Goal: Task Accomplishment & Management: Complete application form

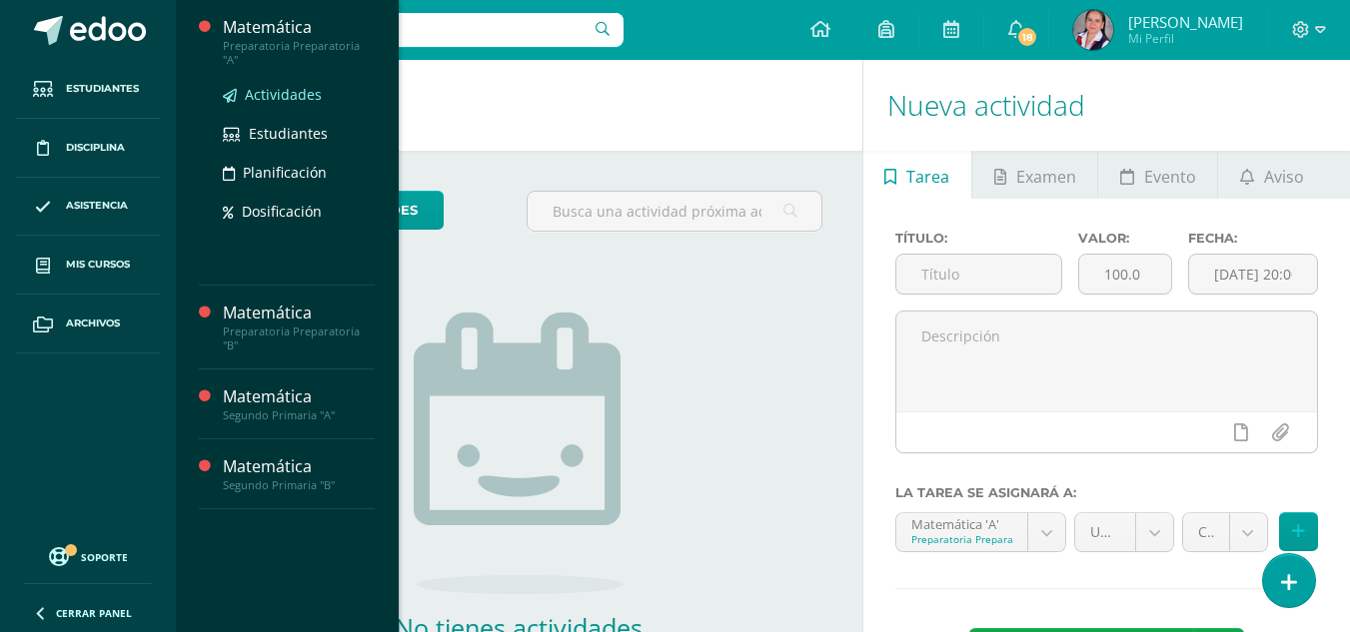
click at [280, 85] on span "Actividades" at bounding box center [283, 94] width 77 height 19
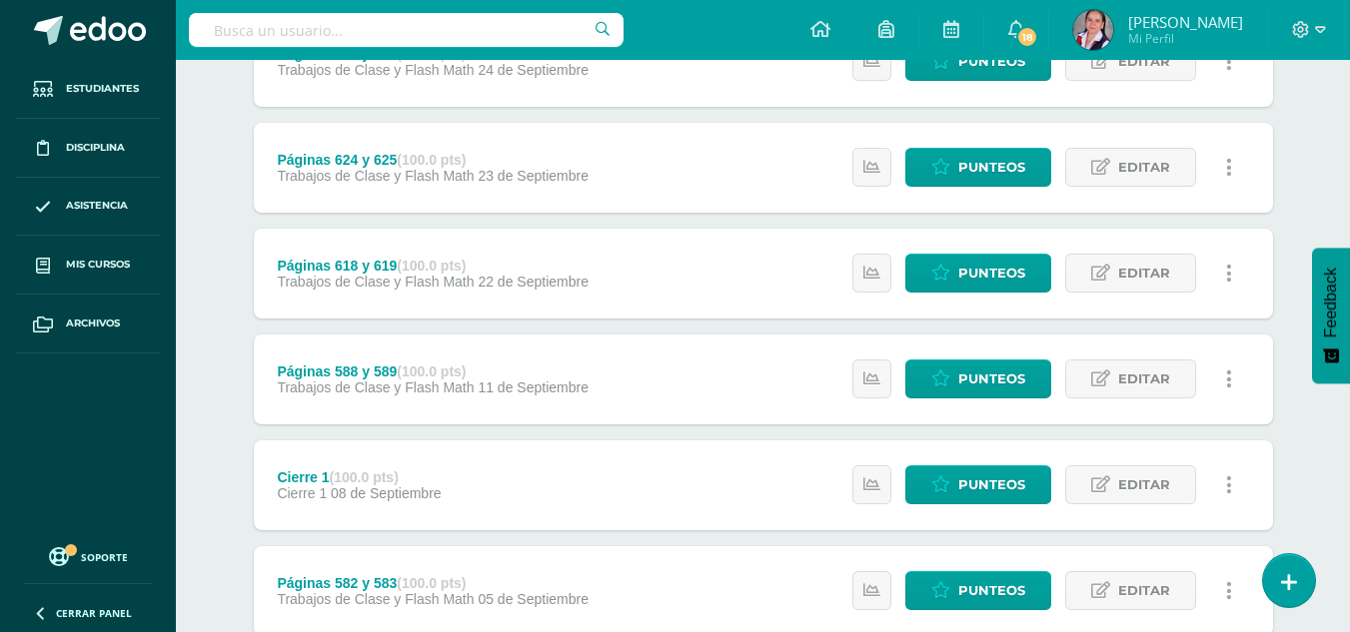
scroll to position [1805, 0]
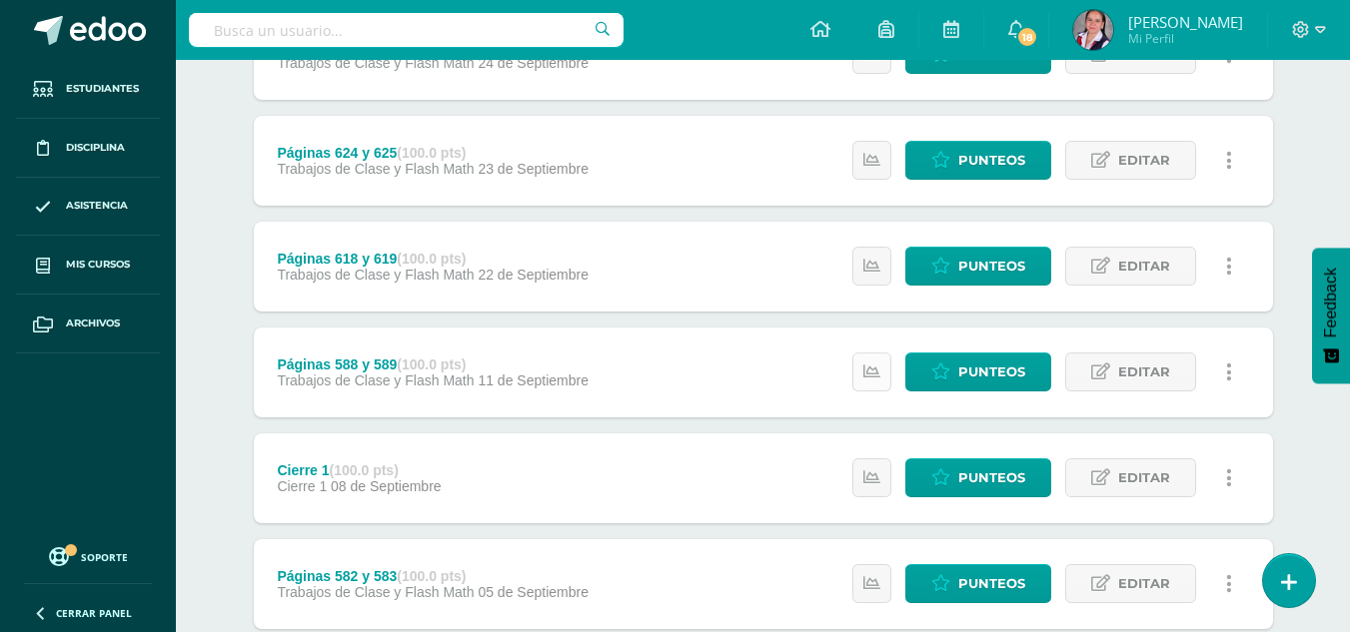
click at [877, 368] on icon at bounding box center [871, 372] width 17 height 17
click at [1313, 200] on div "Matemática Preparatoria Preparatoria "A" Herramientas Detalle de asistencias Ac…" at bounding box center [763, 187] width 1174 height 3864
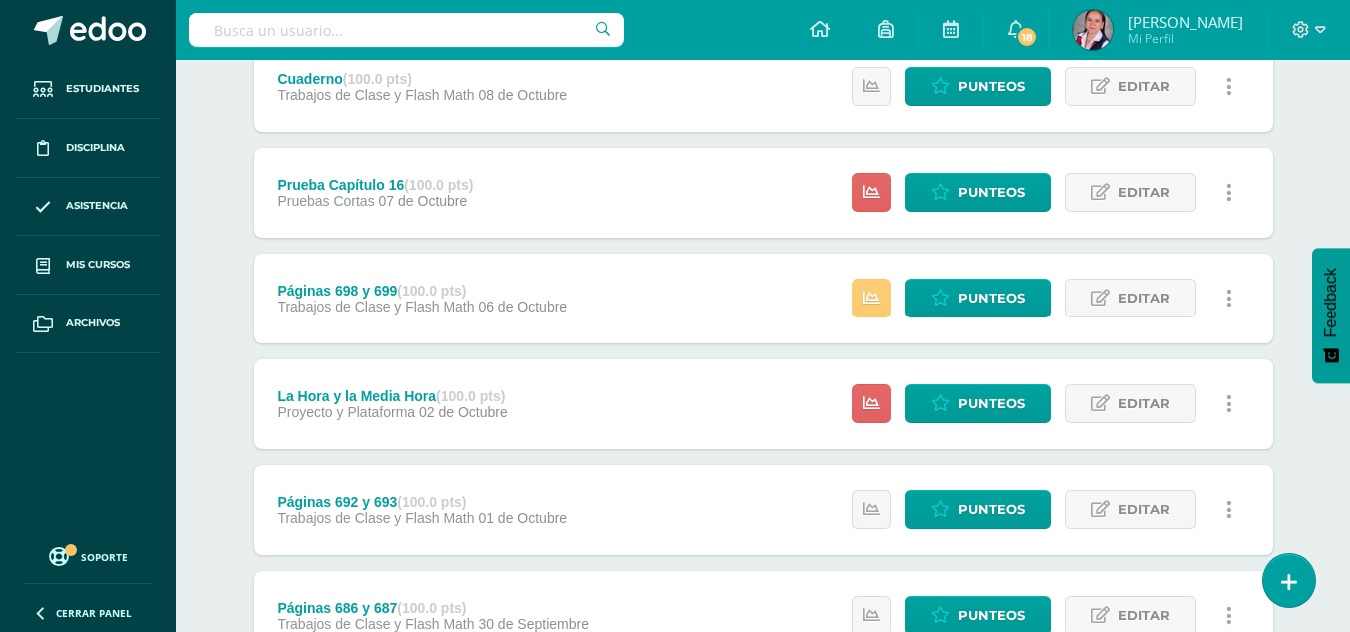
scroll to position [655, 0]
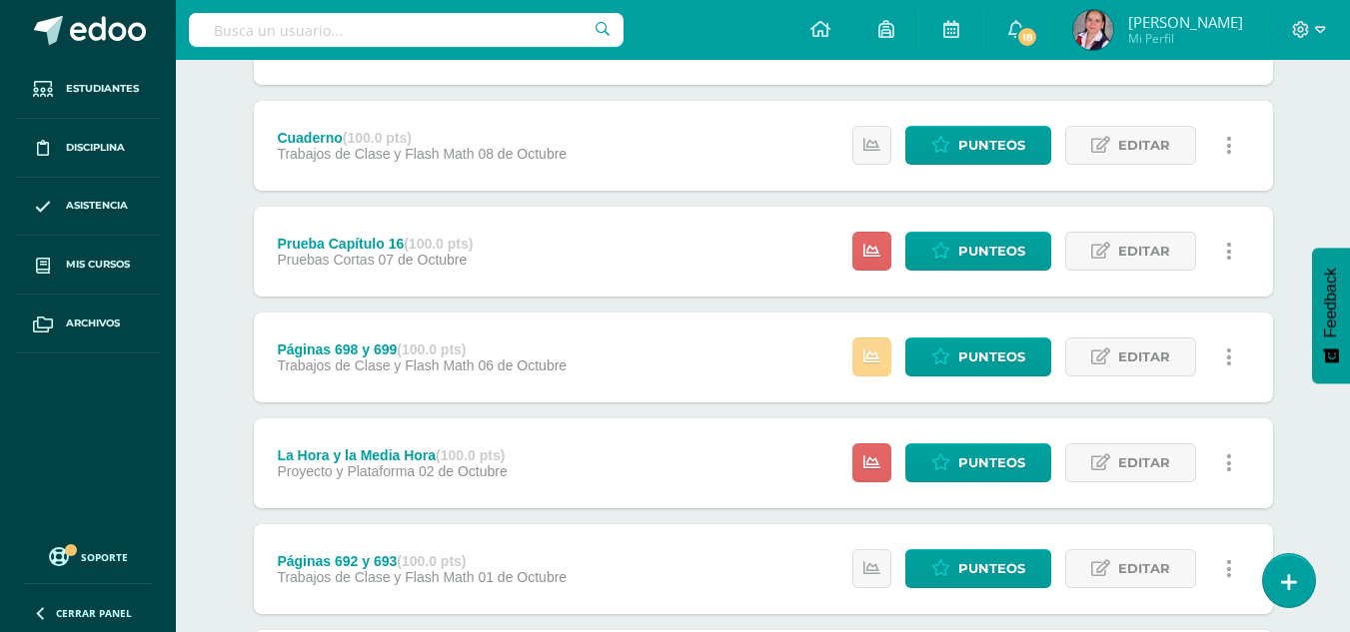
click at [870, 353] on icon at bounding box center [871, 357] width 17 height 17
click at [983, 370] on span "Punteos" at bounding box center [991, 357] width 67 height 37
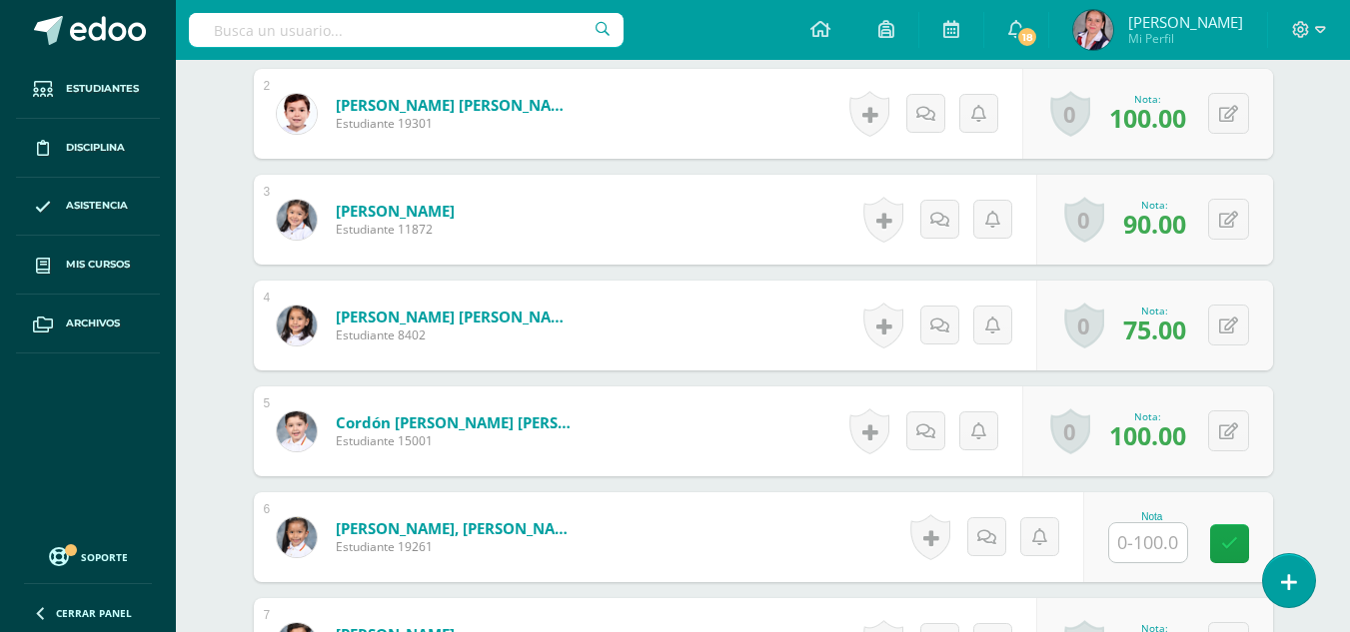
scroll to position [732, 0]
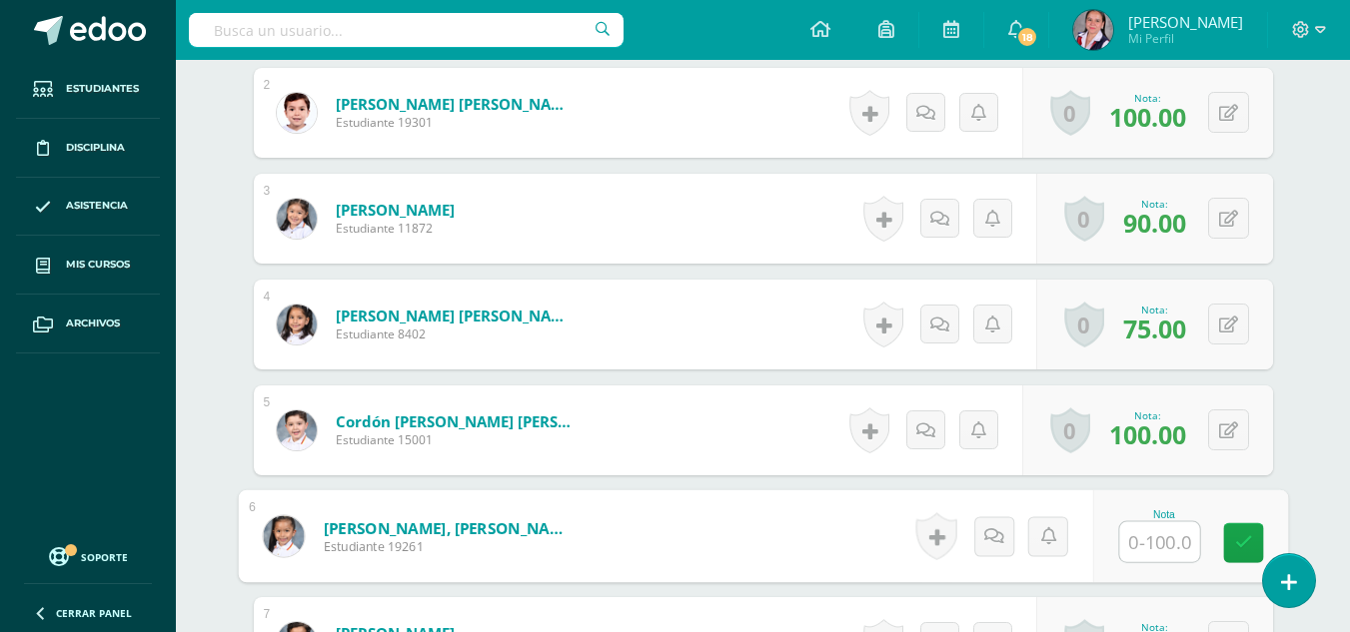
click at [1138, 534] on input "text" at bounding box center [1159, 542] width 80 height 40
type input "90"
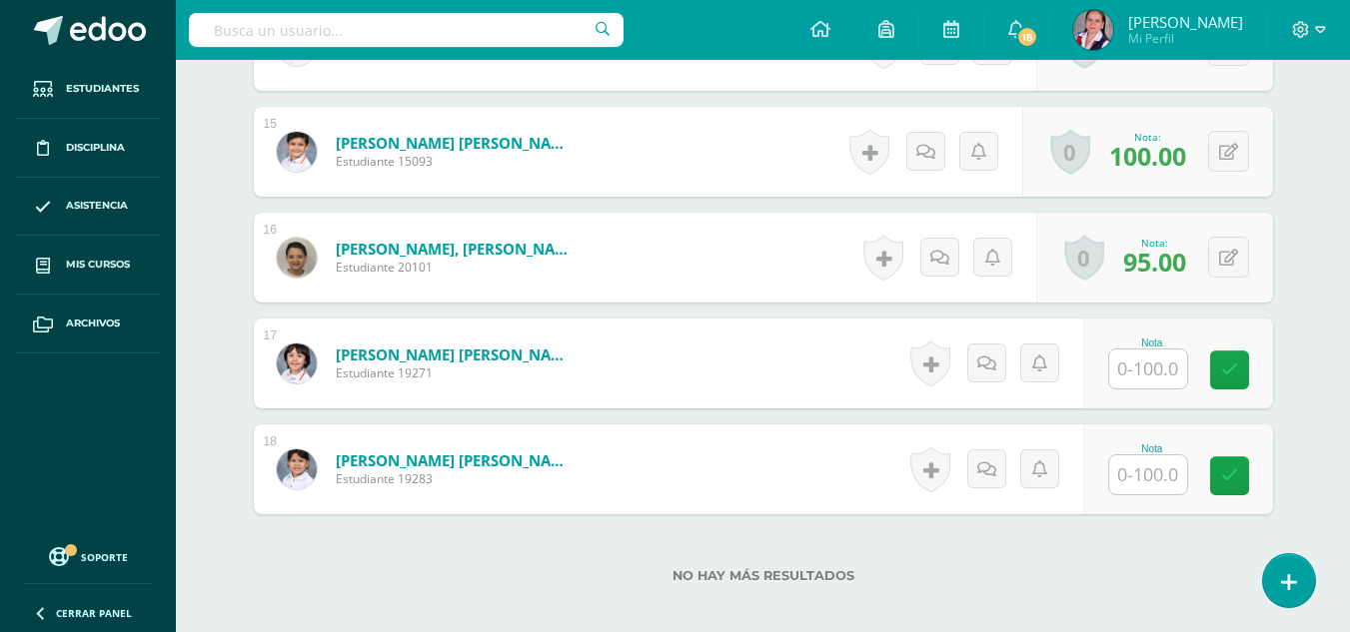
scroll to position [2131, 0]
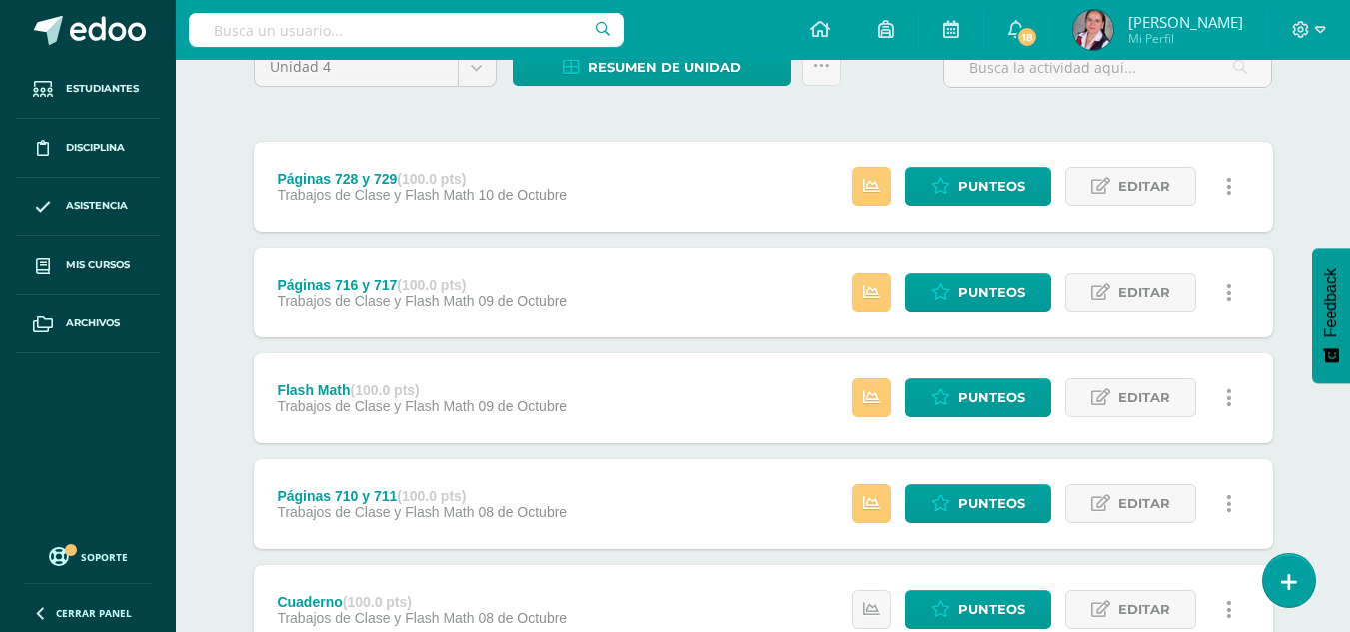
scroll to position [194, 0]
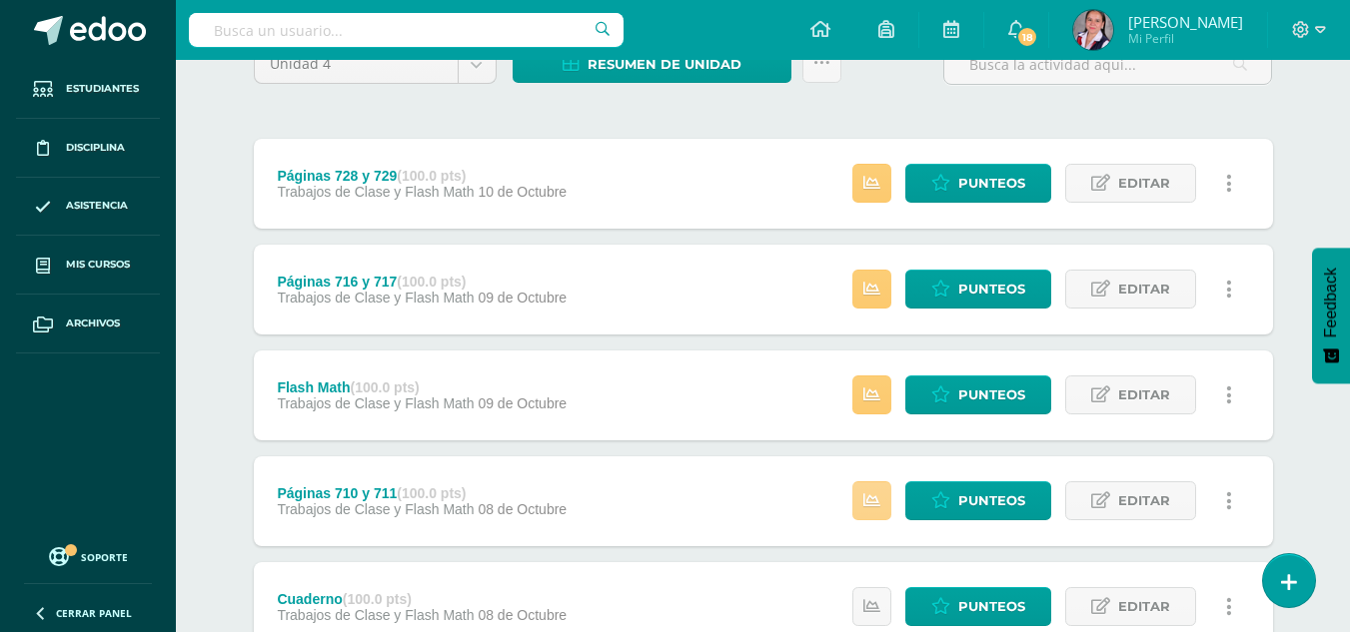
click at [869, 500] on icon at bounding box center [871, 500] width 17 height 17
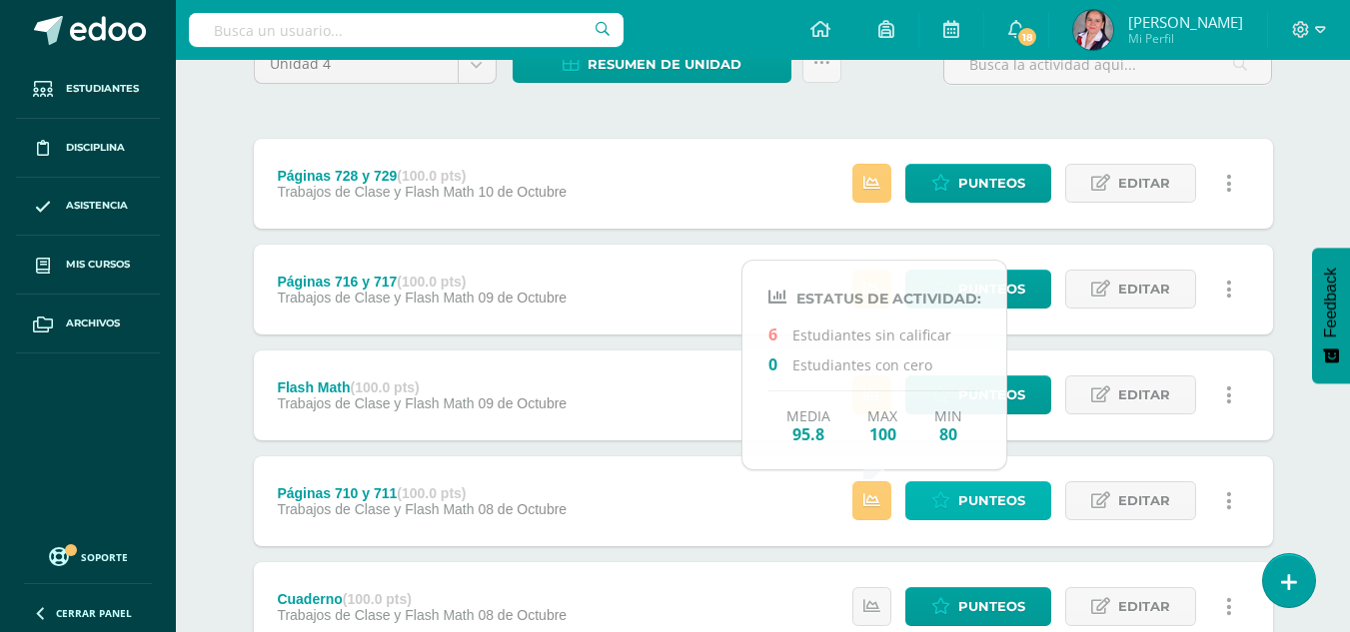
click at [973, 492] on span "Punteos" at bounding box center [991, 500] width 67 height 37
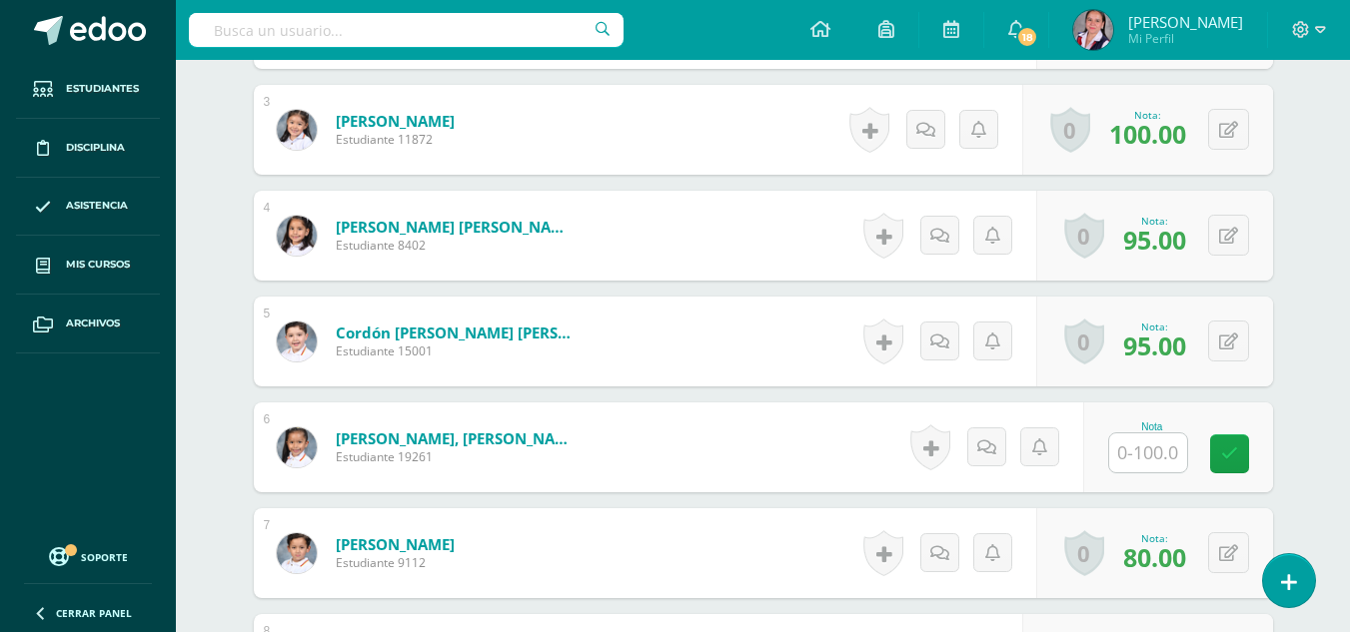
scroll to position [831, 0]
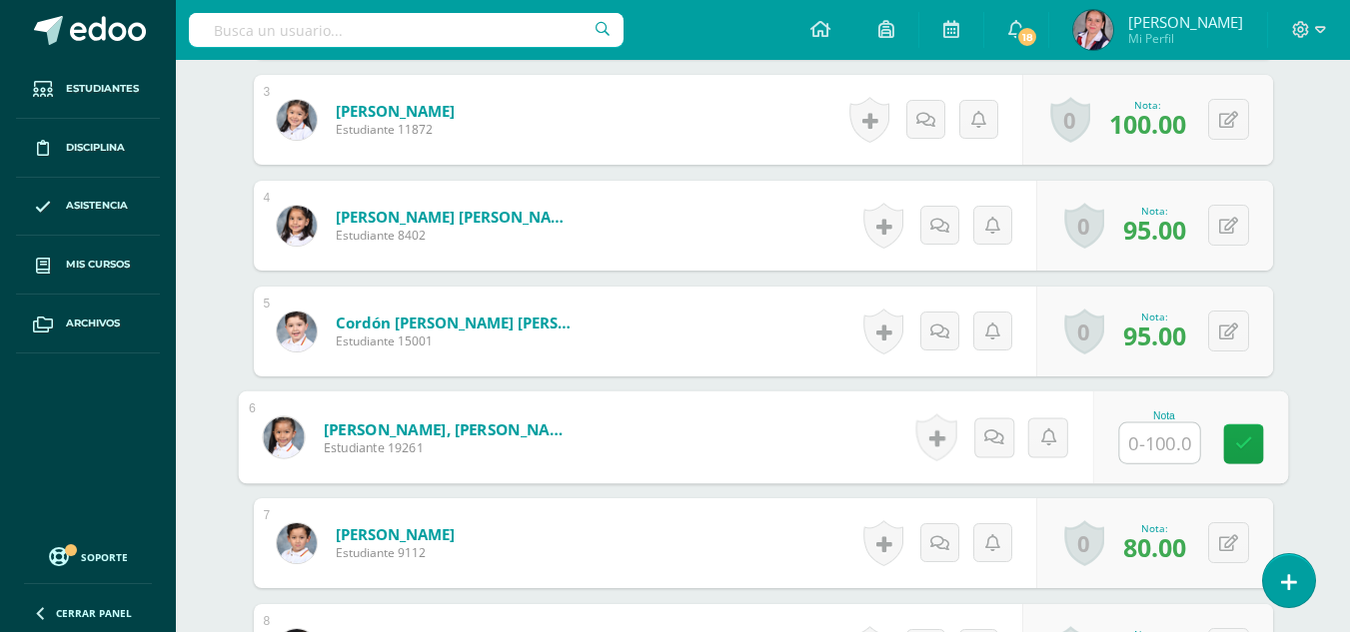
click at [1143, 437] on input "text" at bounding box center [1159, 444] width 80 height 40
type input "90"
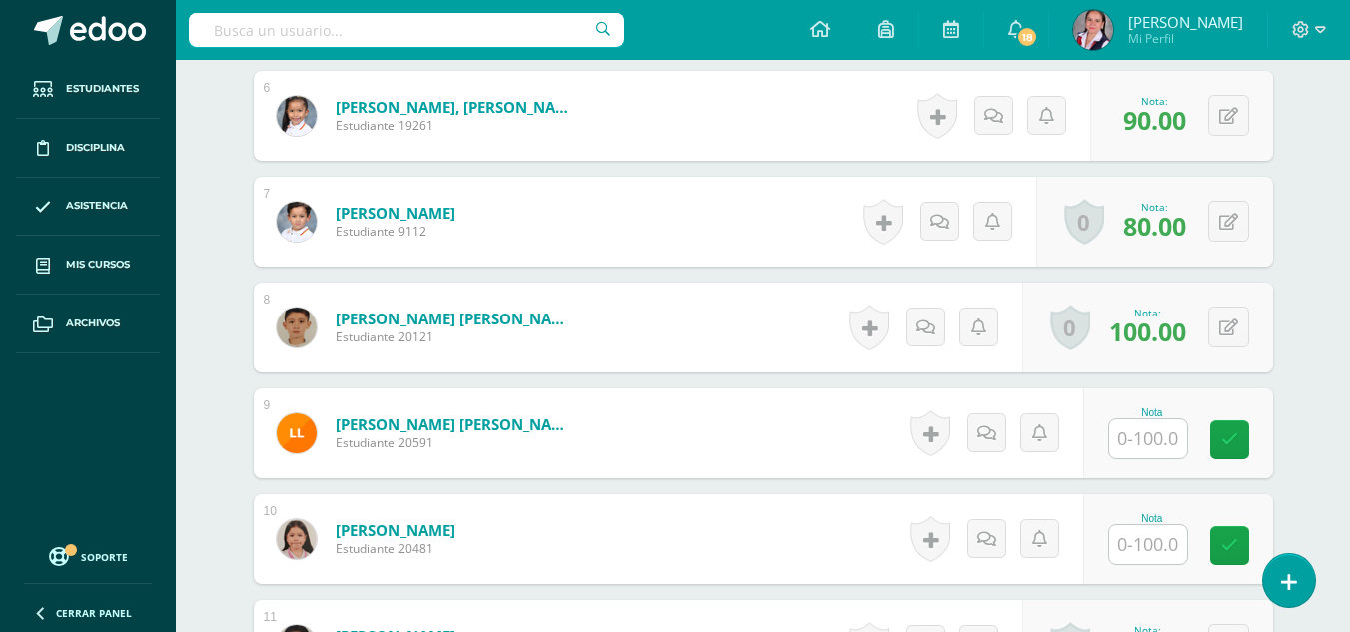
scroll to position [1157, 0]
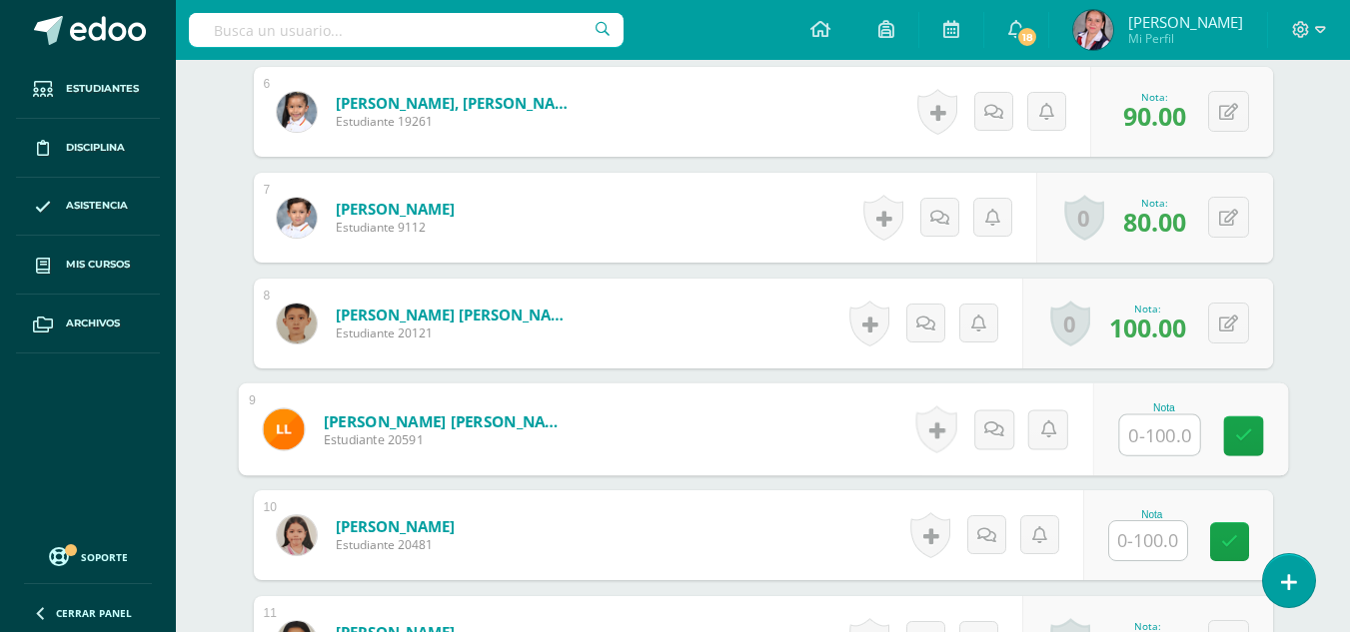
click at [1173, 435] on input "text" at bounding box center [1159, 436] width 80 height 40
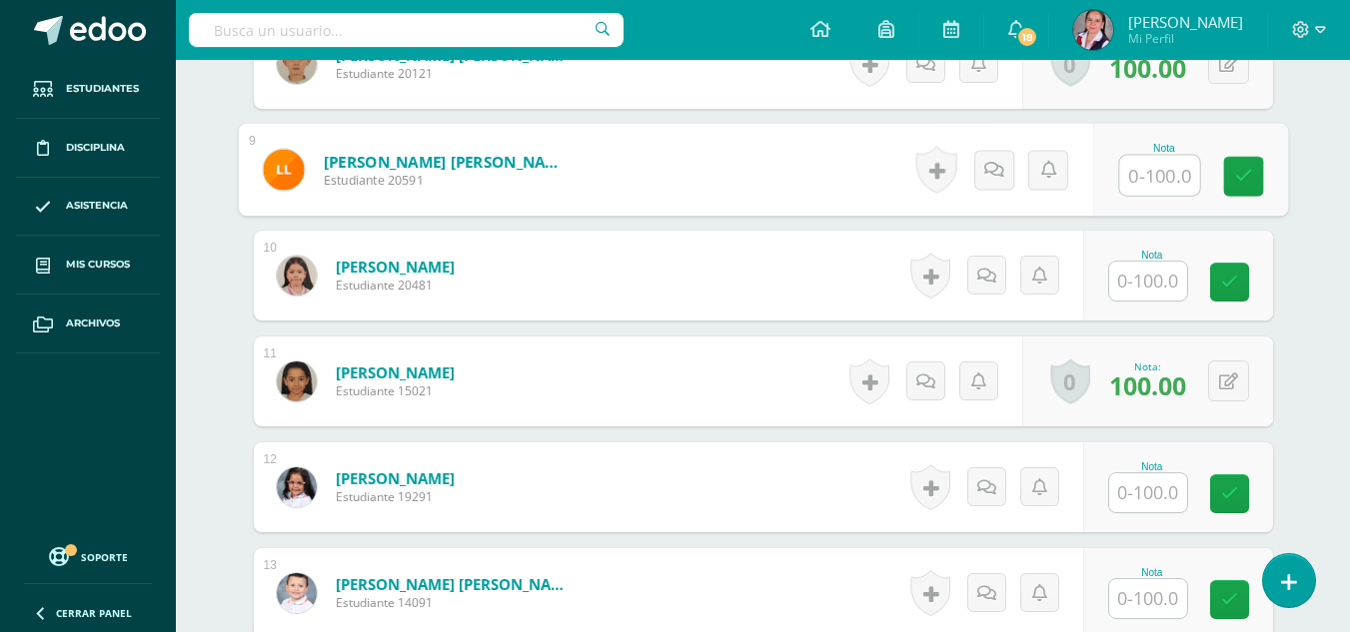
scroll to position [1472, 0]
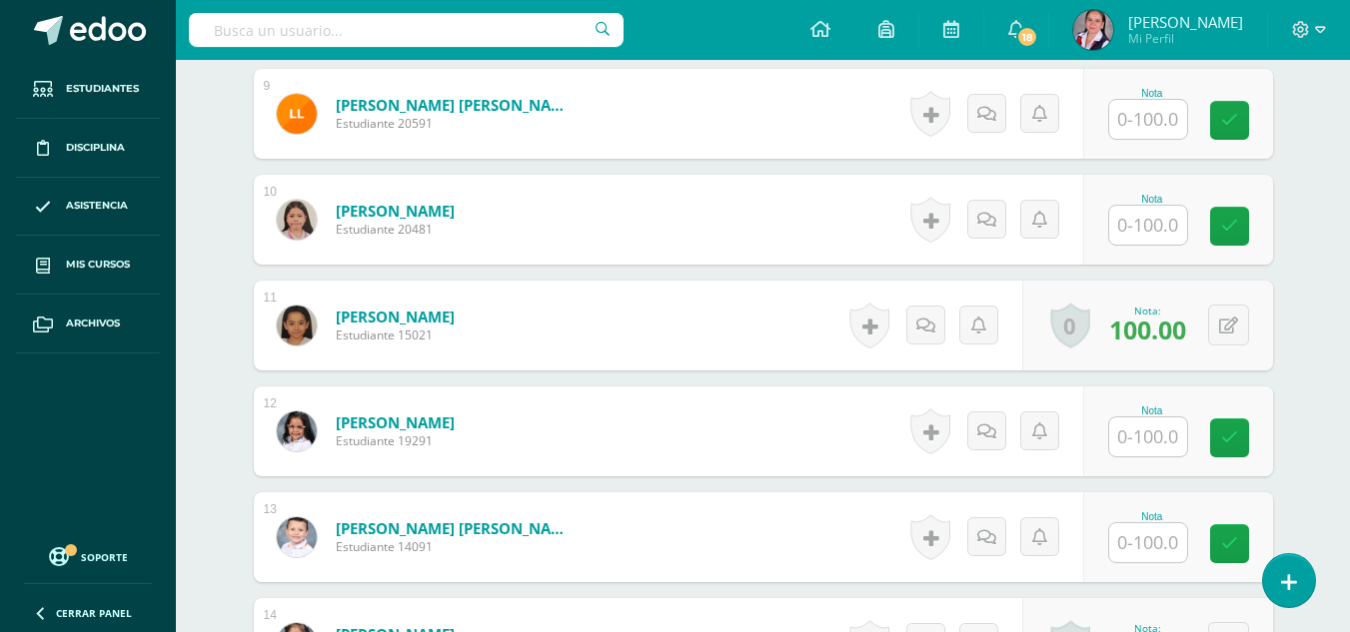
drag, startPoint x: 1139, startPoint y: 457, endPoint x: 1174, endPoint y: 439, distance: 39.3
click at [1174, 439] on div at bounding box center [1148, 437] width 80 height 41
click at [1174, 439] on input "text" at bounding box center [1159, 438] width 80 height 40
type input "100"
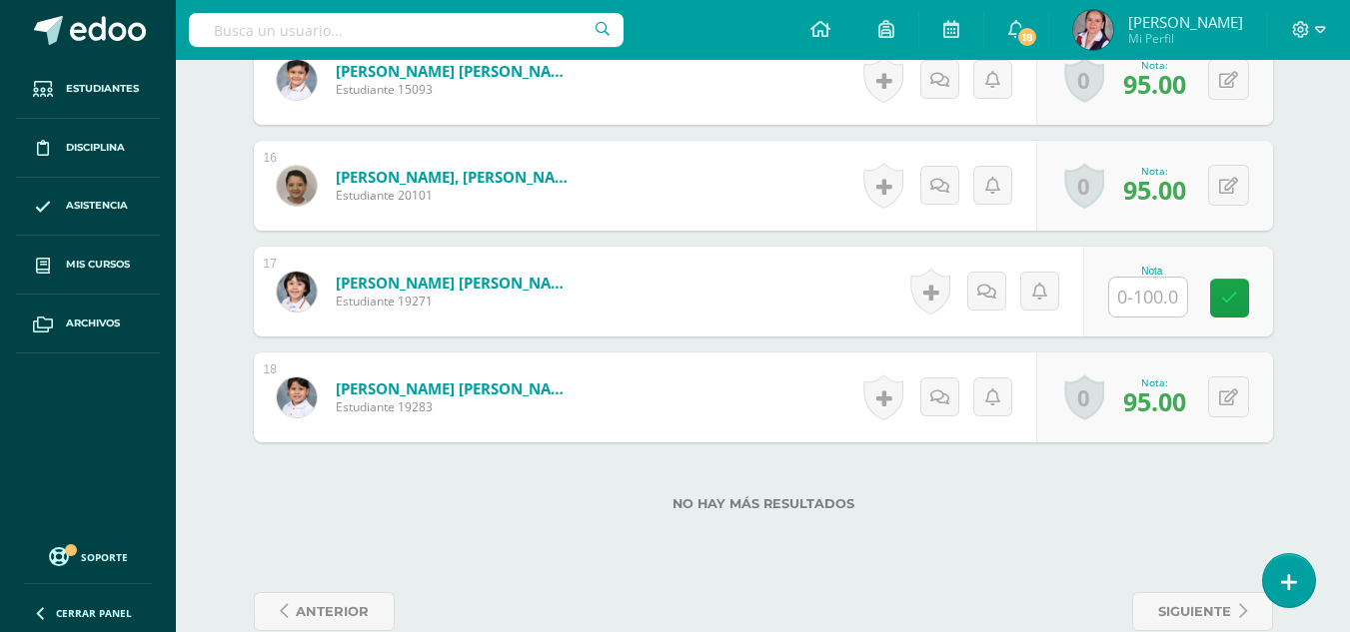
scroll to position [2151, 0]
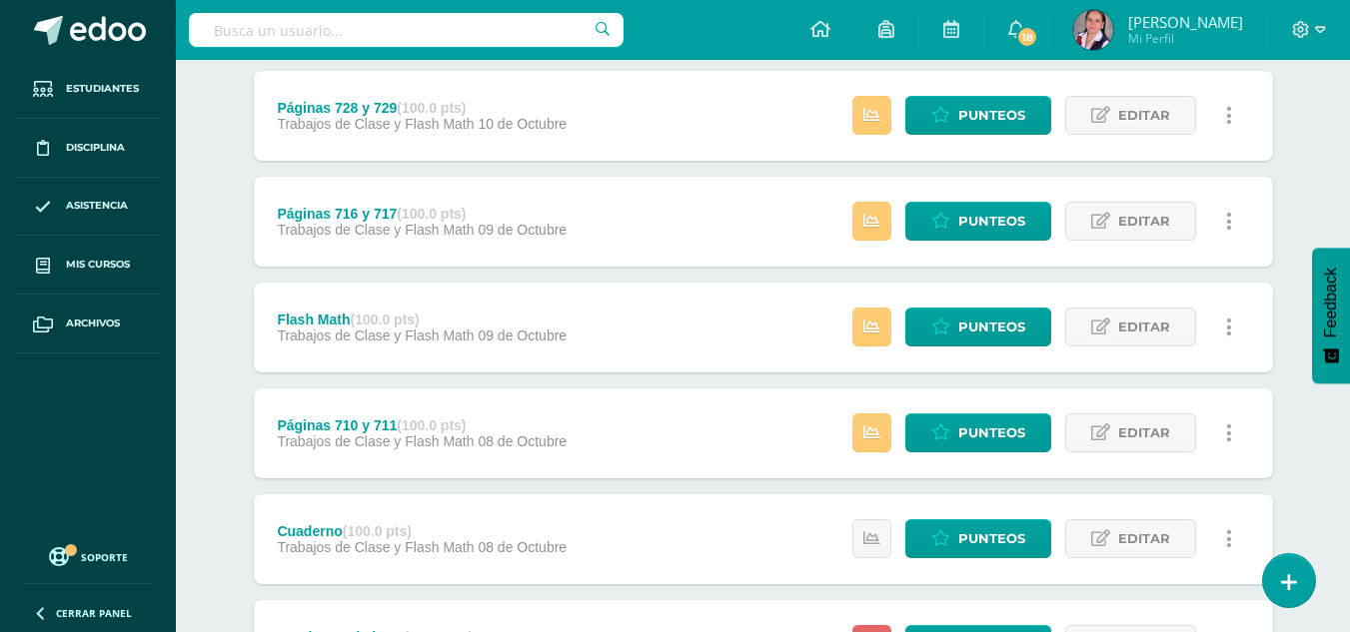
scroll to position [264, 0]
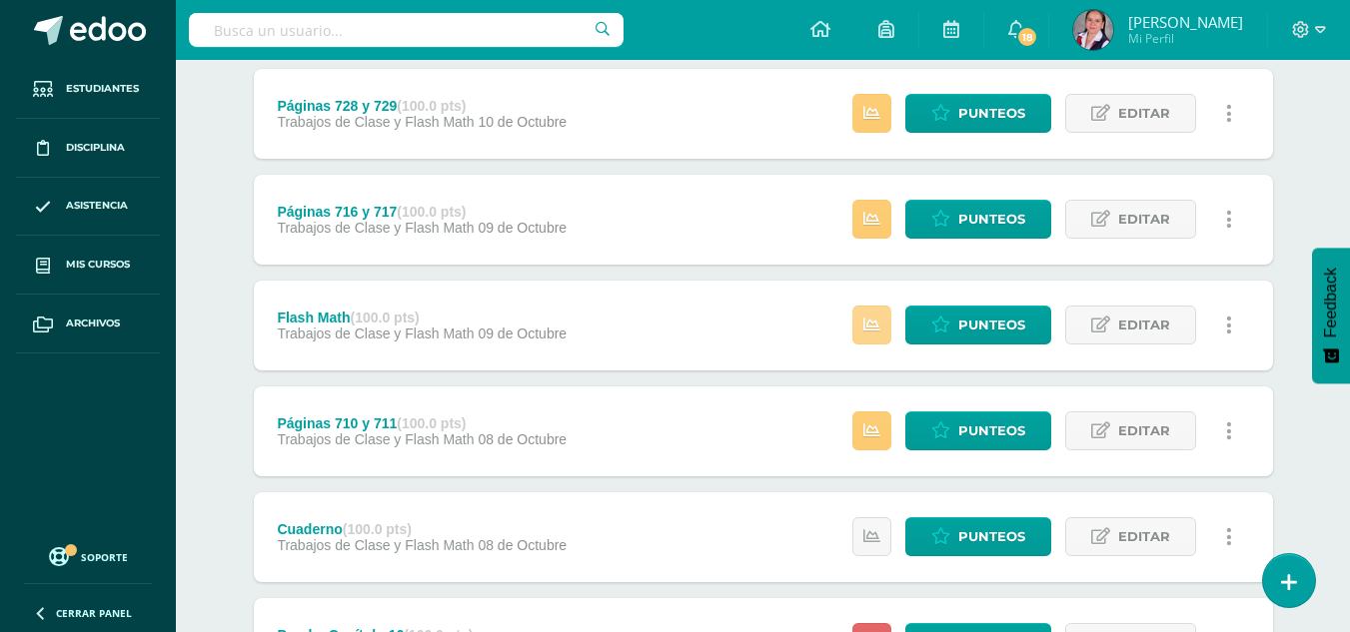
click at [876, 325] on icon at bounding box center [871, 325] width 17 height 17
click at [873, 228] on icon at bounding box center [871, 219] width 17 height 17
click at [970, 224] on span "Punteos" at bounding box center [991, 219] width 67 height 37
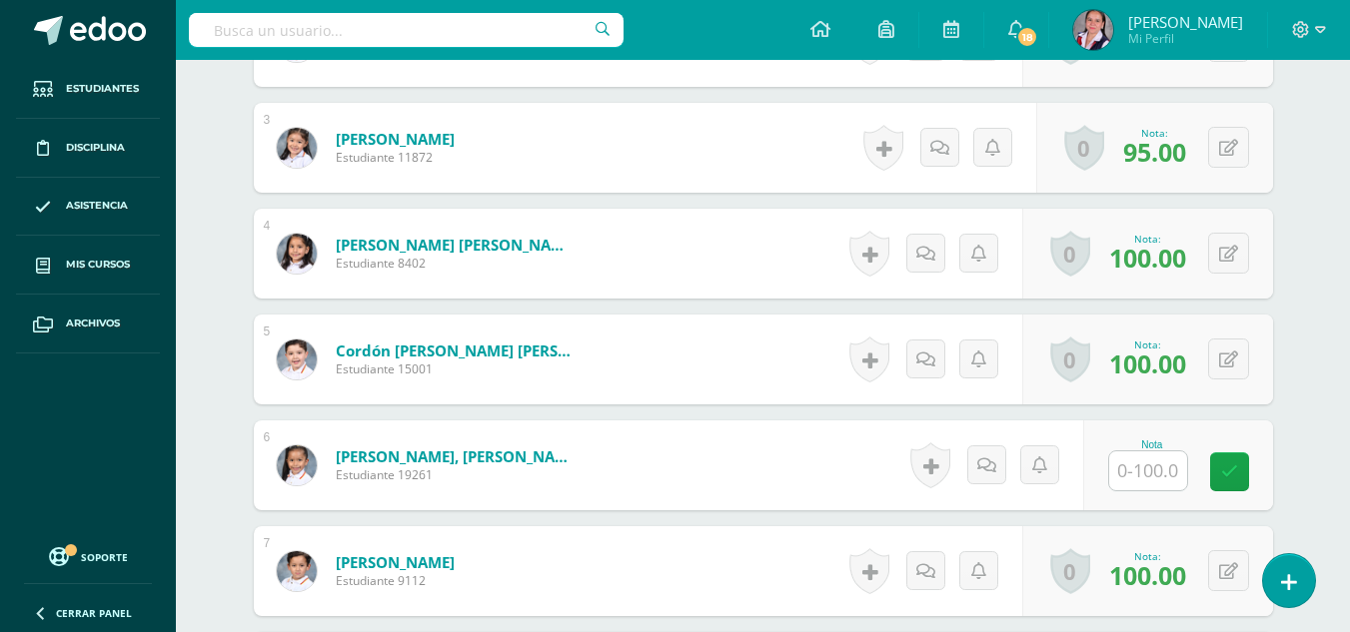
scroll to position [802, 0]
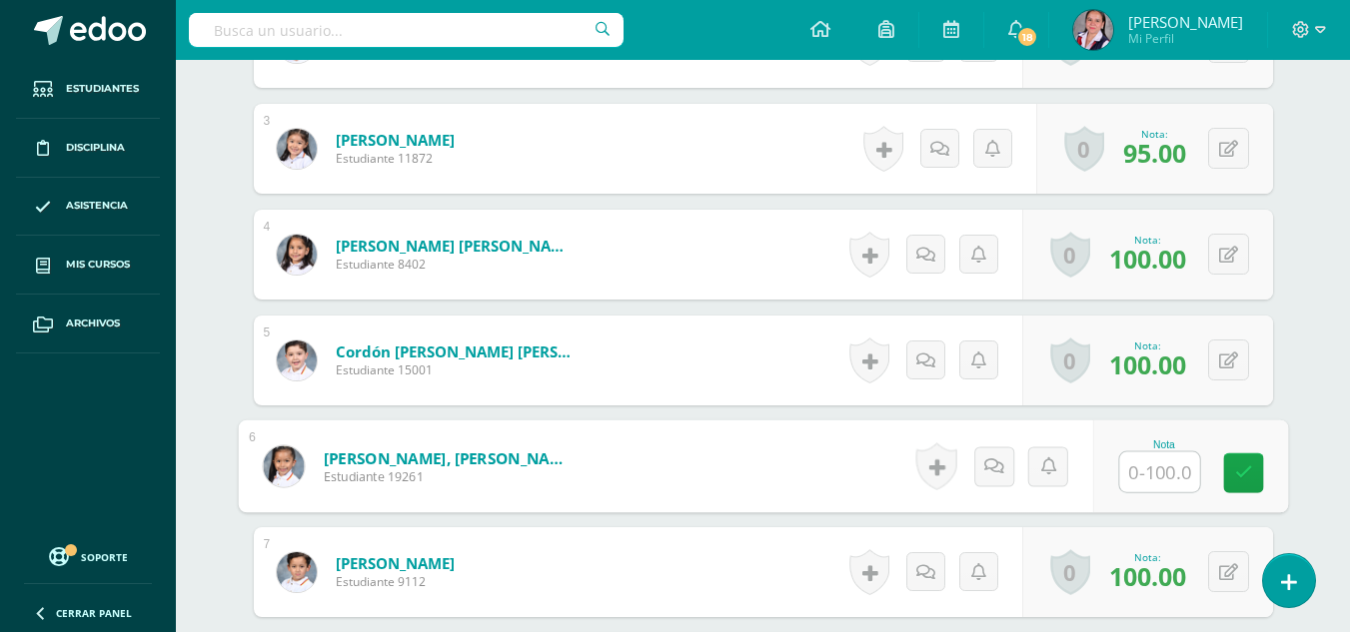
click at [1148, 474] on input "text" at bounding box center [1159, 473] width 80 height 40
type input "100"
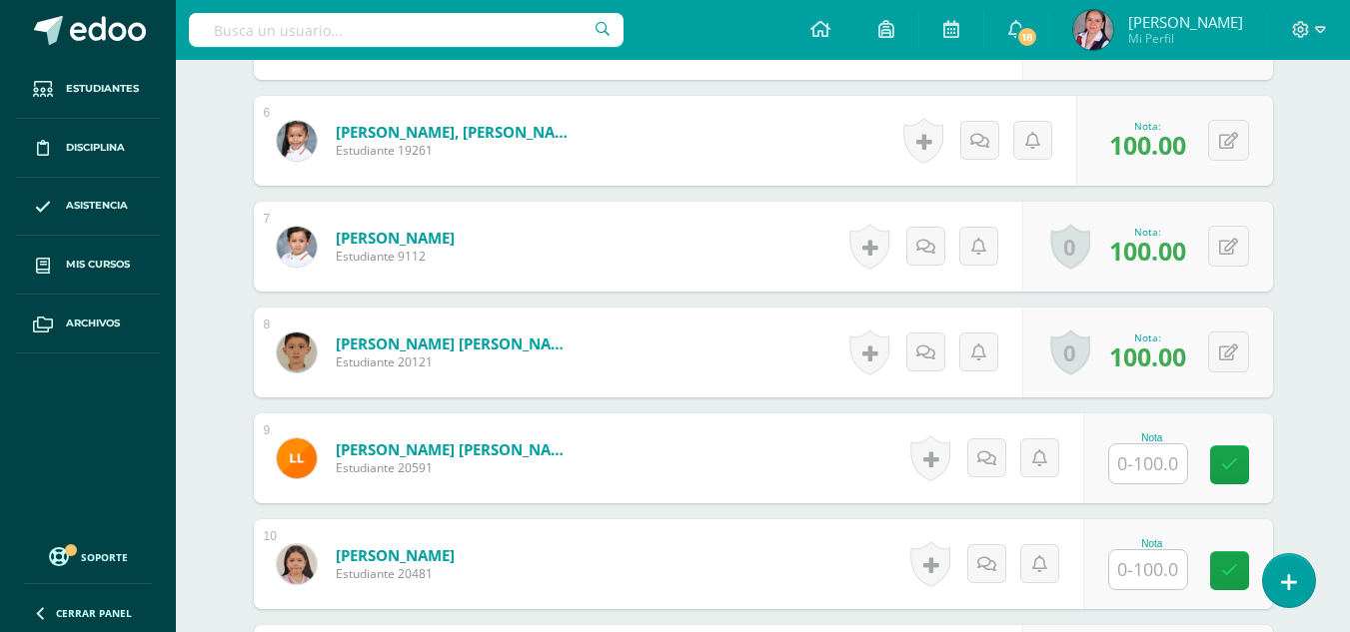
scroll to position [1133, 0]
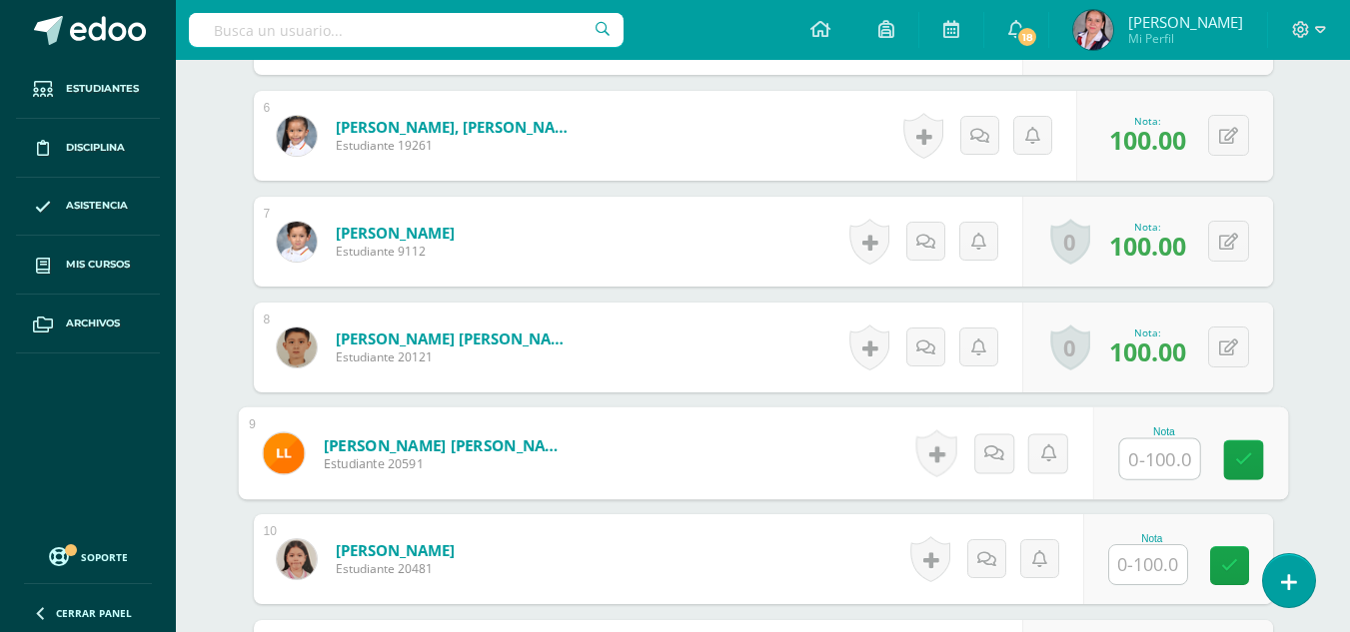
click at [1156, 465] on input "text" at bounding box center [1159, 460] width 80 height 40
type input "100"
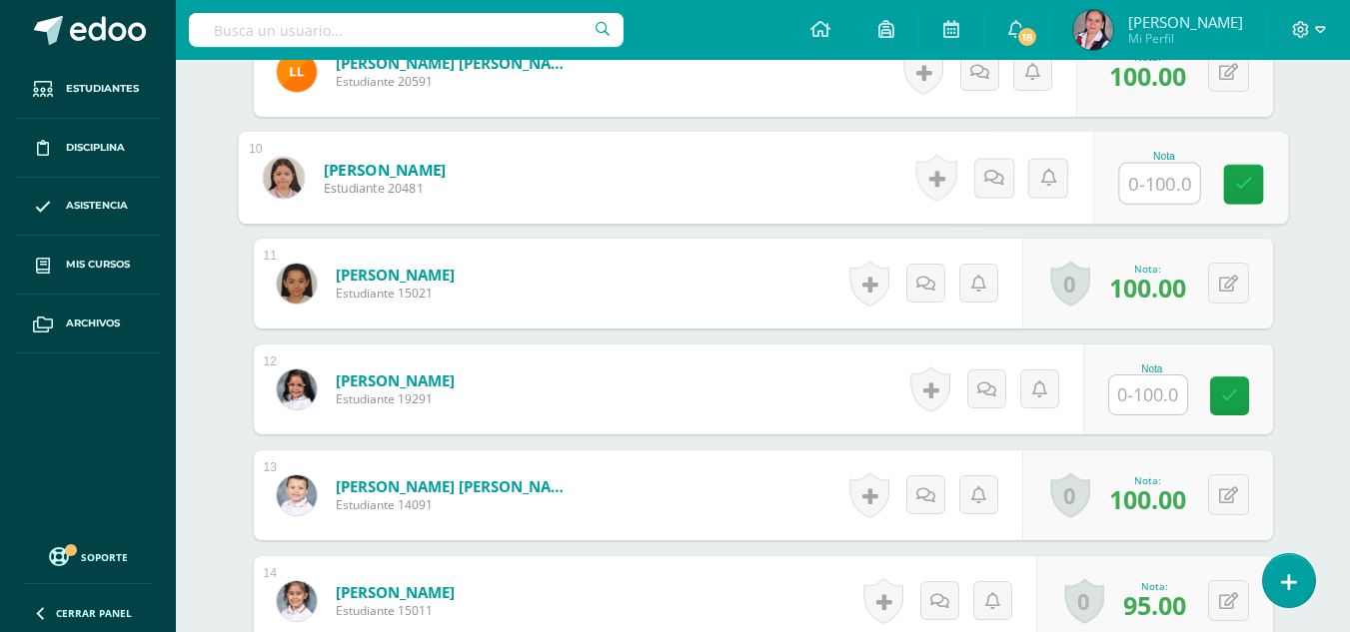
scroll to position [1556, 0]
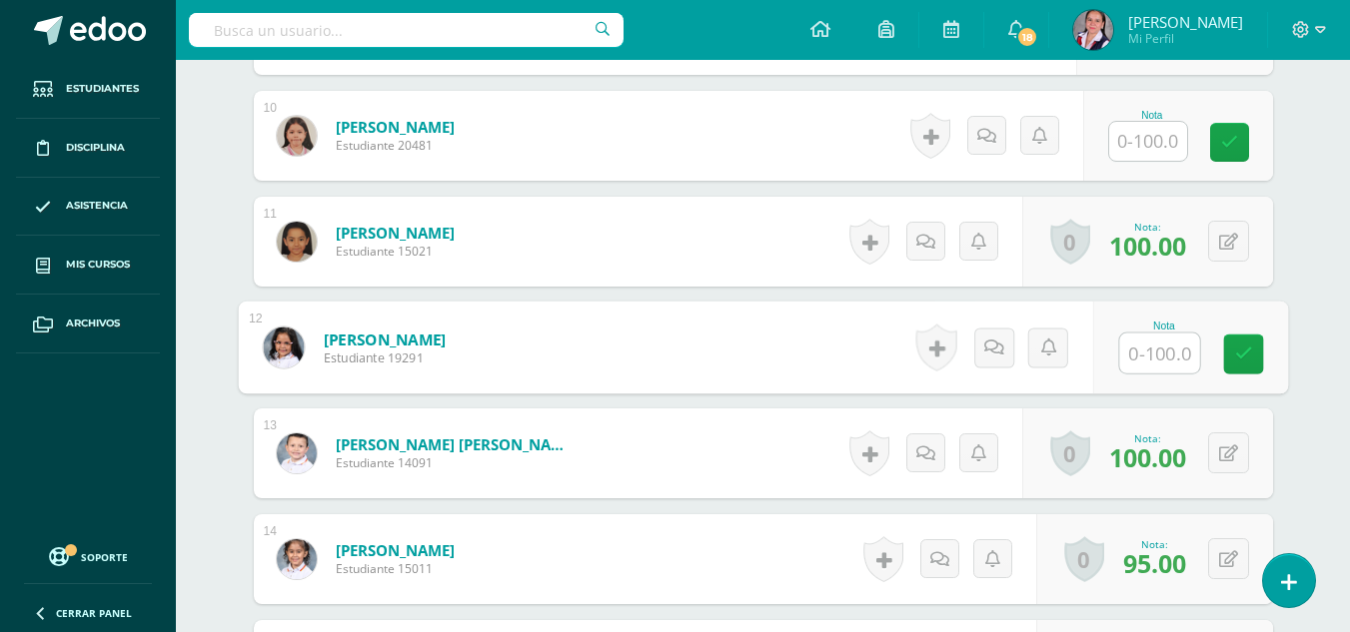
click at [1167, 365] on input "text" at bounding box center [1159, 354] width 80 height 40
type input "100"
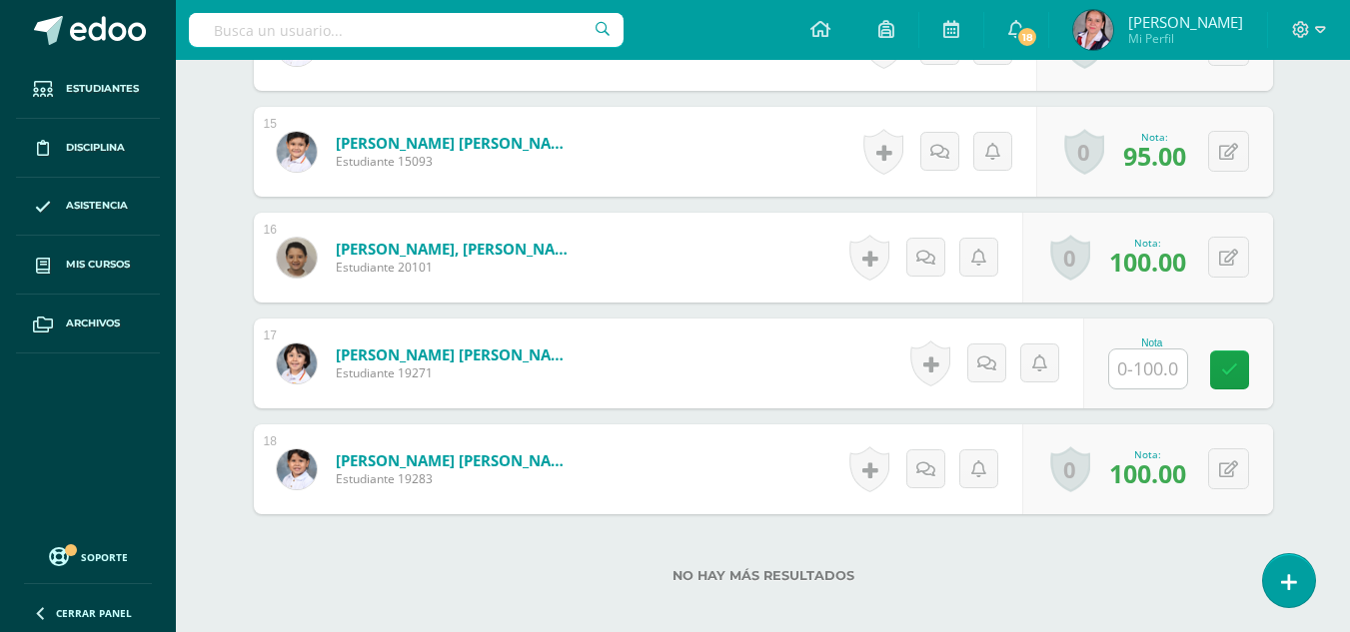
scroll to position [2075, 0]
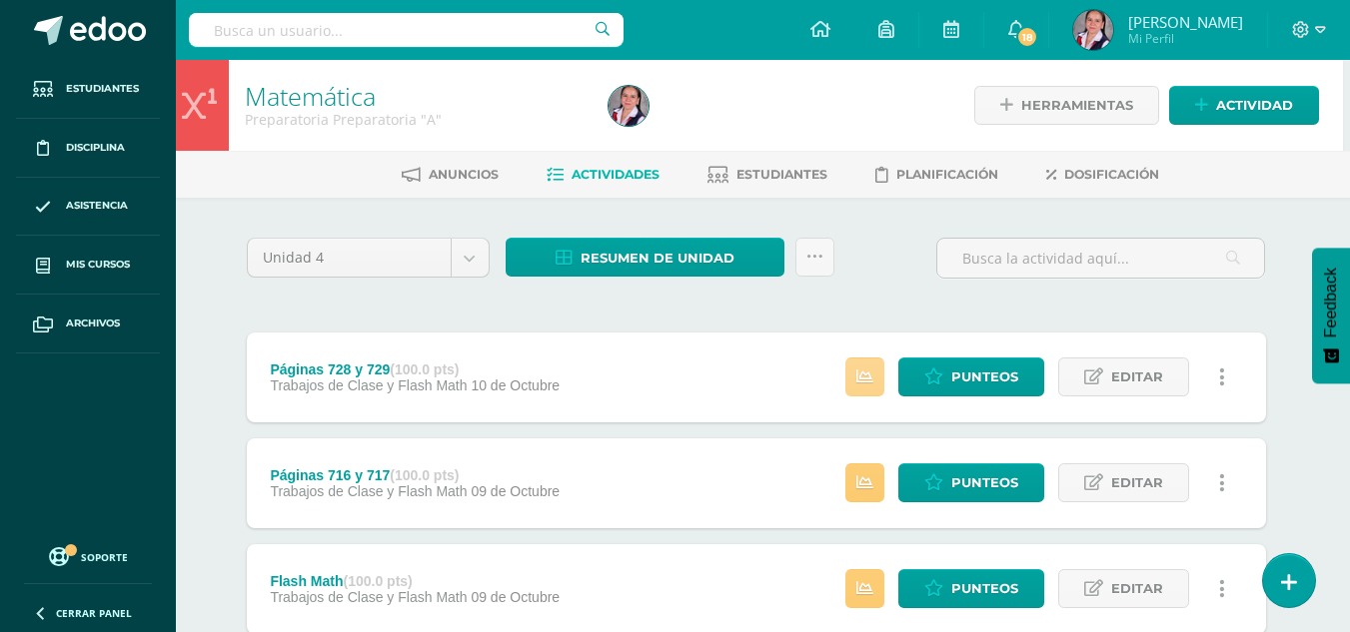
click at [874, 380] on link at bounding box center [864, 377] width 39 height 39
click at [962, 370] on span "Punteos" at bounding box center [984, 377] width 67 height 37
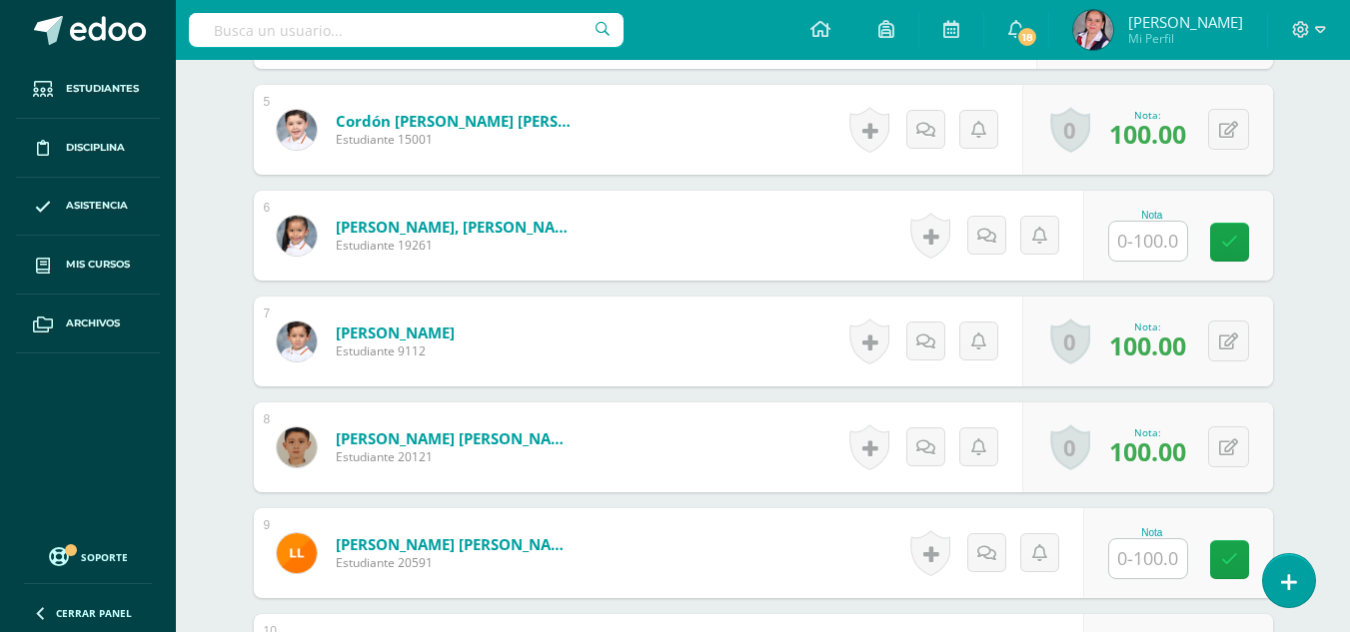
scroll to position [1047, 0]
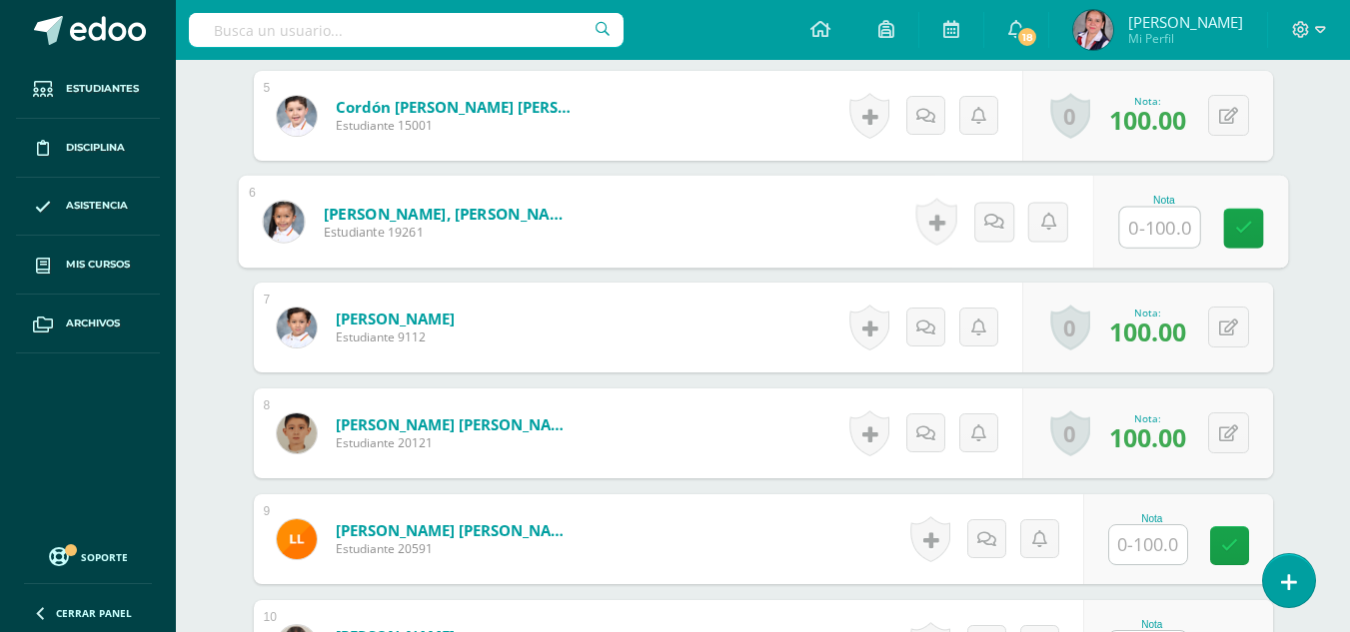
click at [1168, 227] on input "text" at bounding box center [1159, 228] width 80 height 40
type input "100"
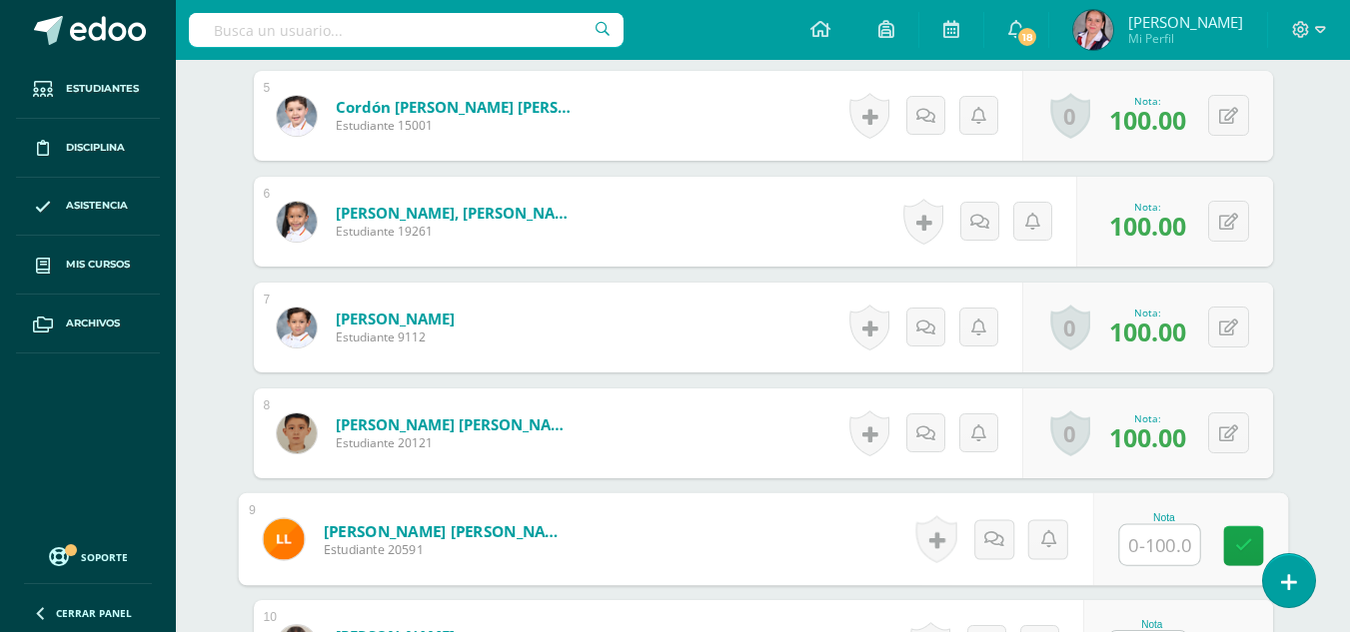
click at [1184, 533] on input "text" at bounding box center [1159, 545] width 80 height 40
type input "100"
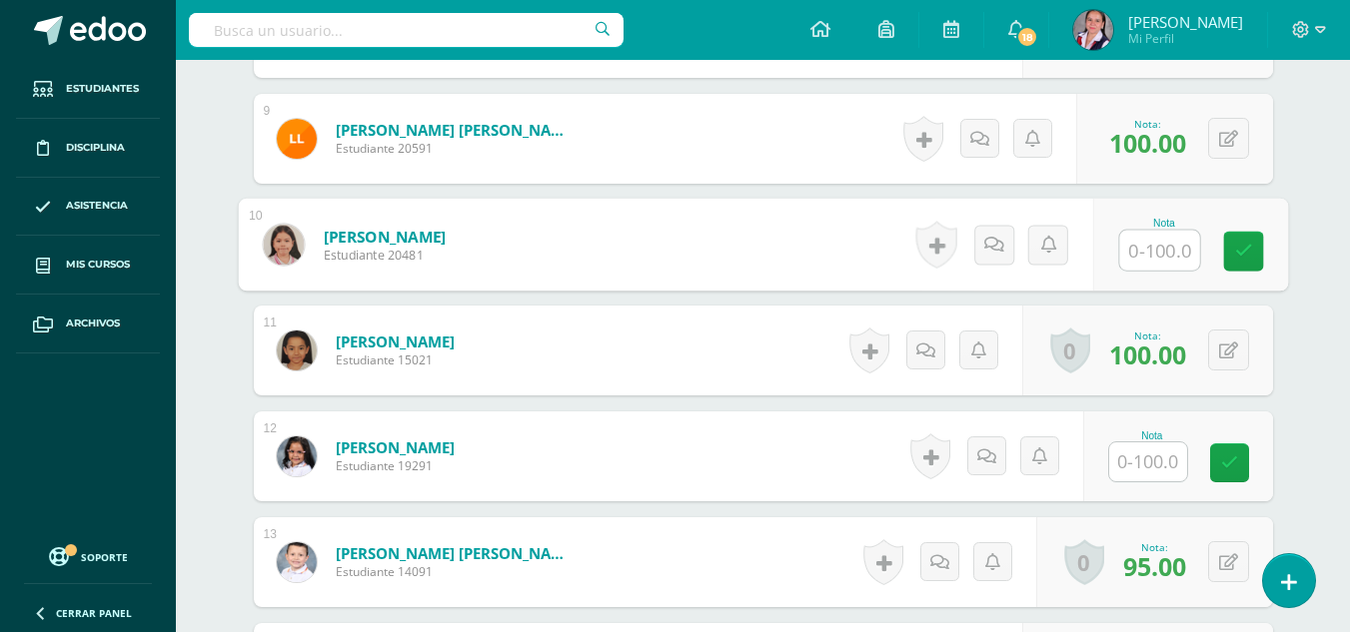
scroll to position [1461, 0]
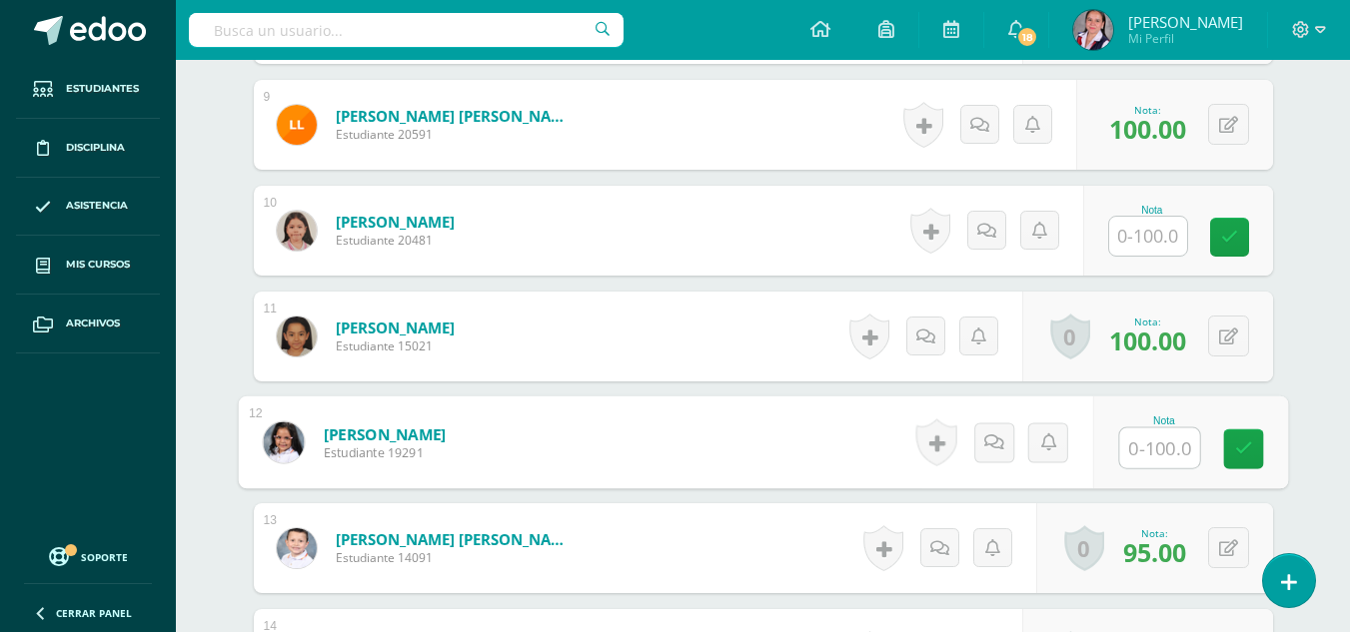
click at [1179, 450] on input "text" at bounding box center [1159, 449] width 80 height 40
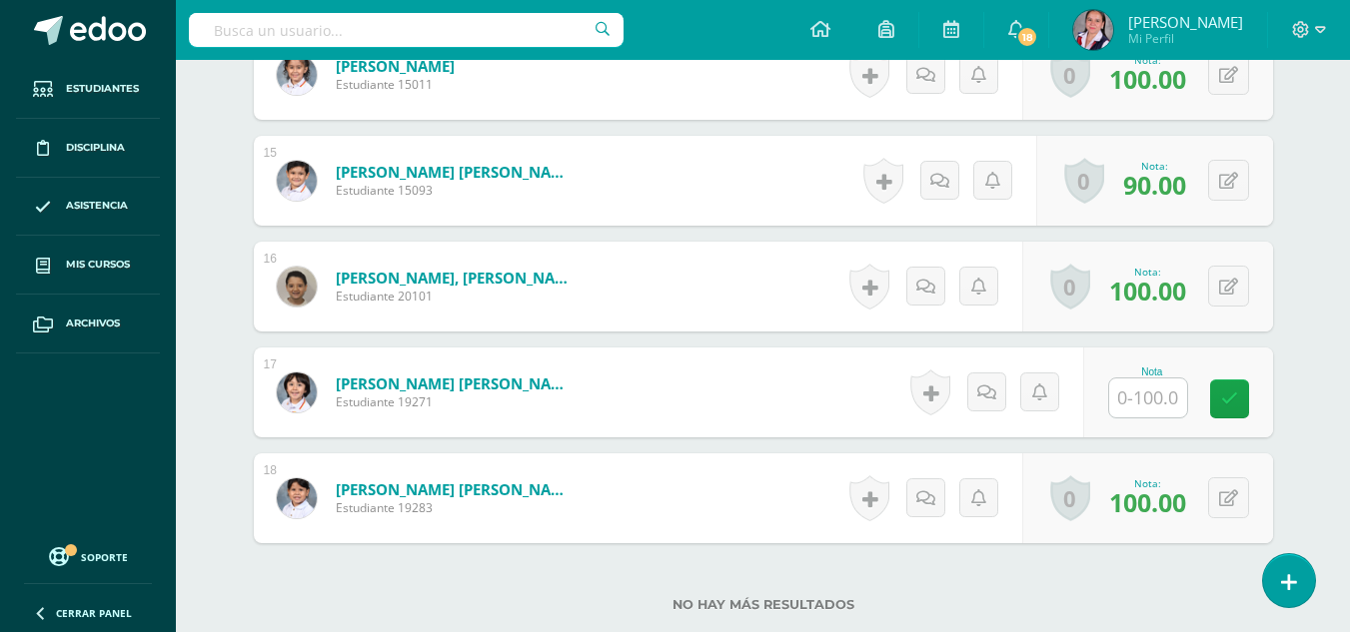
scroll to position [2064, 0]
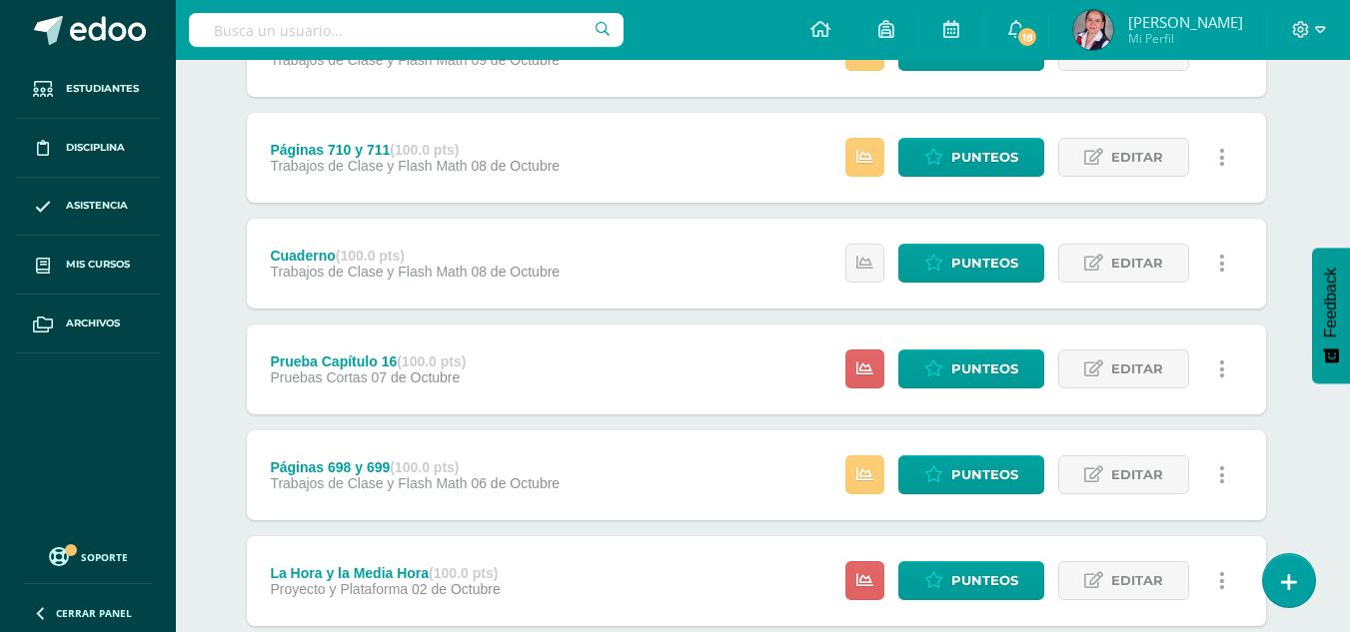
scroll to position [535, 7]
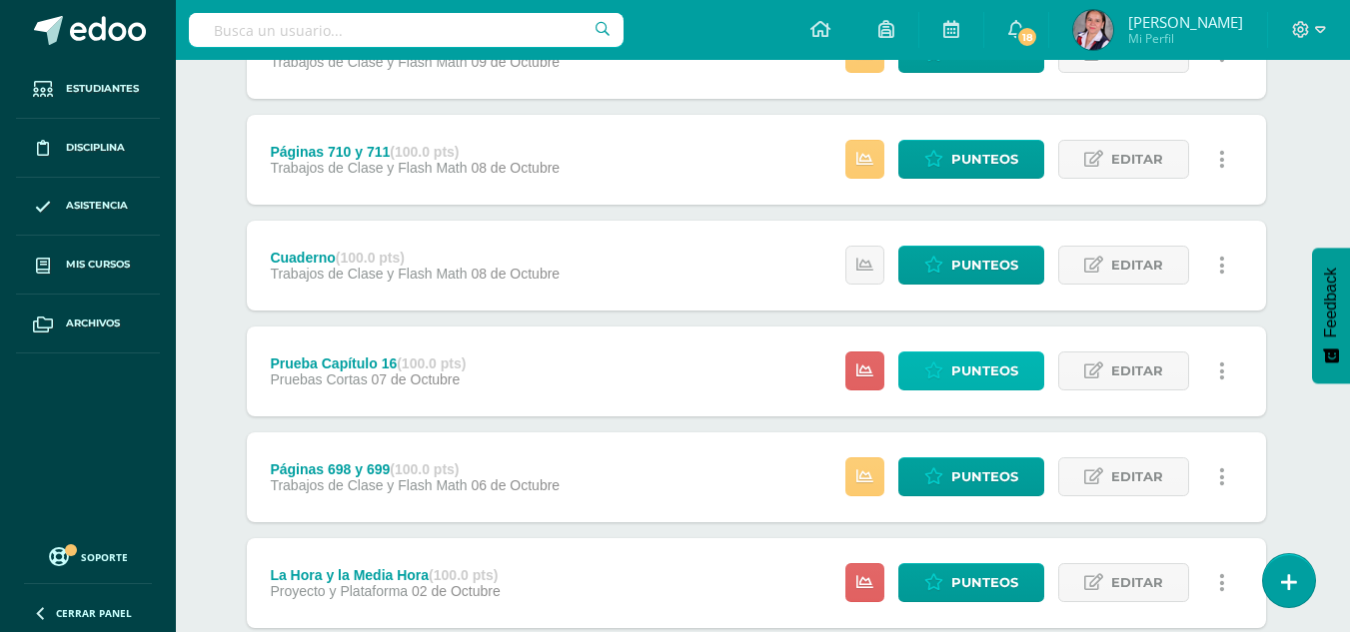
click at [961, 357] on span "Punteos" at bounding box center [984, 371] width 67 height 37
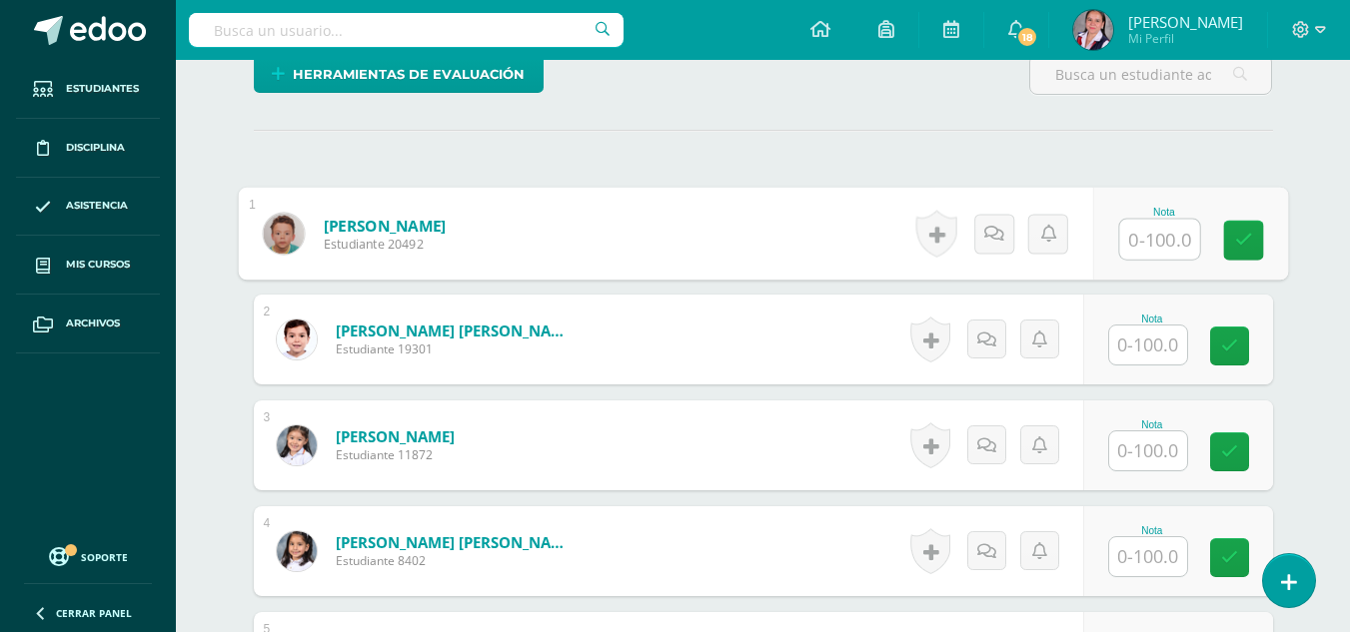
scroll to position [506, 0]
click at [1184, 230] on input "text" at bounding box center [1159, 239] width 80 height 40
type input "70"
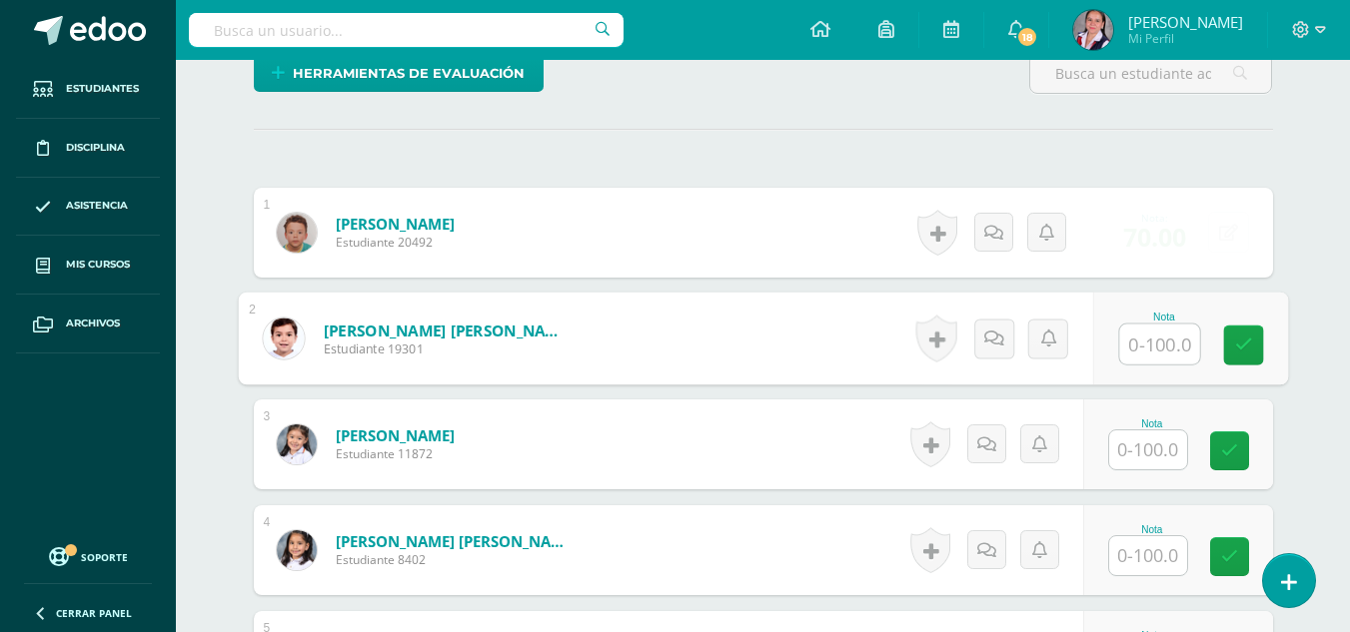
scroll to position [507, 0]
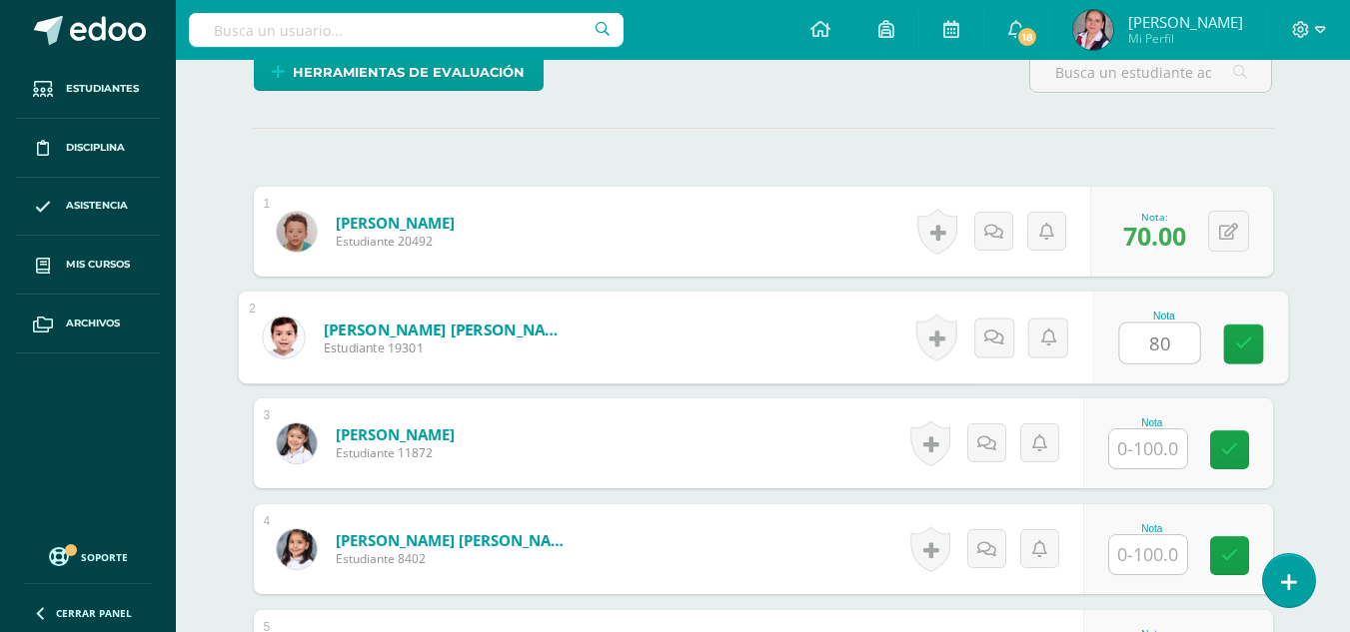
type input "80"
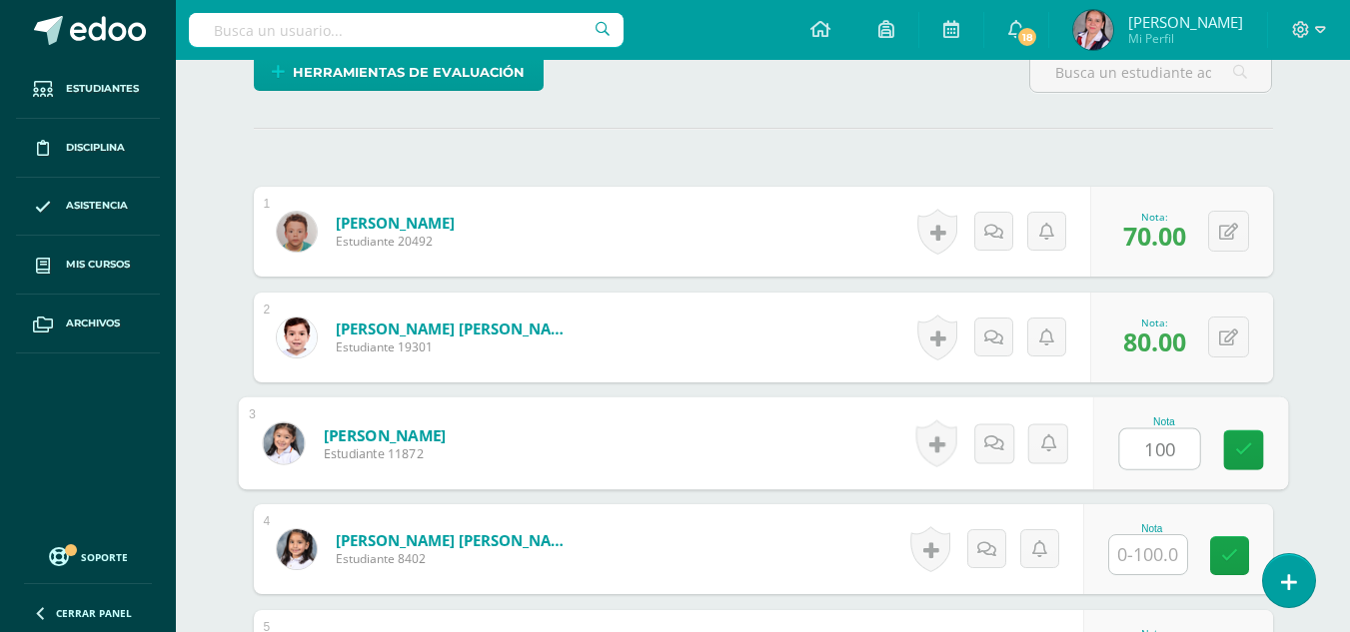
type input "100"
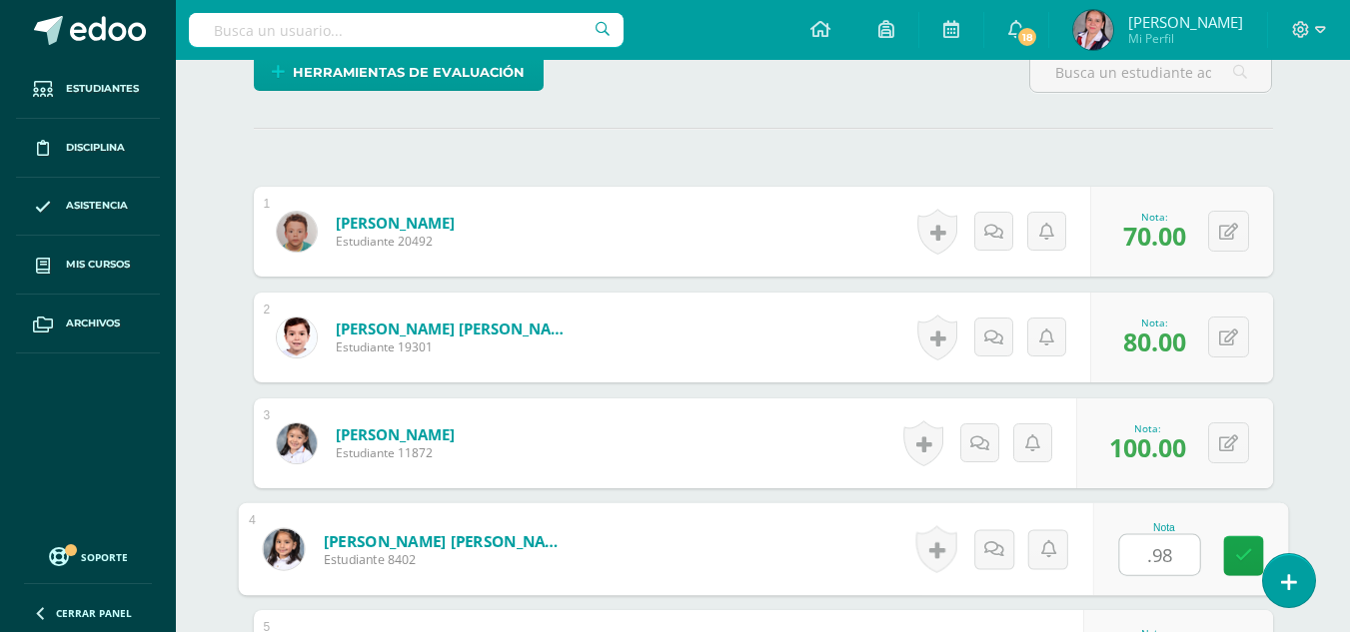
type input ".98"
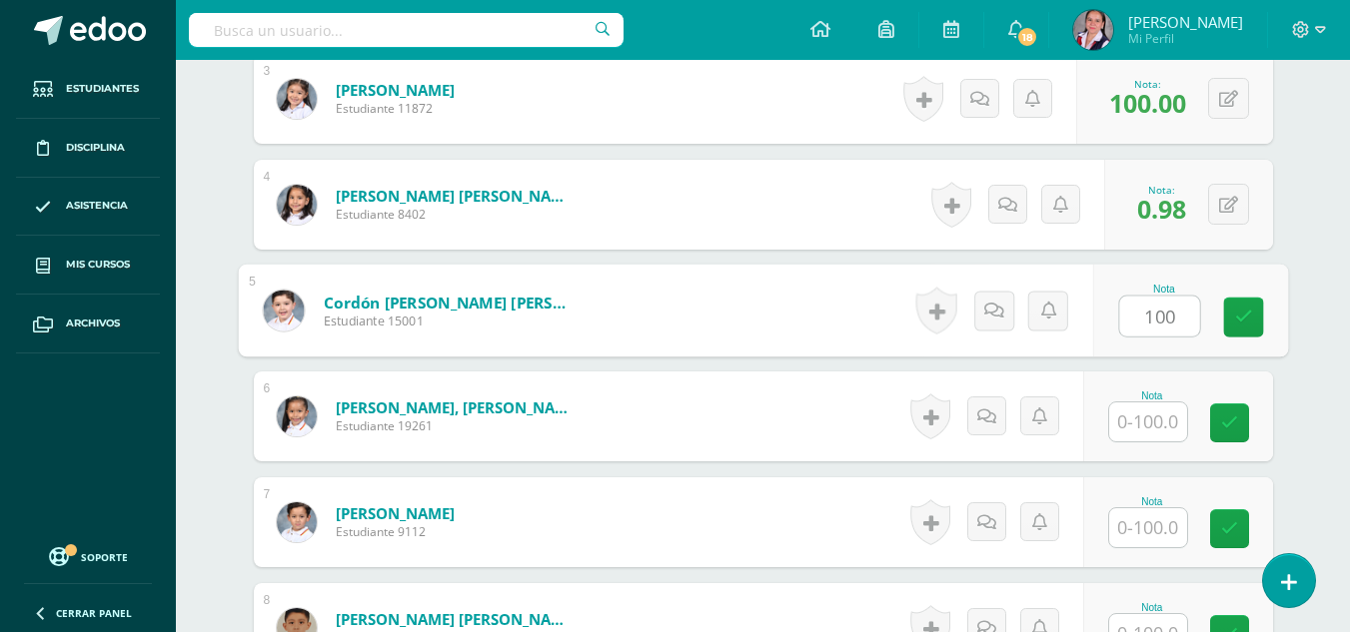
type input "100"
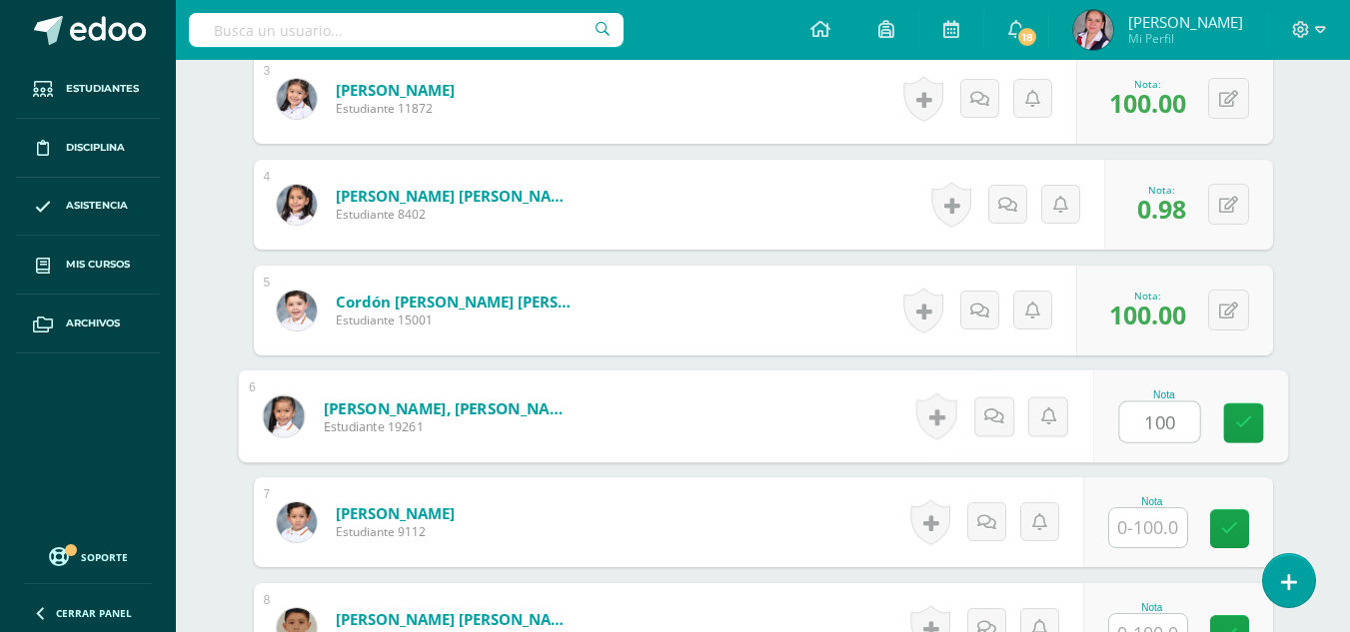
type input "100"
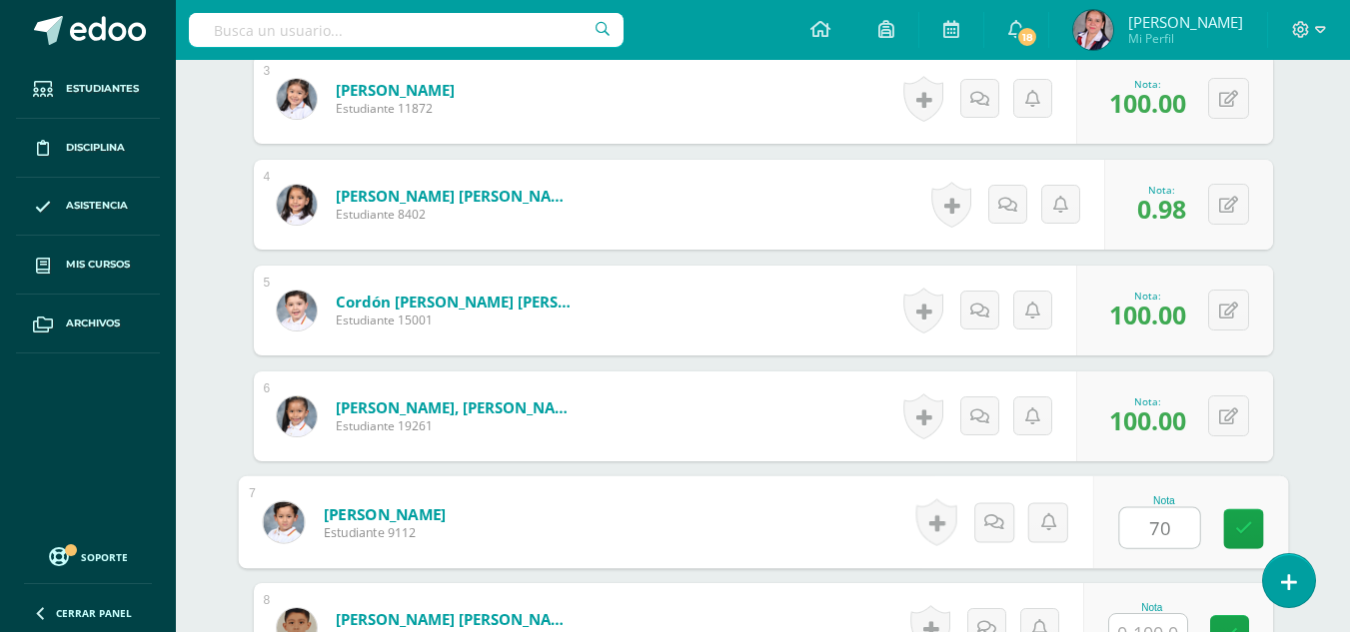
type input "70"
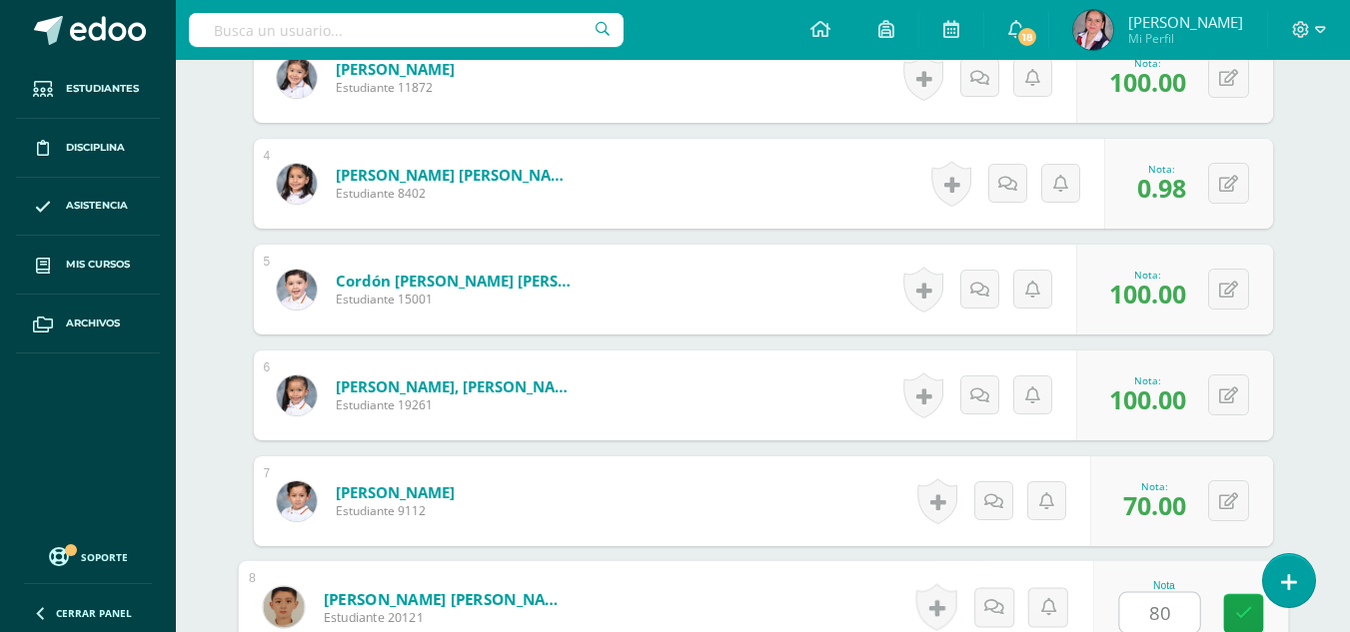
type input "80"
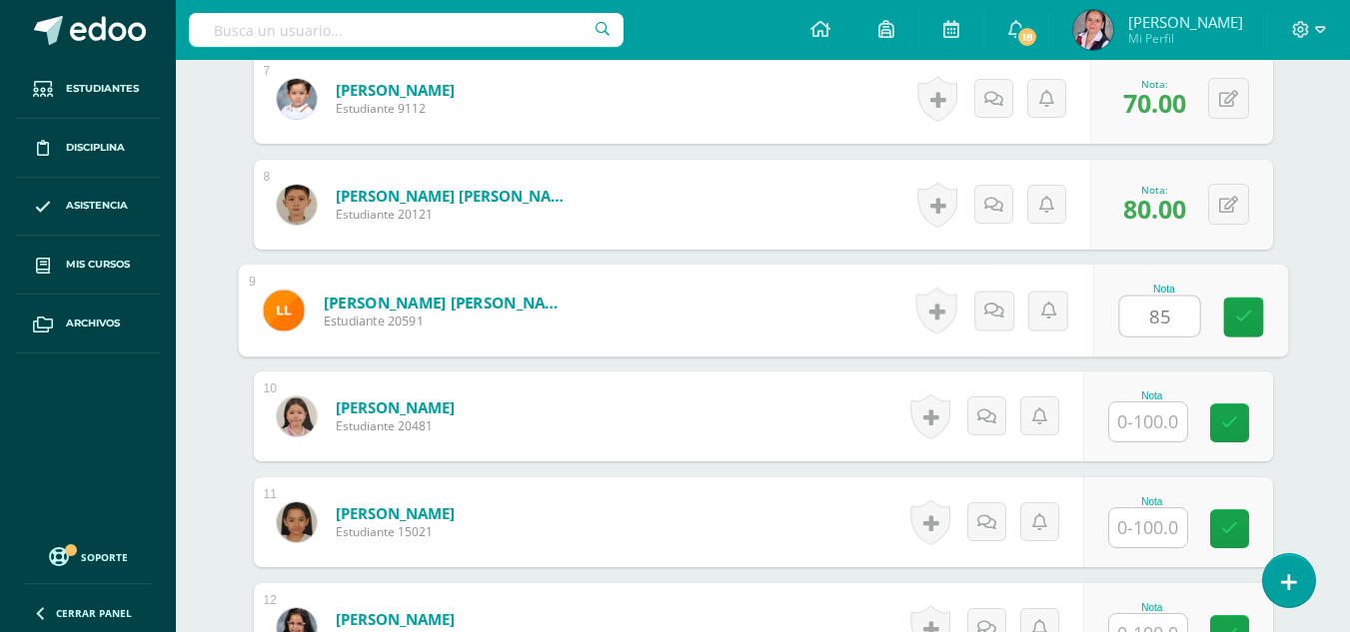
type input "85"
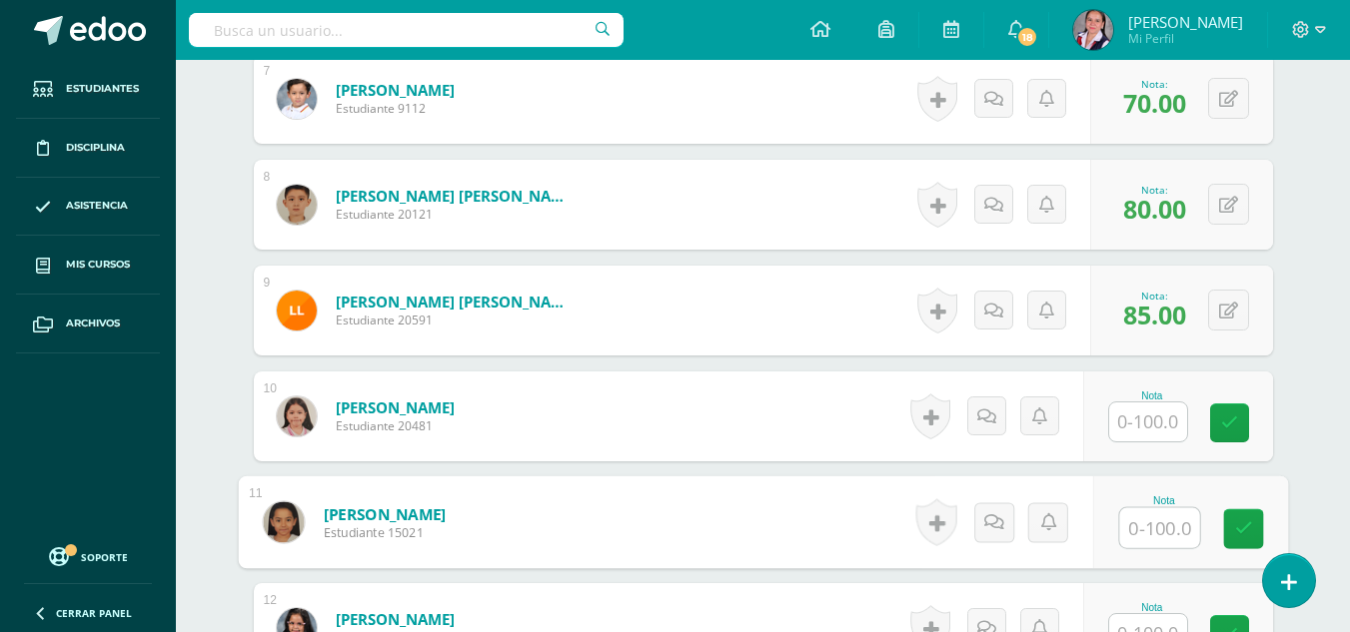
click at [1150, 529] on input "text" at bounding box center [1159, 528] width 80 height 40
type input "95"
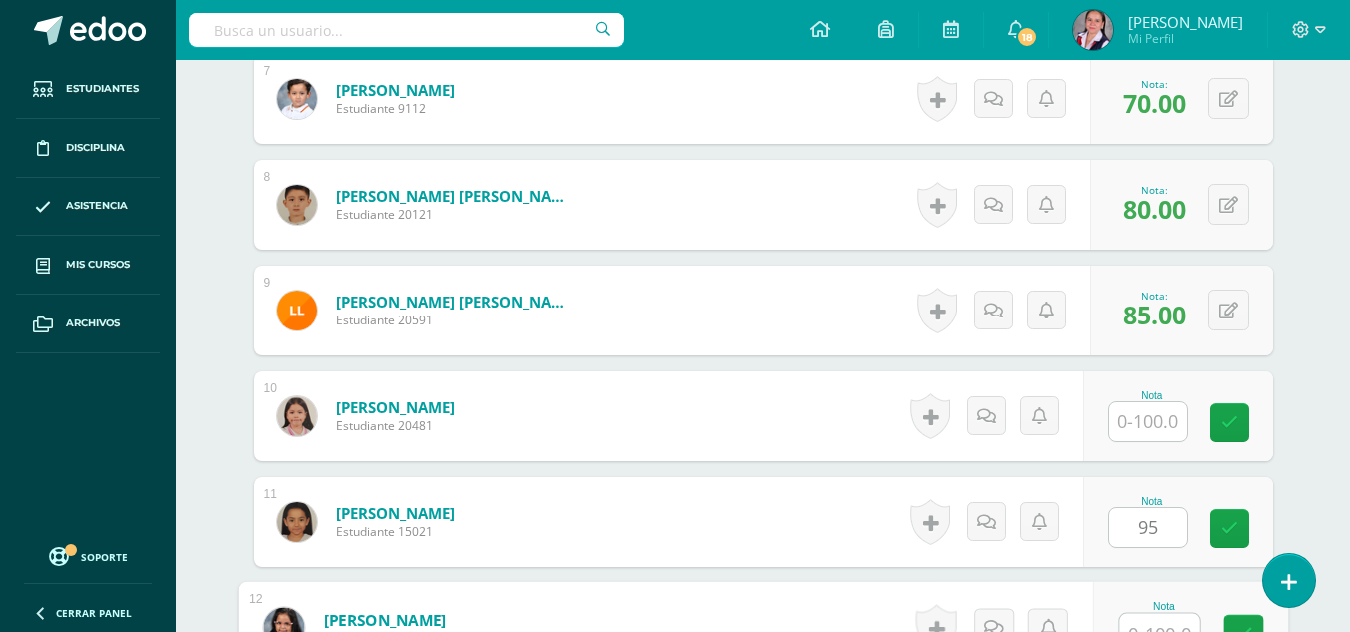
scroll to position [1297, 0]
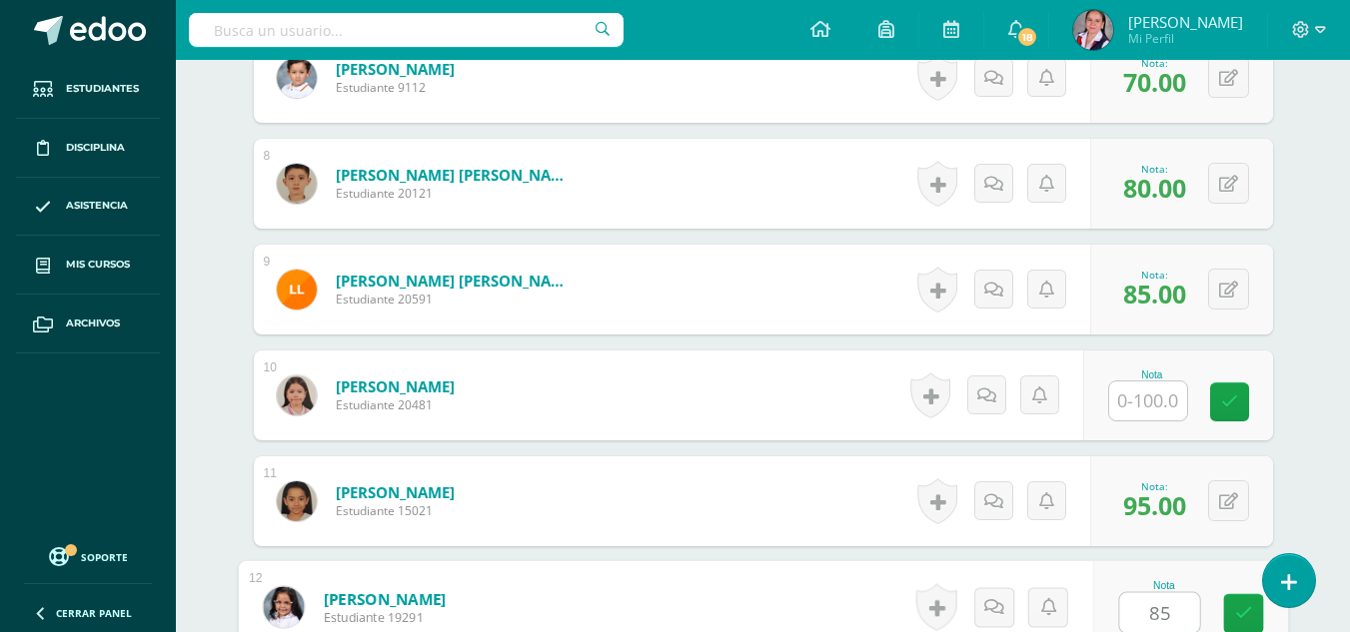
type input "85"
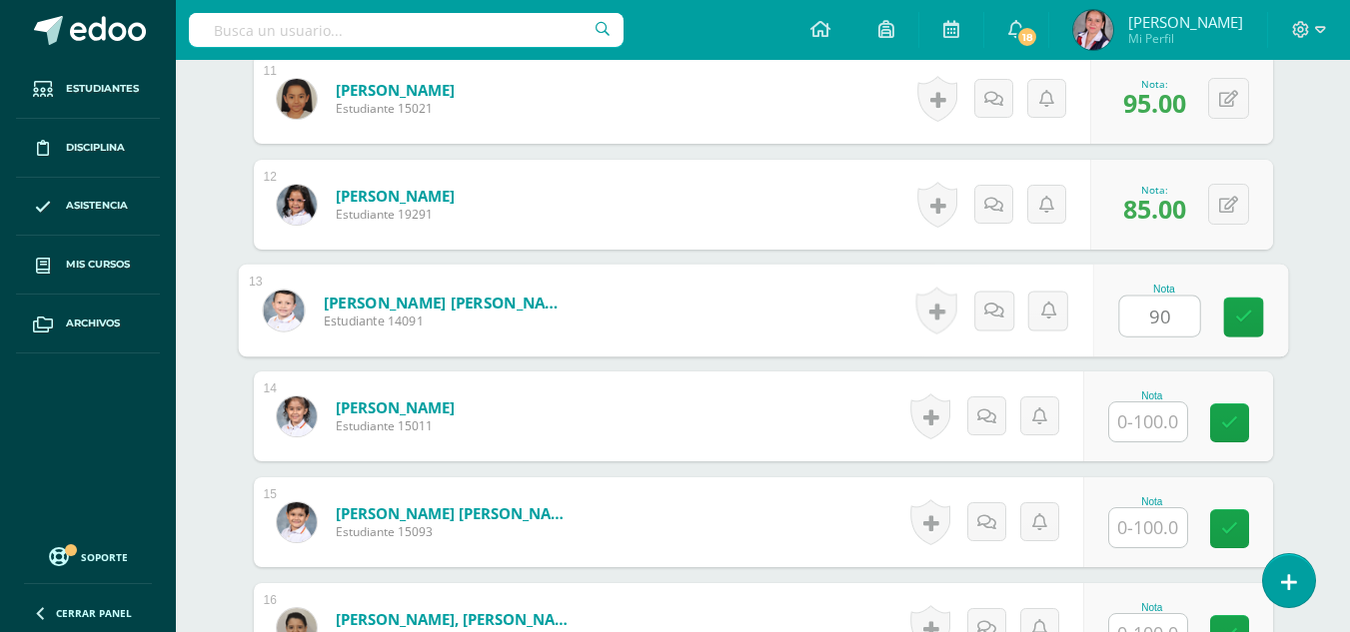
type input "90"
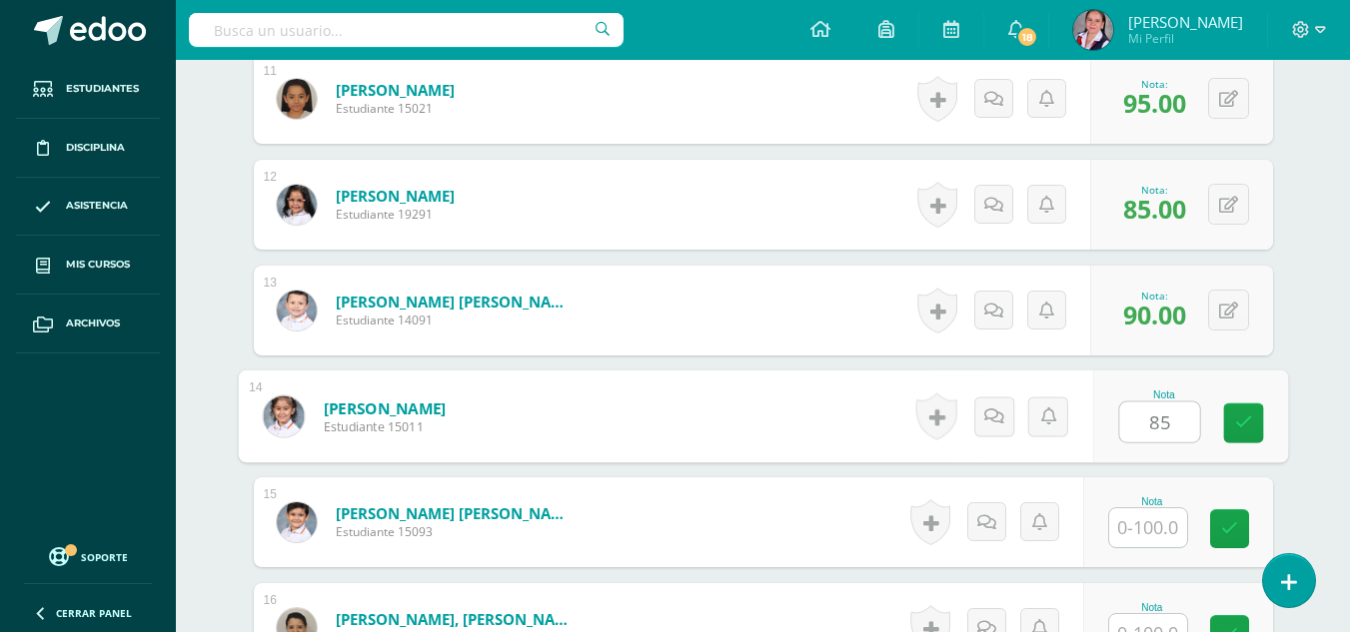
type input "85"
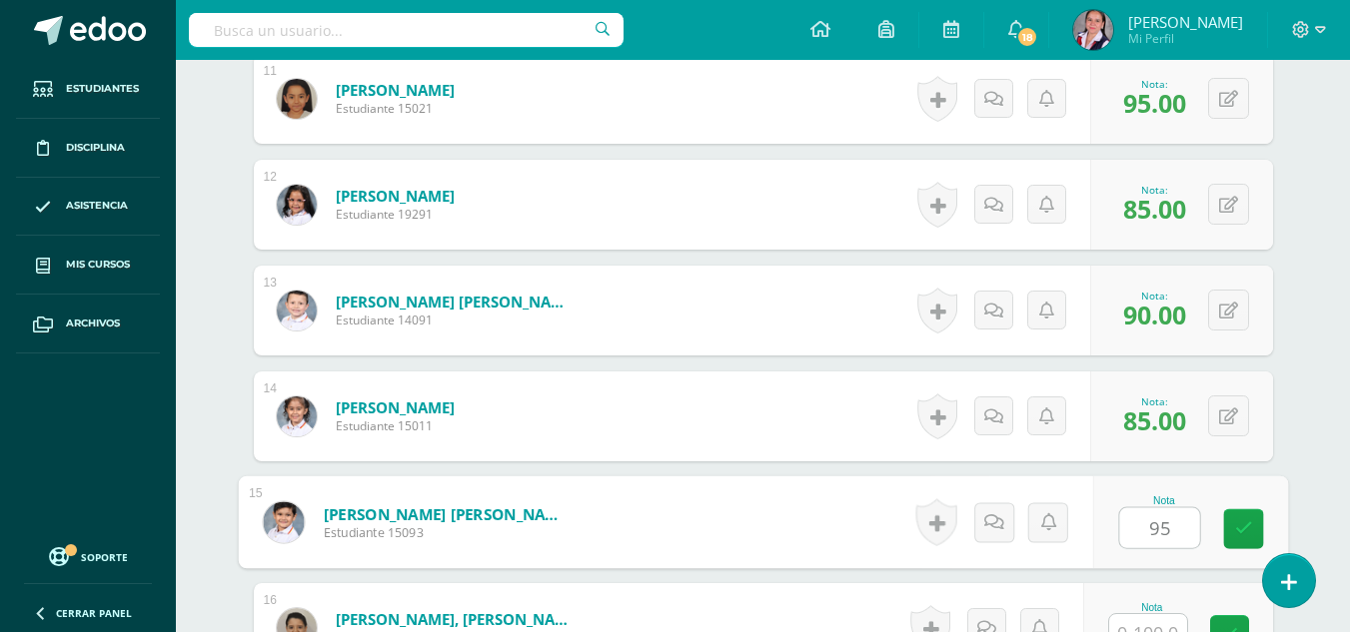
type input "95"
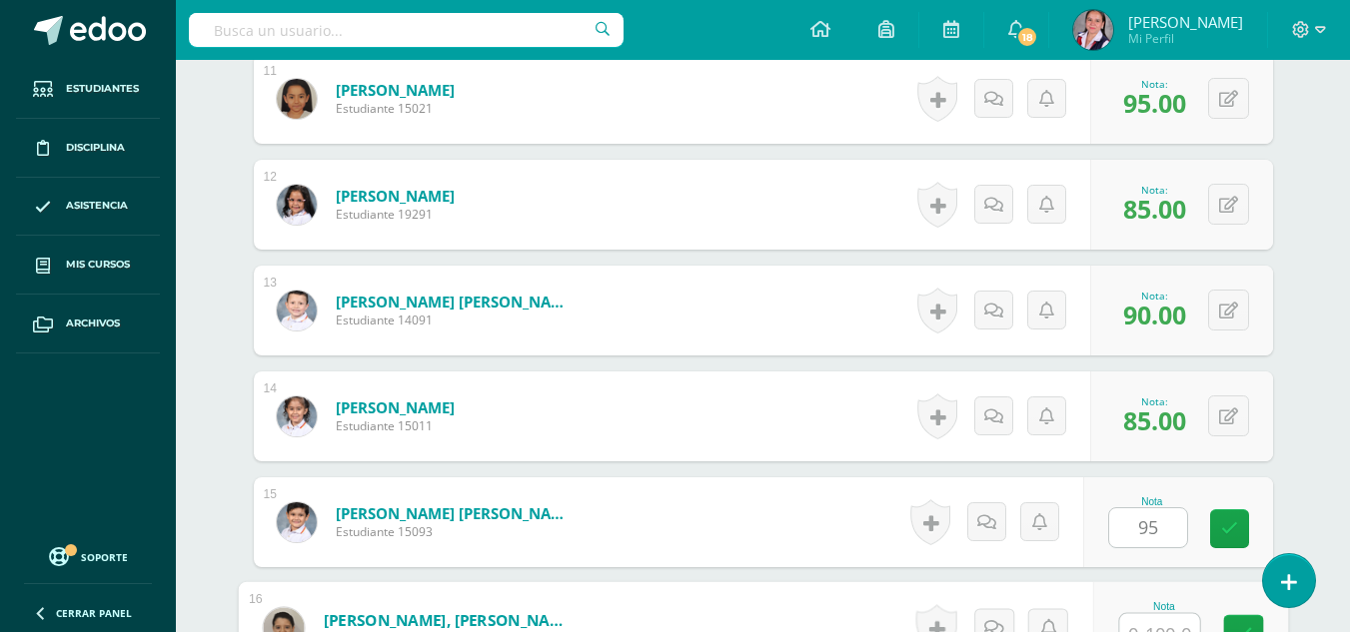
scroll to position [1720, 0]
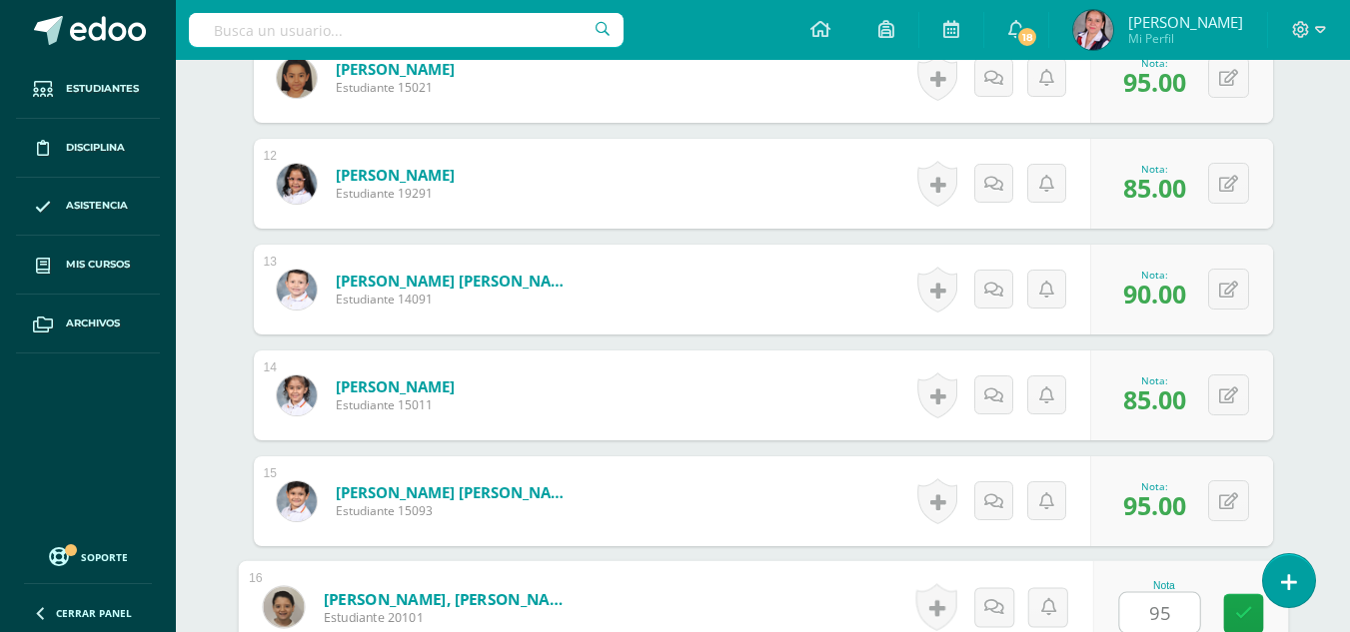
type input "95"
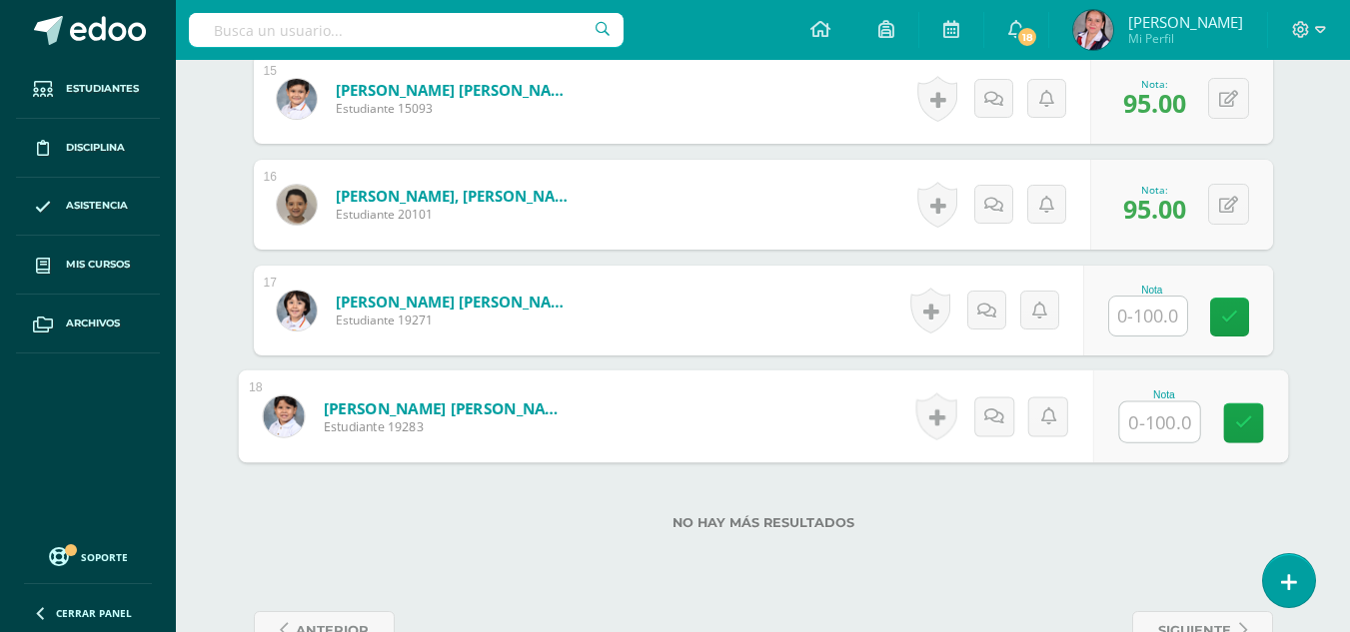
click at [1147, 422] on input "text" at bounding box center [1159, 423] width 80 height 40
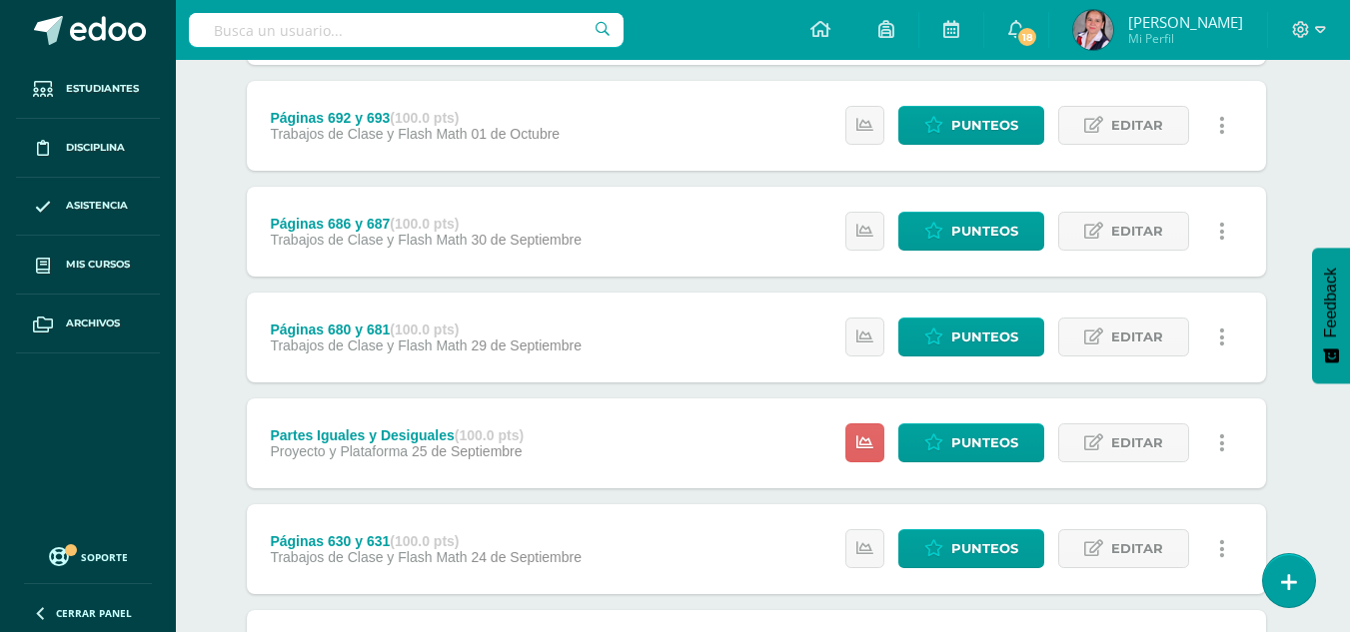
scroll to position [1106, 7]
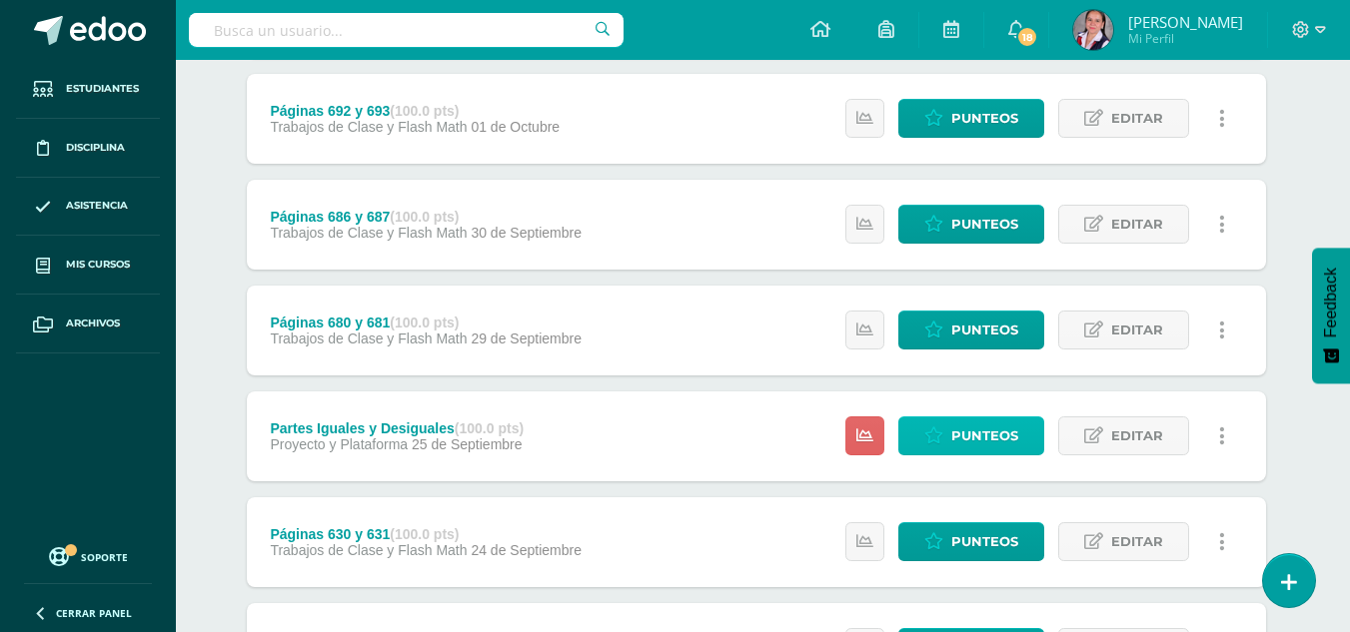
click at [933, 439] on icon at bounding box center [933, 436] width 19 height 17
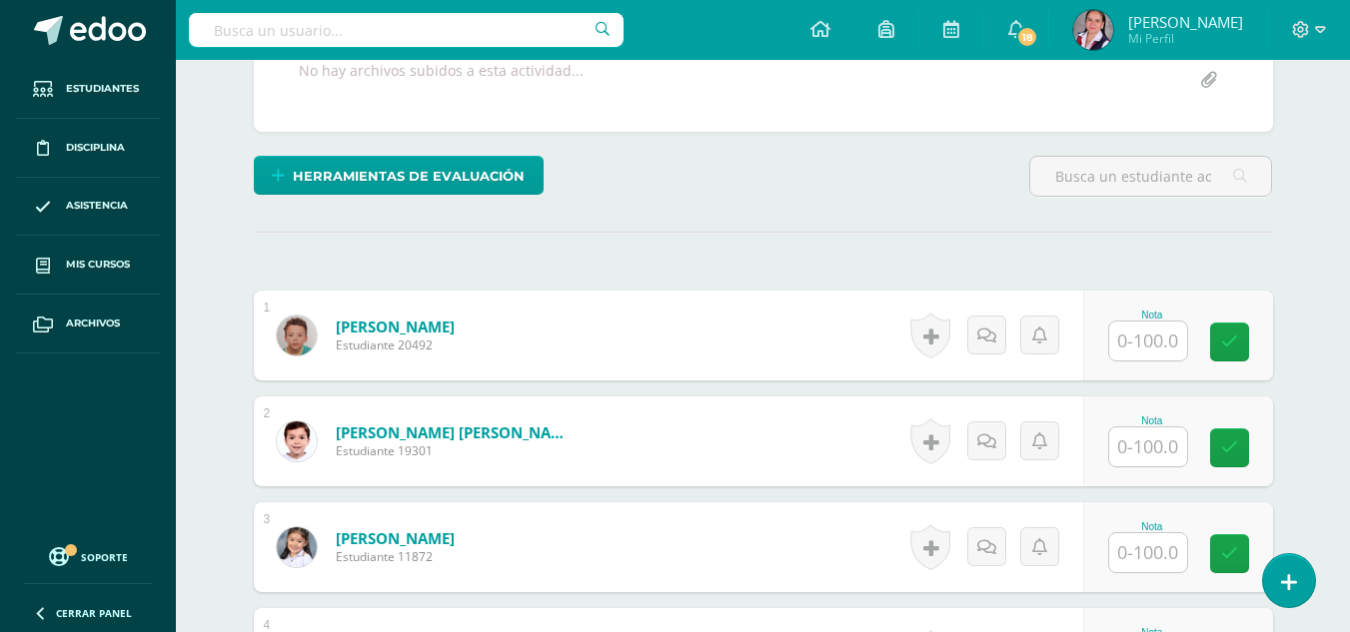
scroll to position [462, 0]
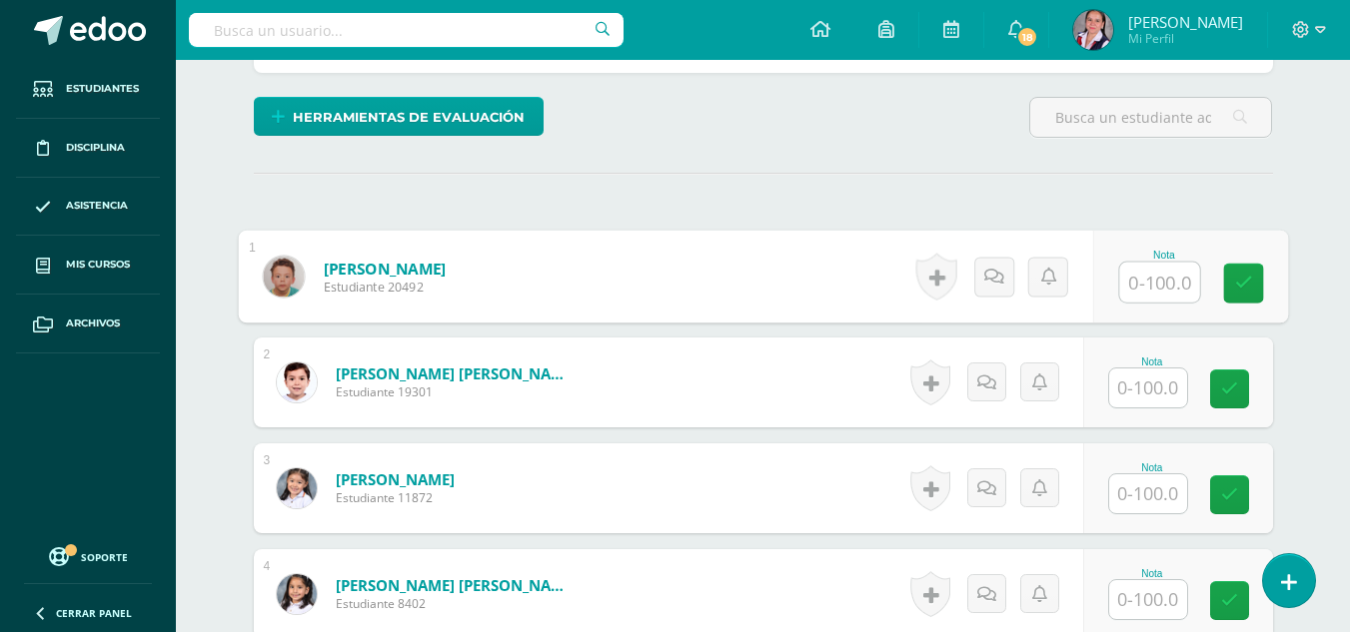
click at [1121, 292] on input "text" at bounding box center [1159, 283] width 80 height 40
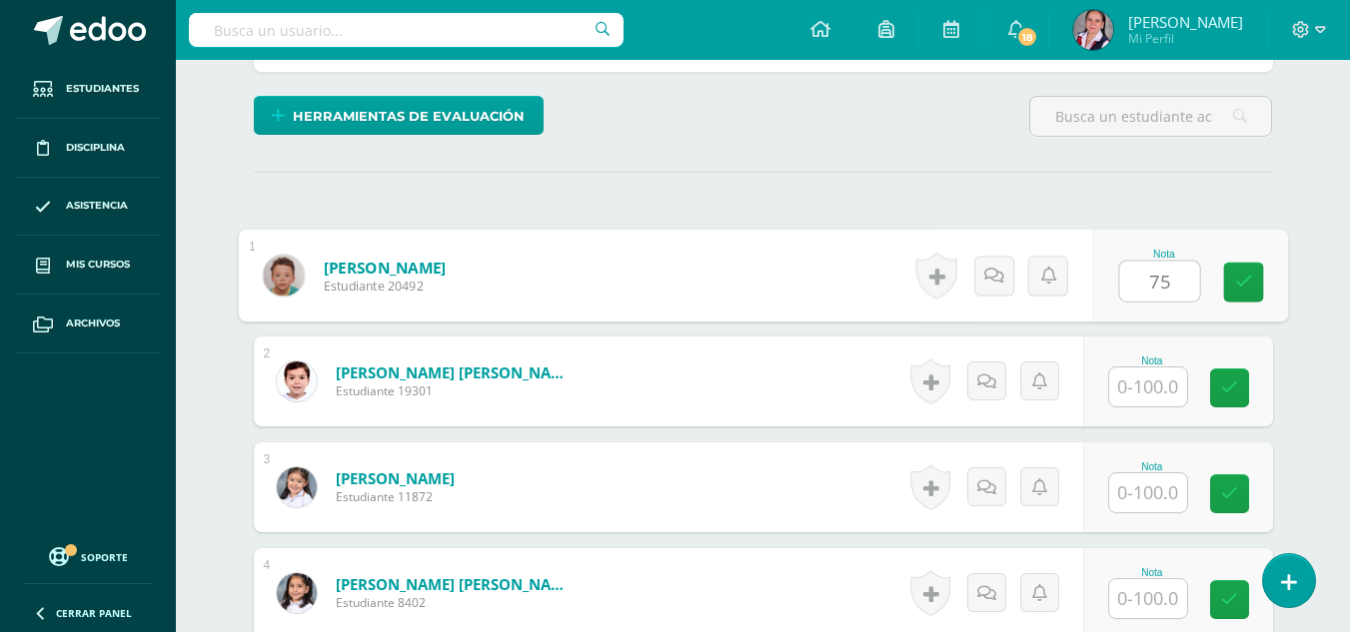
type input "75"
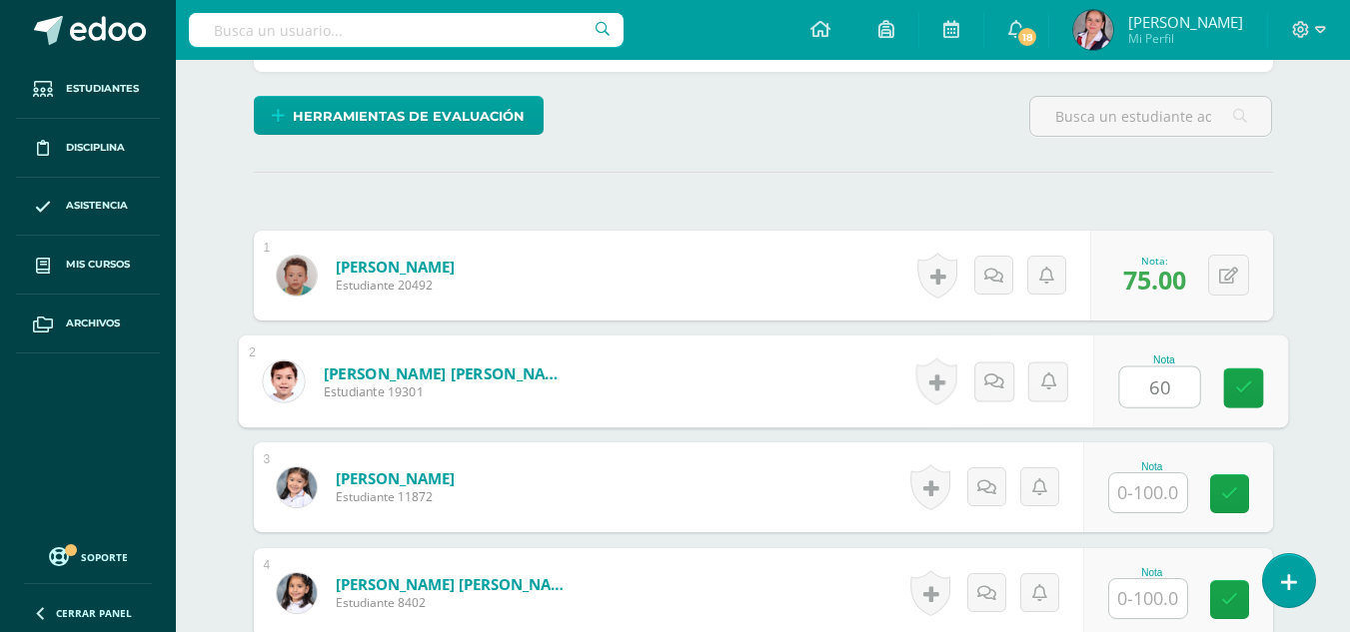
type input "60"
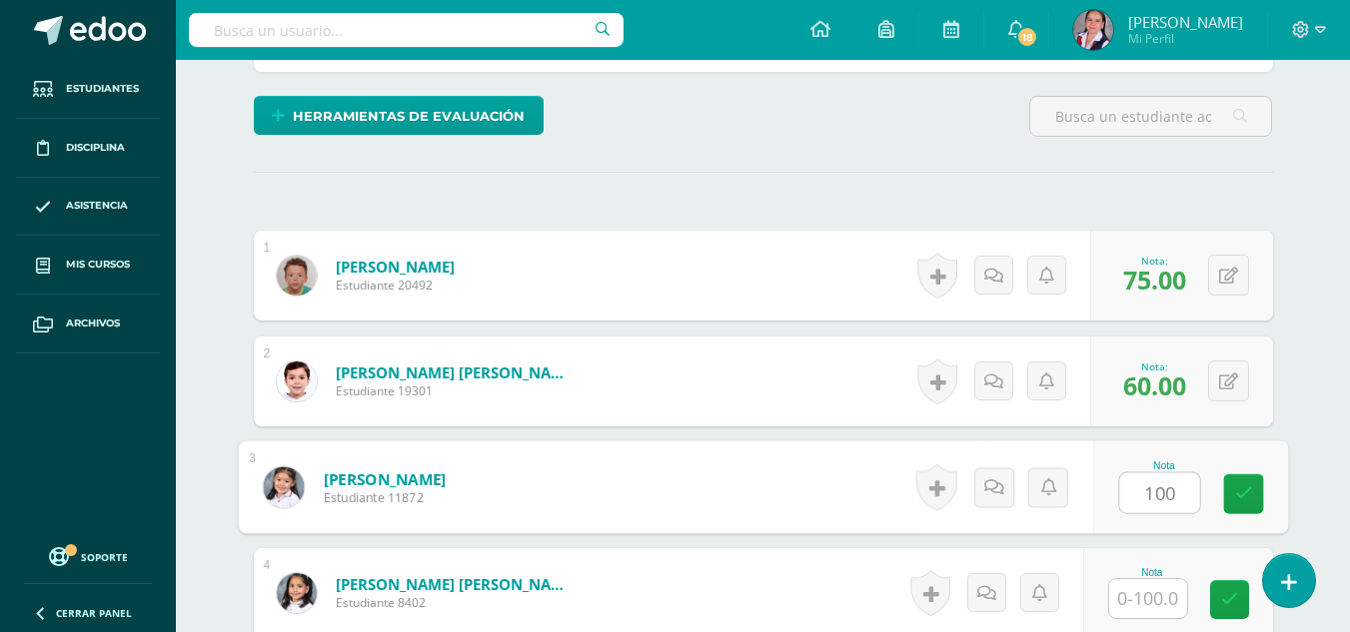
type input "100"
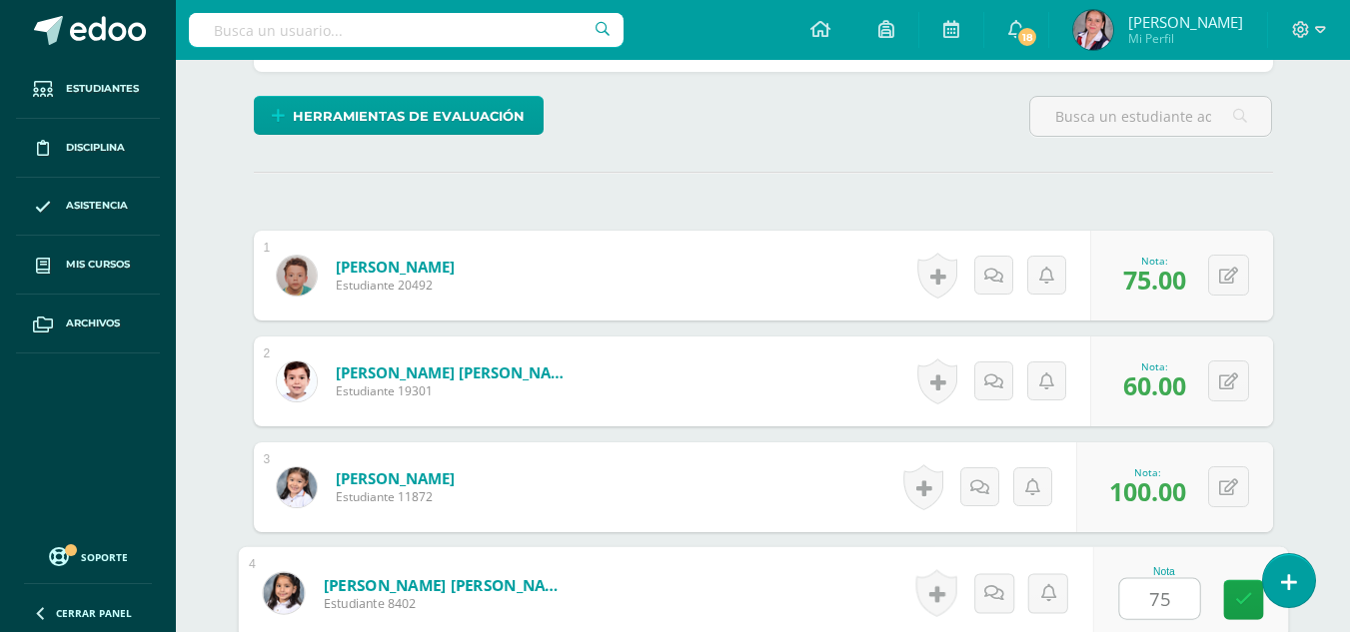
type input "75"
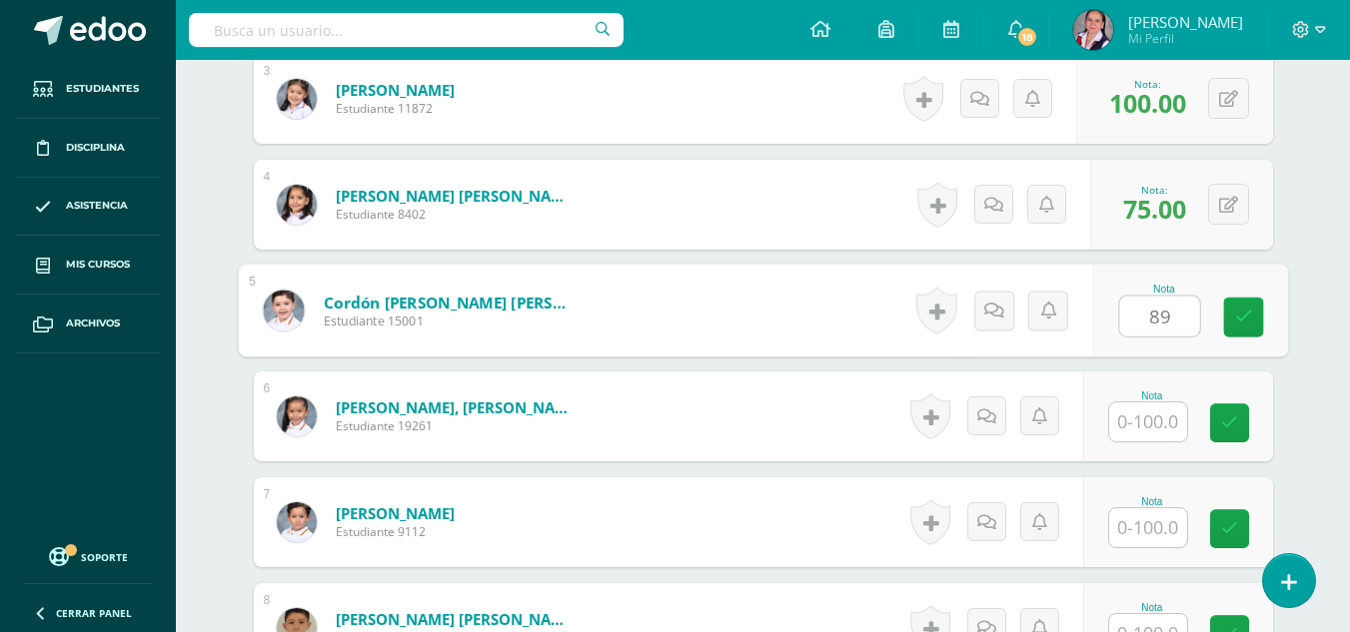
type input "89"
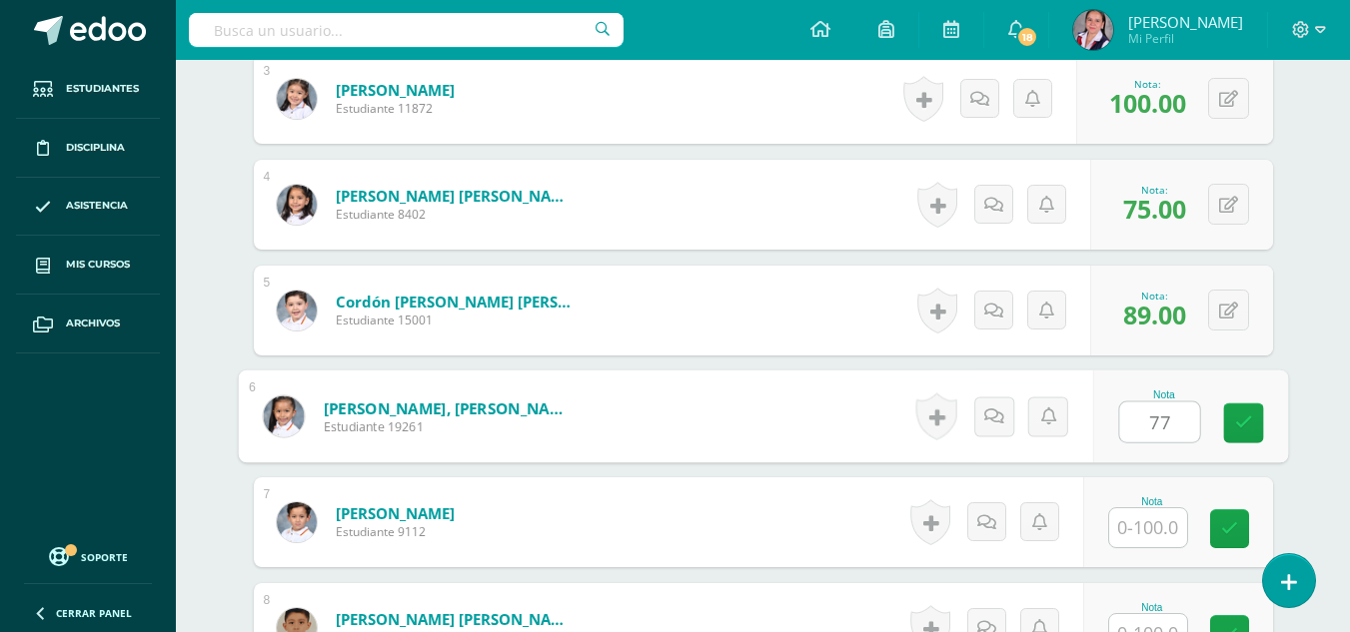
type input "77"
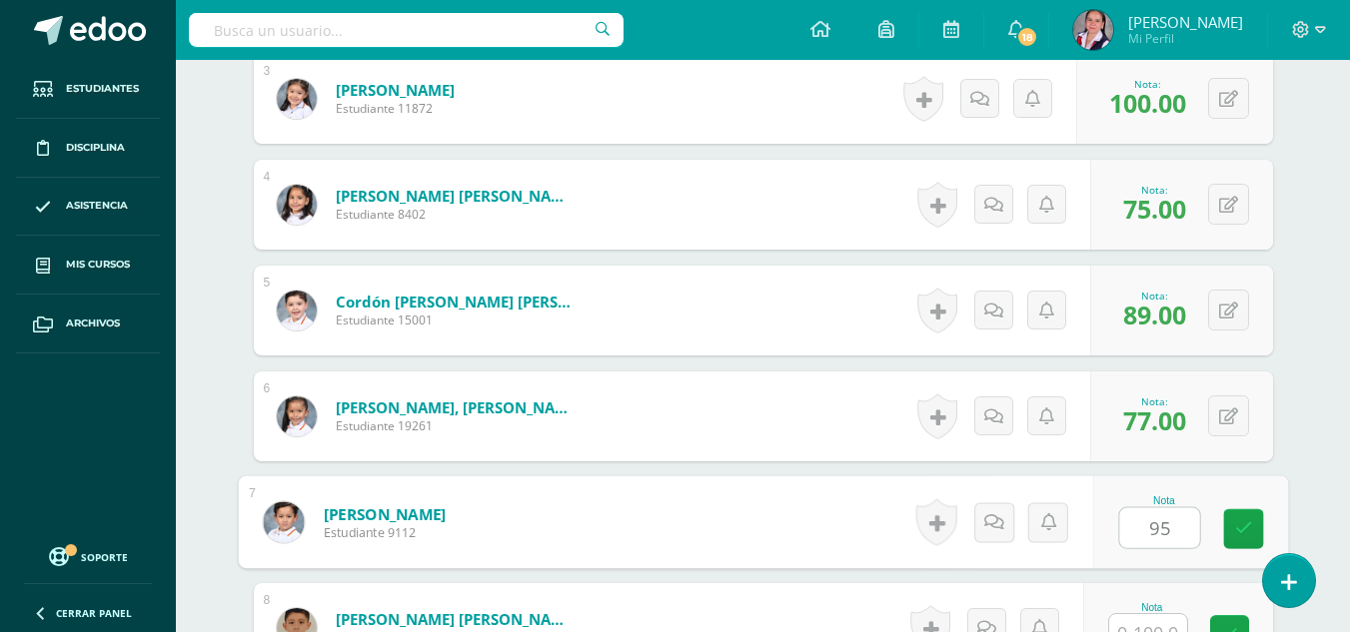
type input "95"
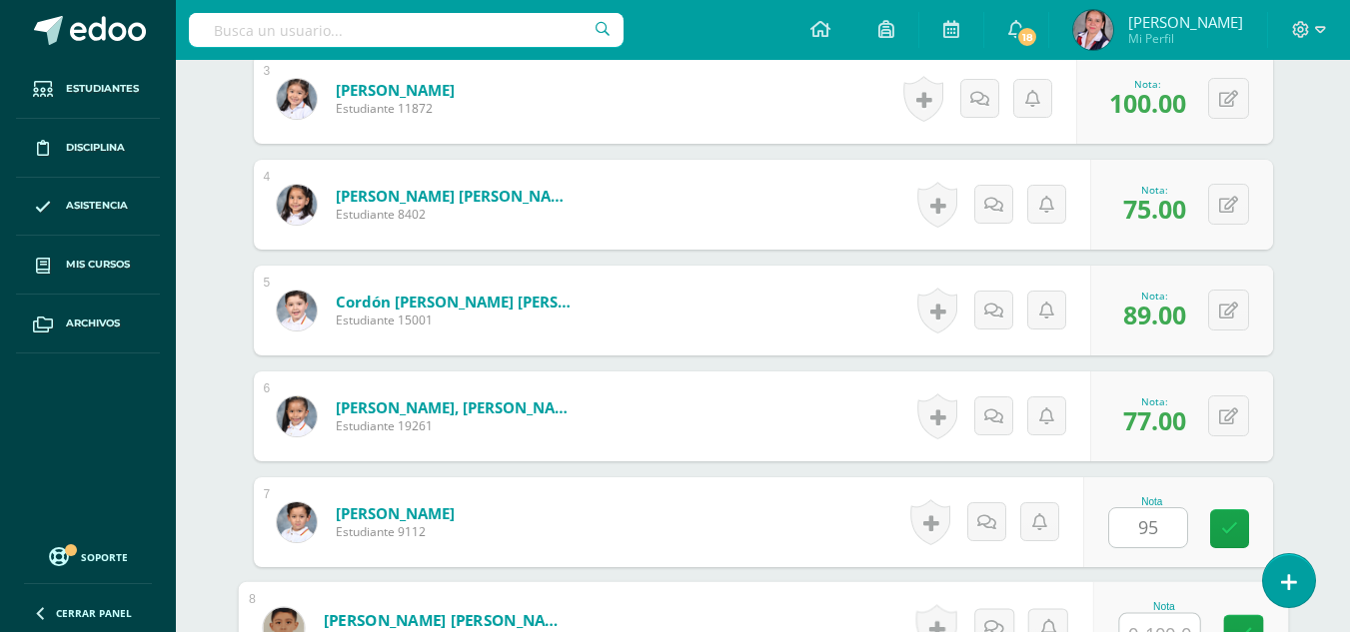
scroll to position [873, 0]
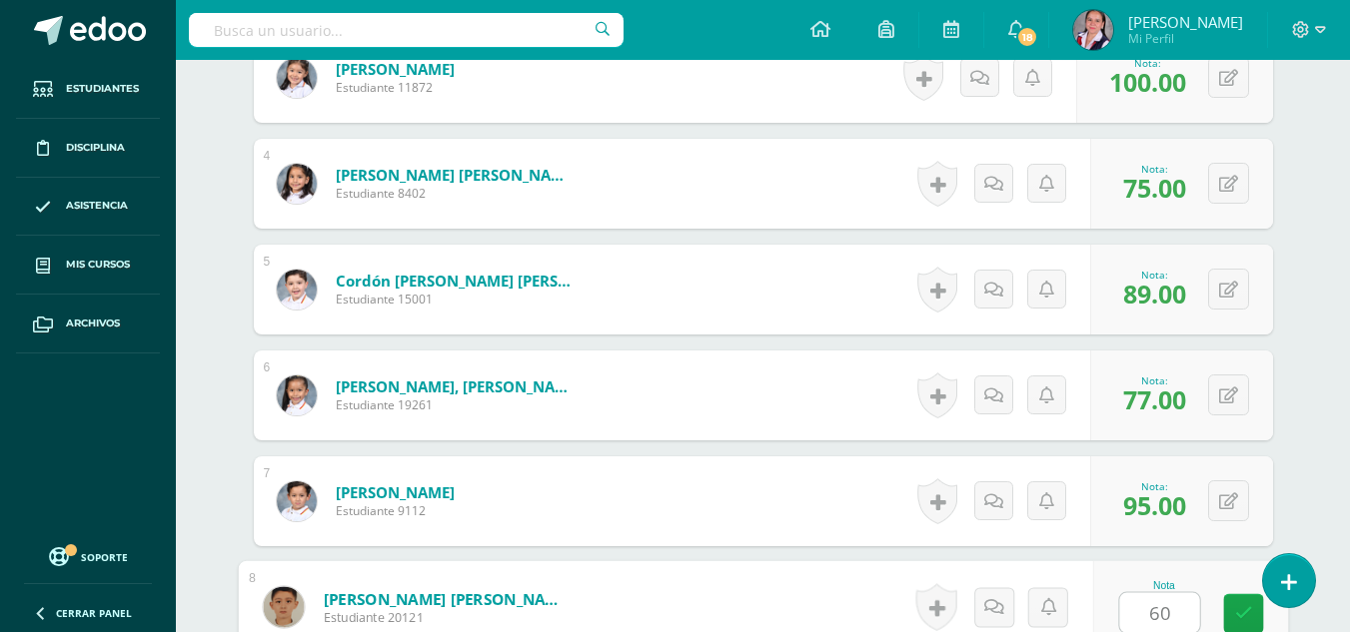
type input "60"
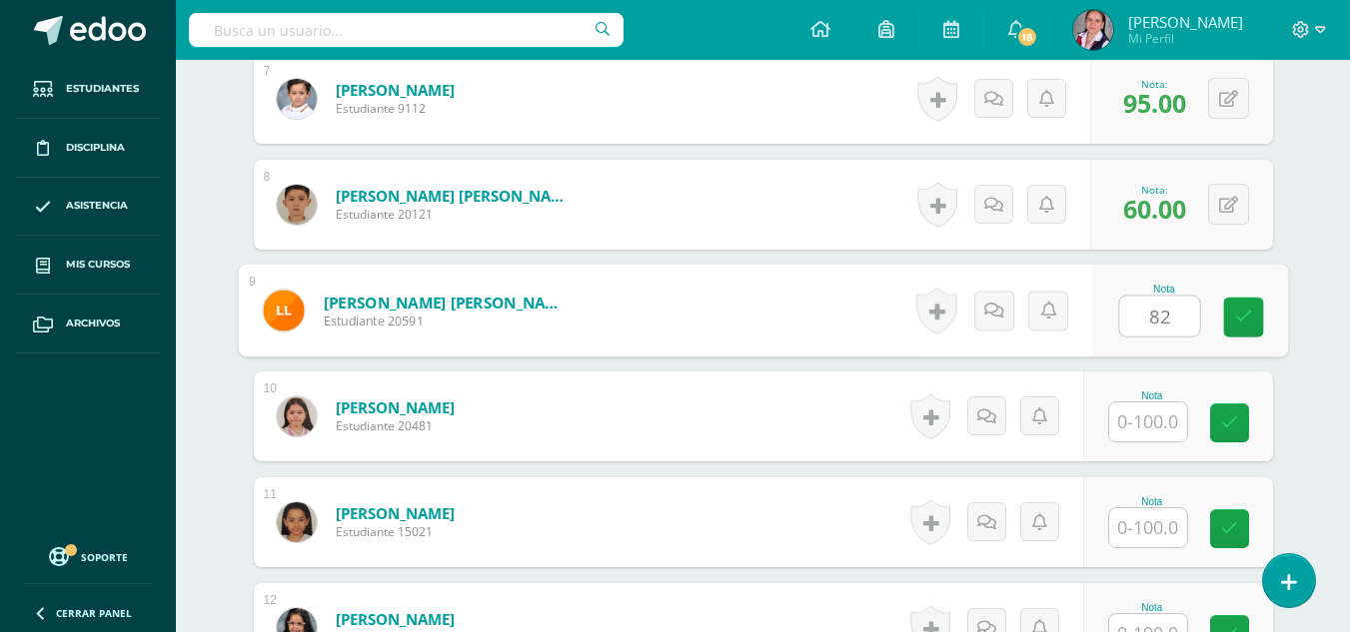
type input "82"
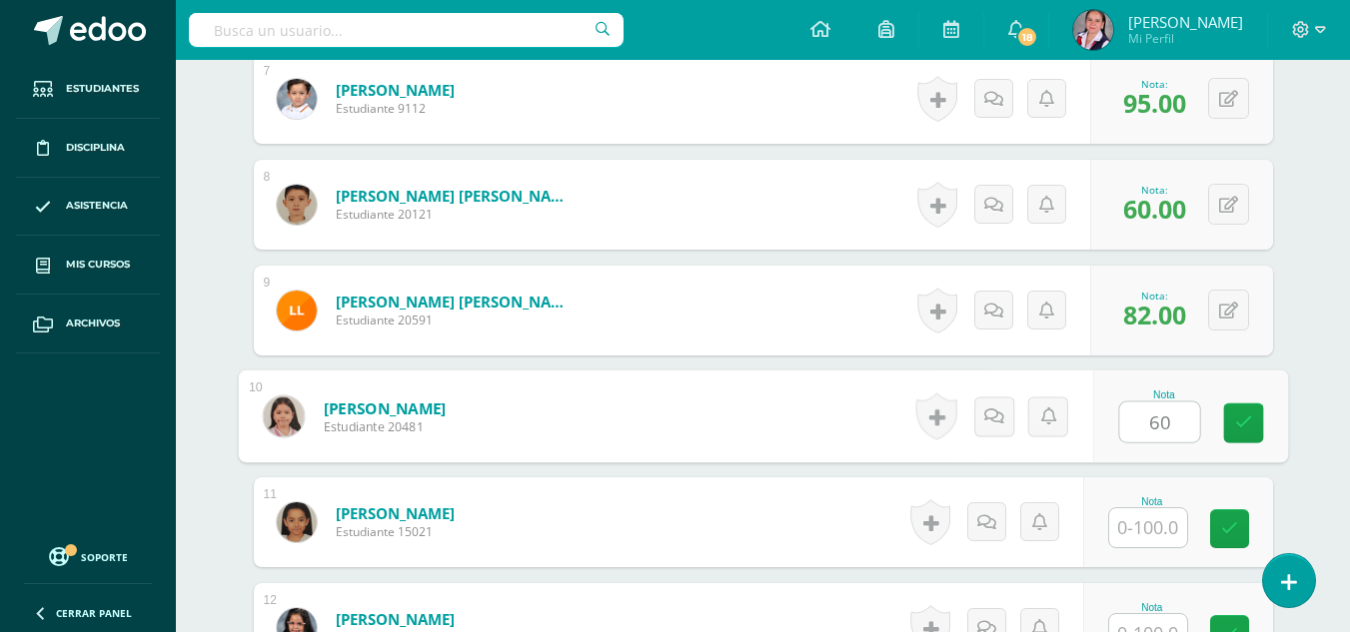
type input "60"
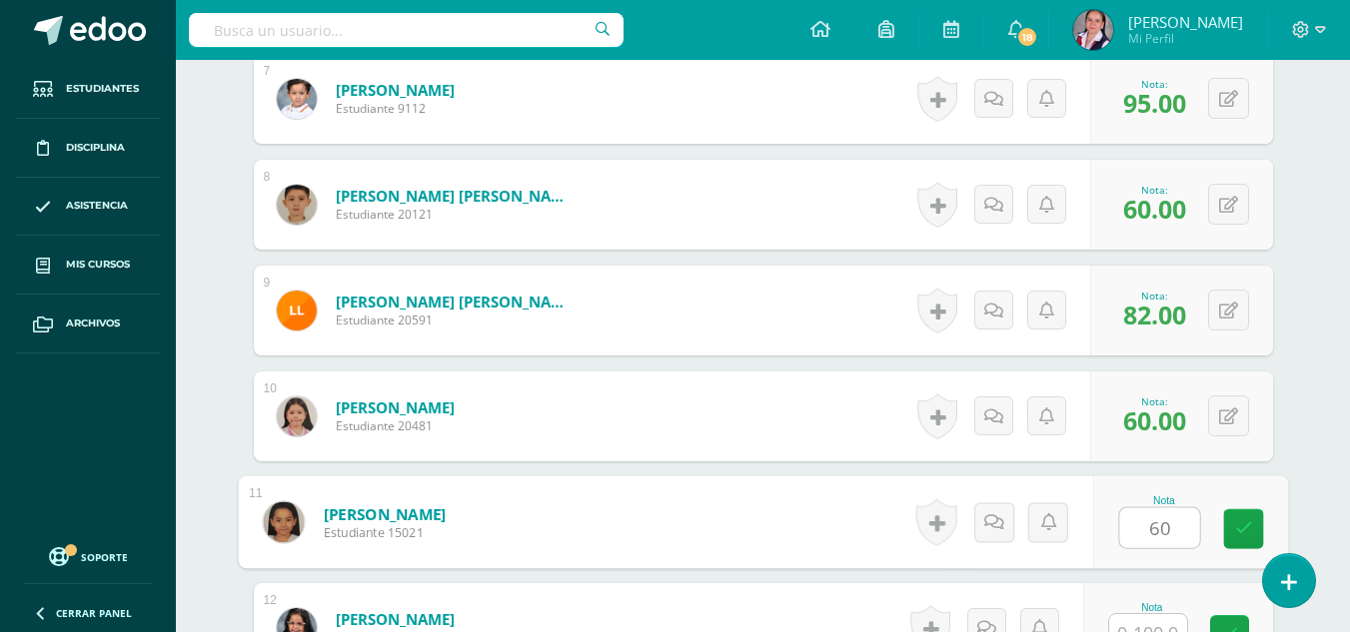
type input "60"
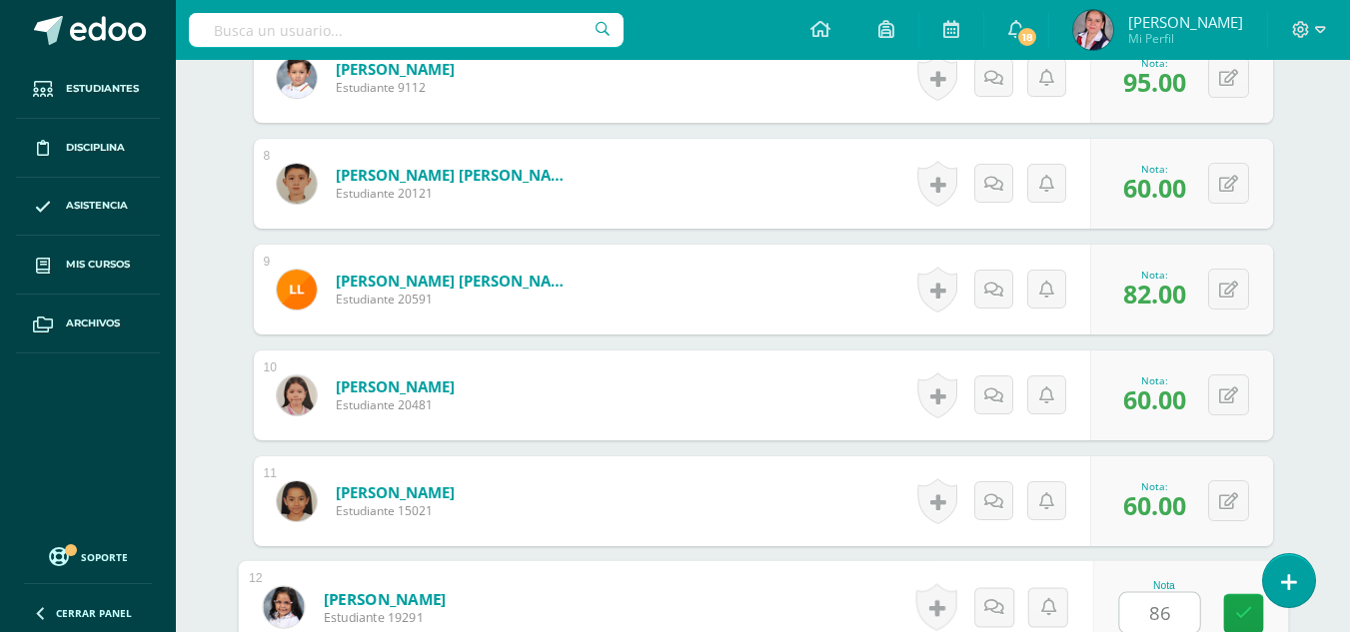
type input "86"
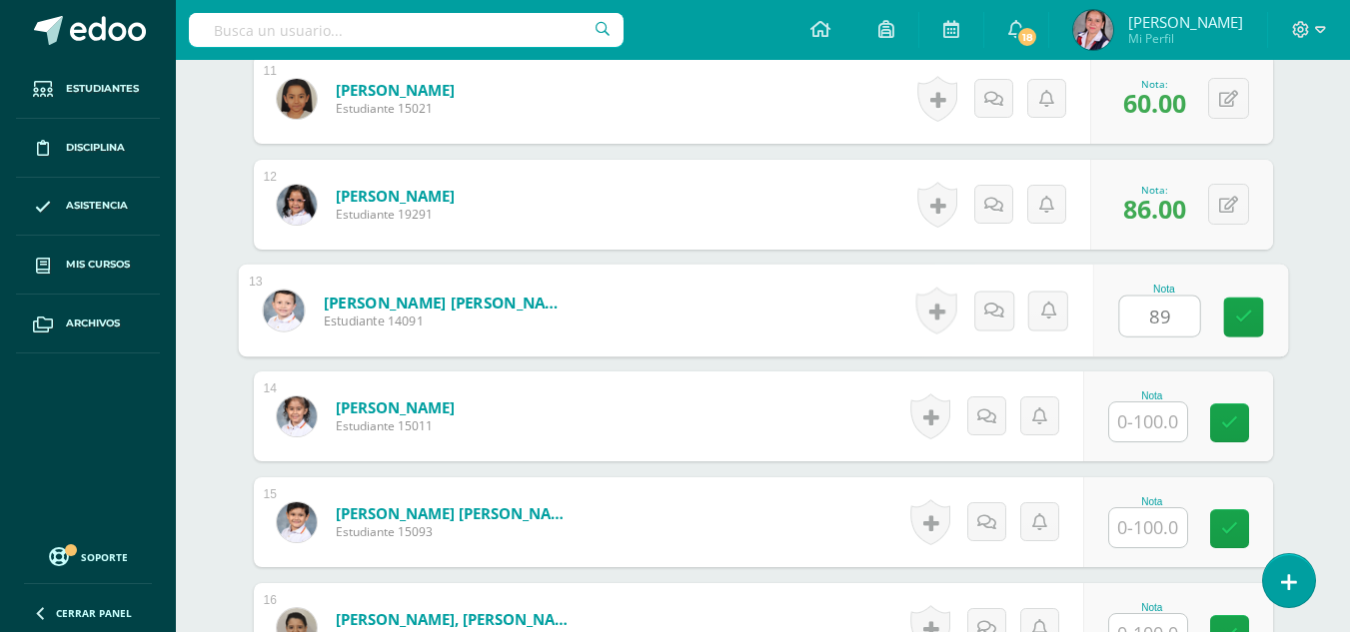
type input "89"
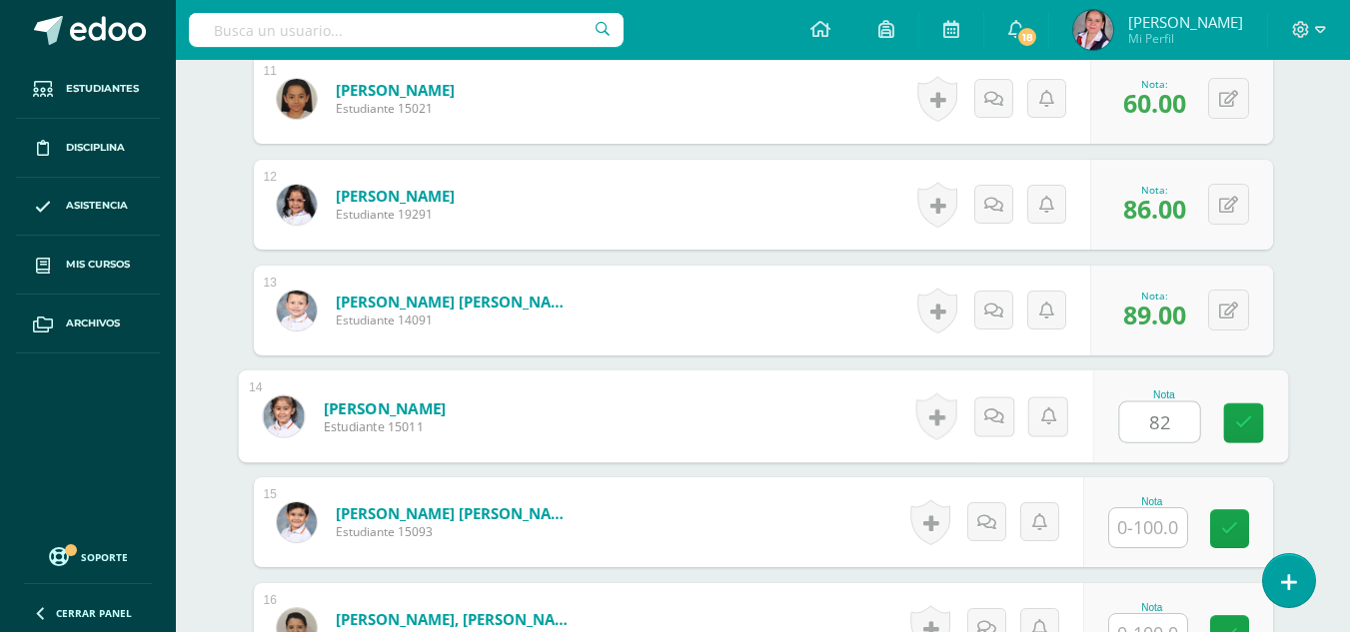
type input "82"
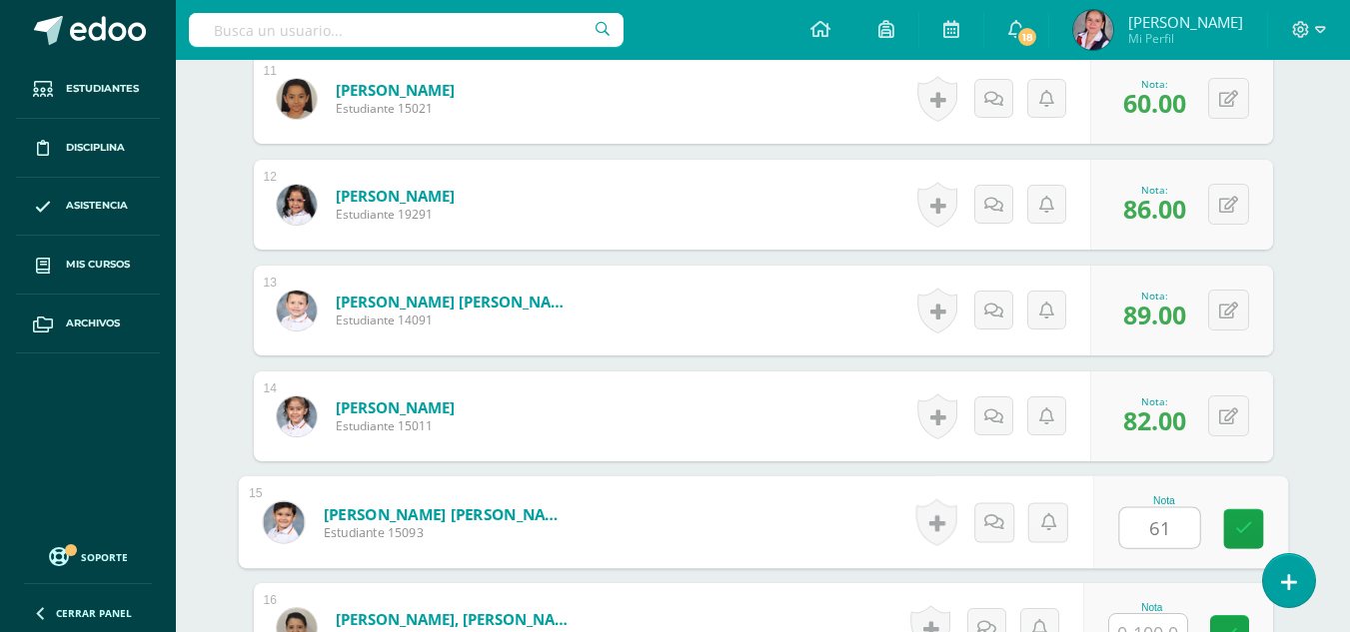
type input "61"
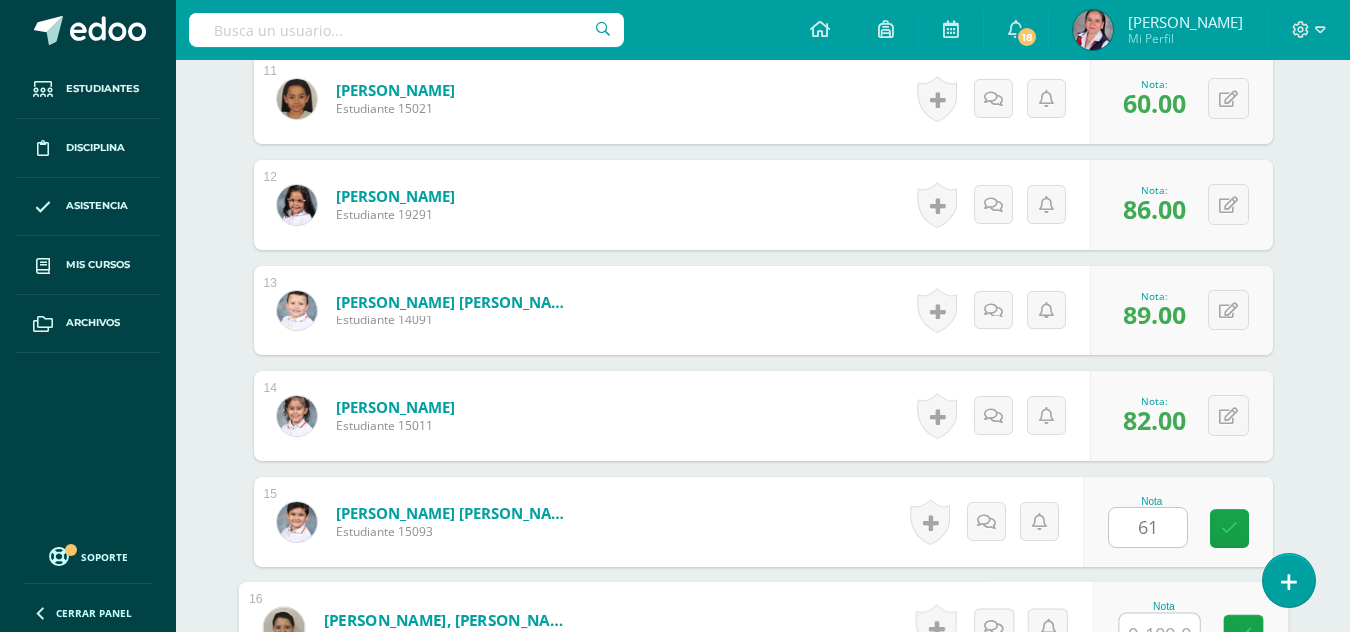
scroll to position [1720, 0]
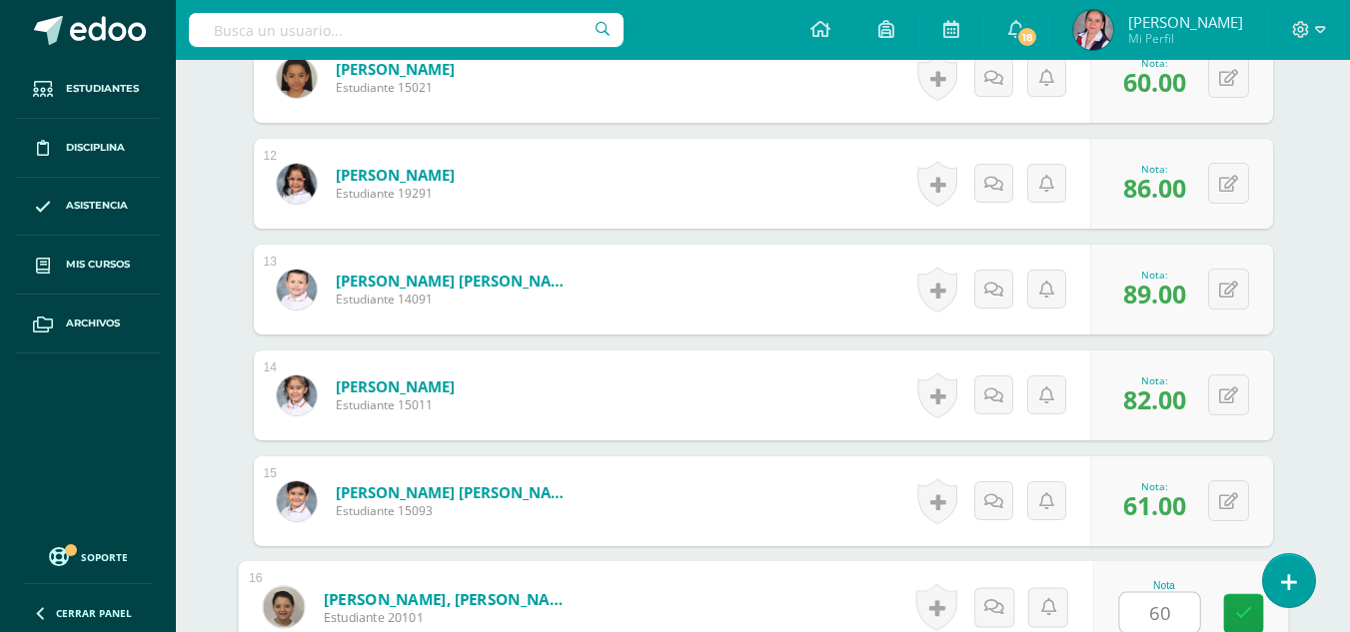
type input "60"
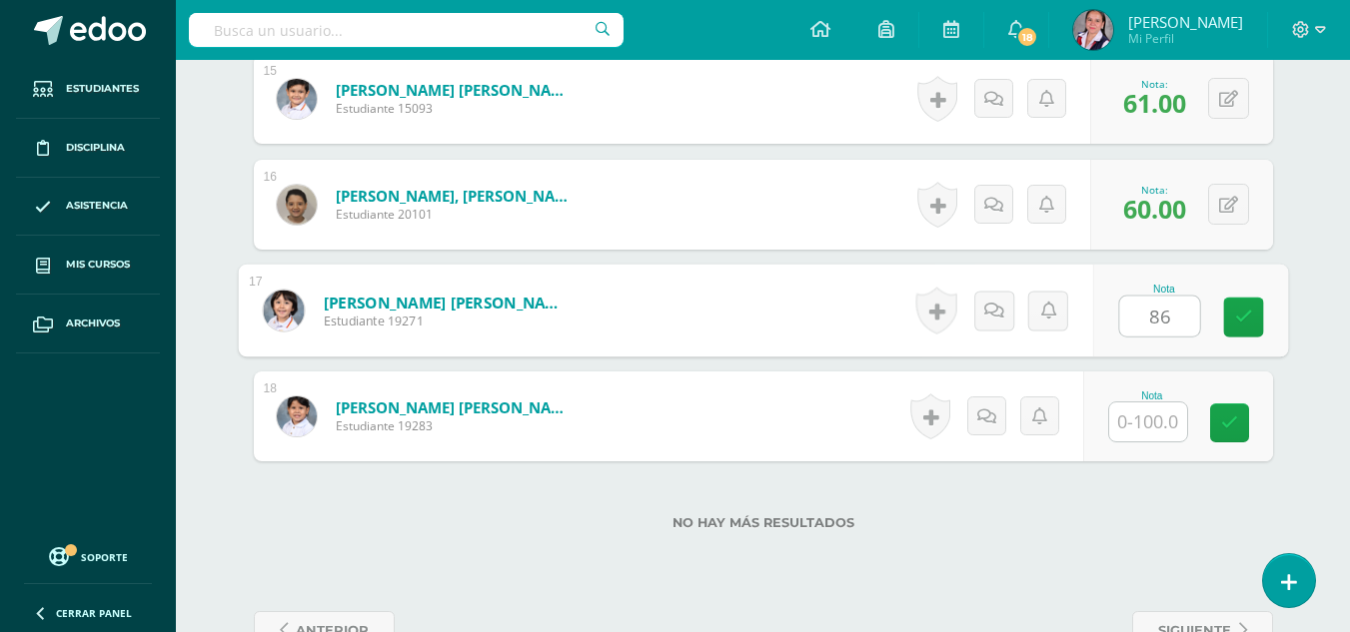
type input "86"
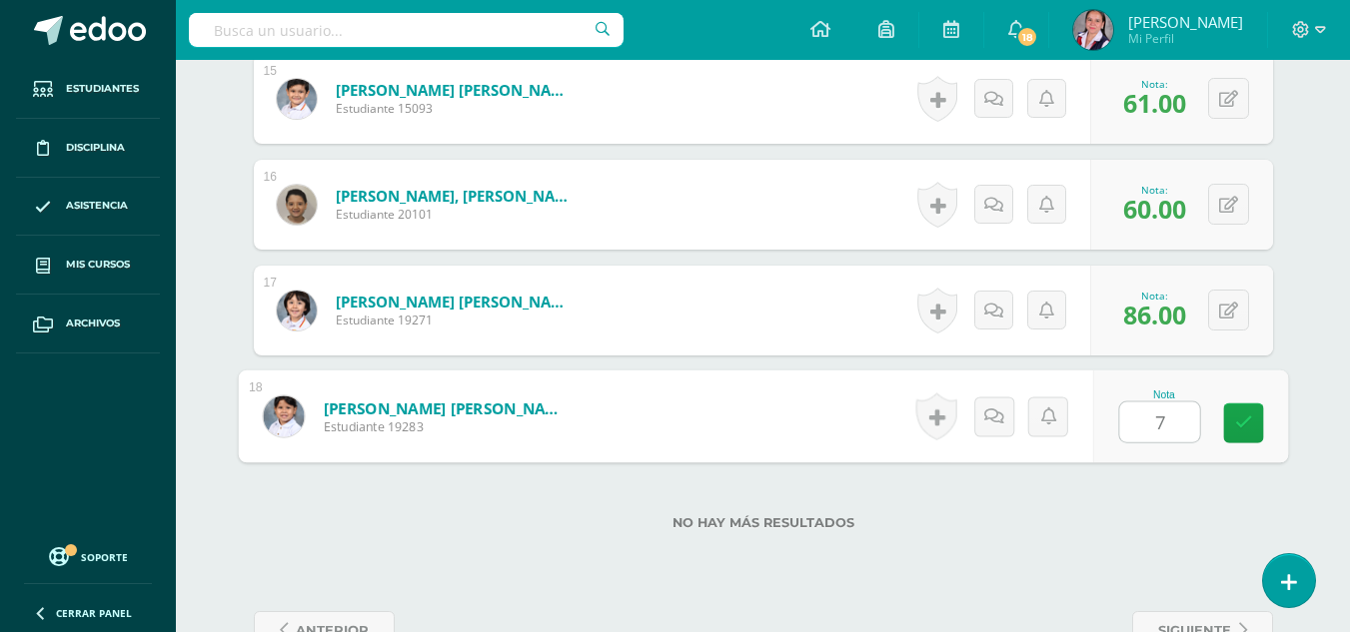
type input "75"
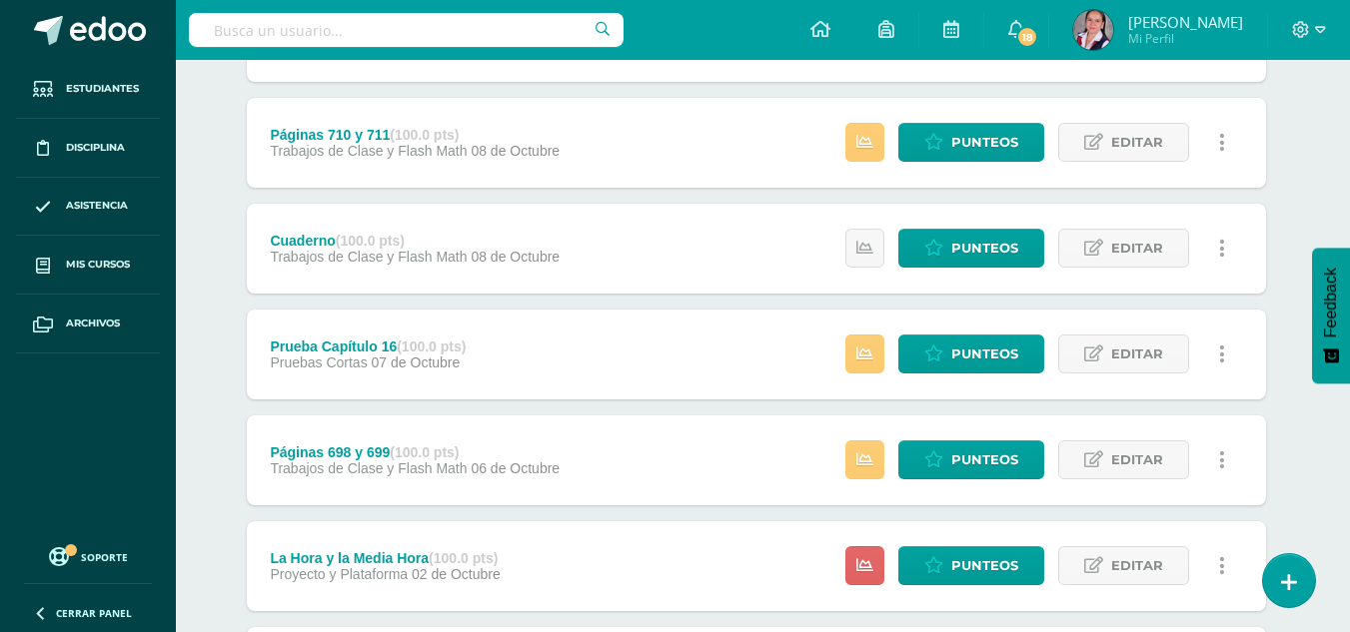
scroll to position [600, 7]
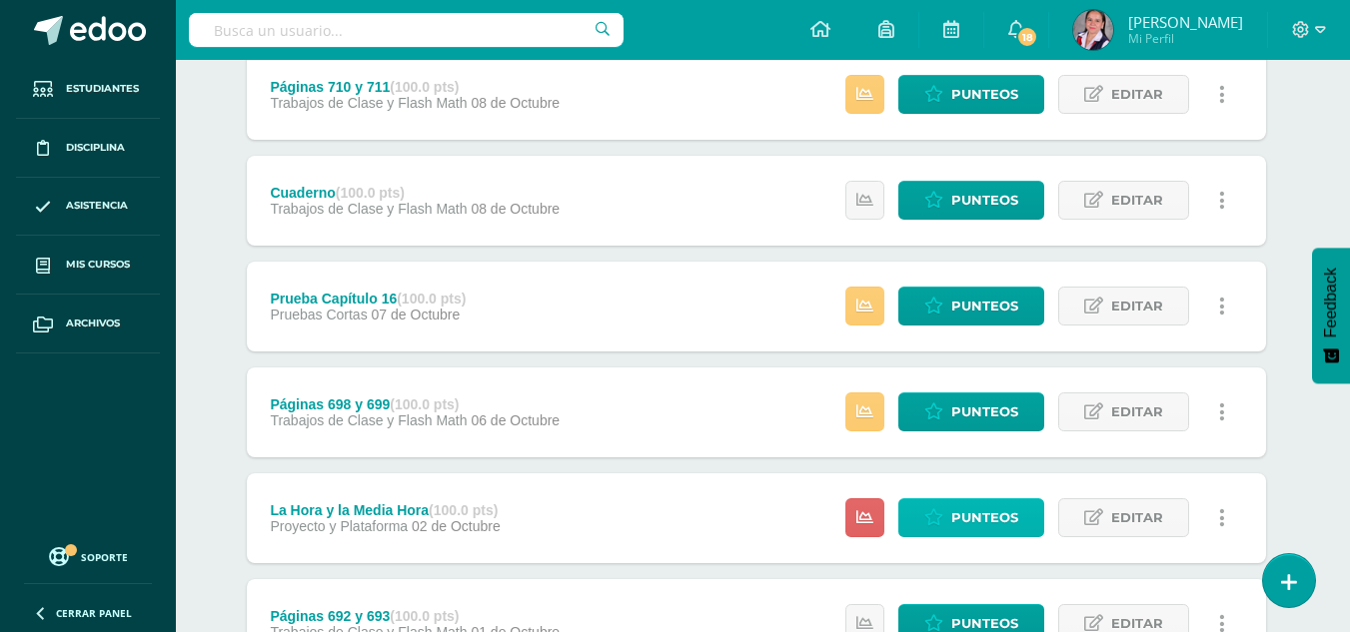
click at [973, 515] on span "Punteos" at bounding box center [984, 517] width 67 height 37
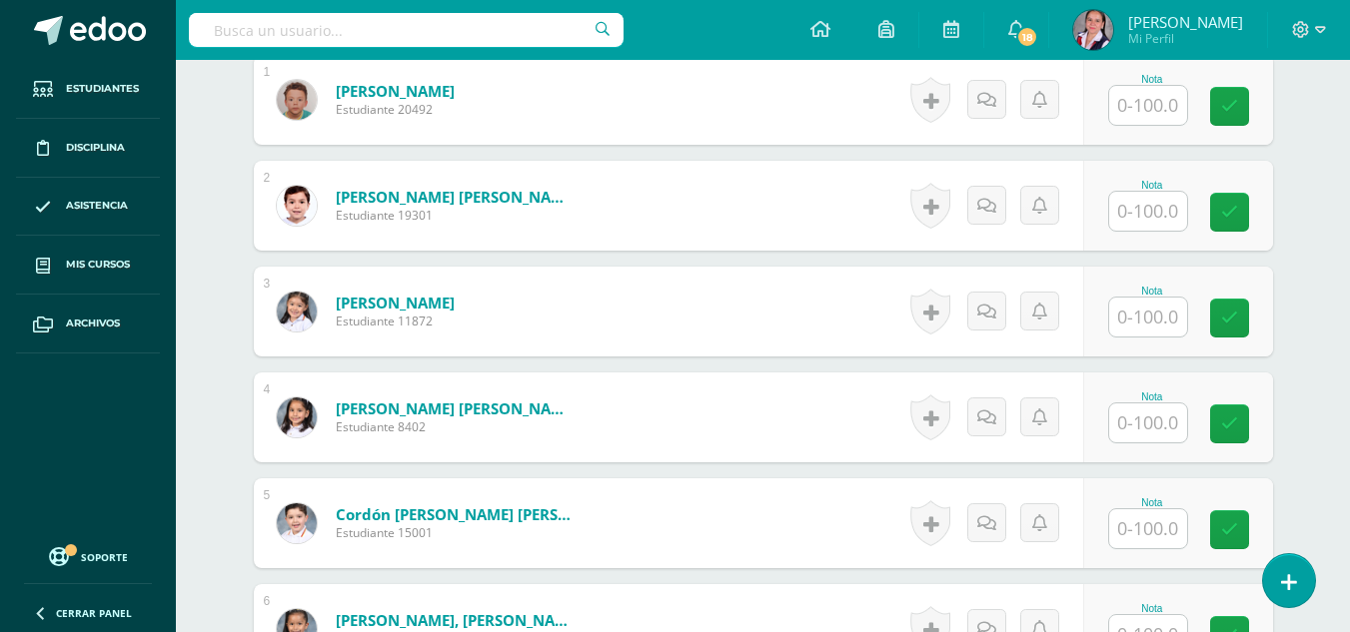
scroll to position [640, 0]
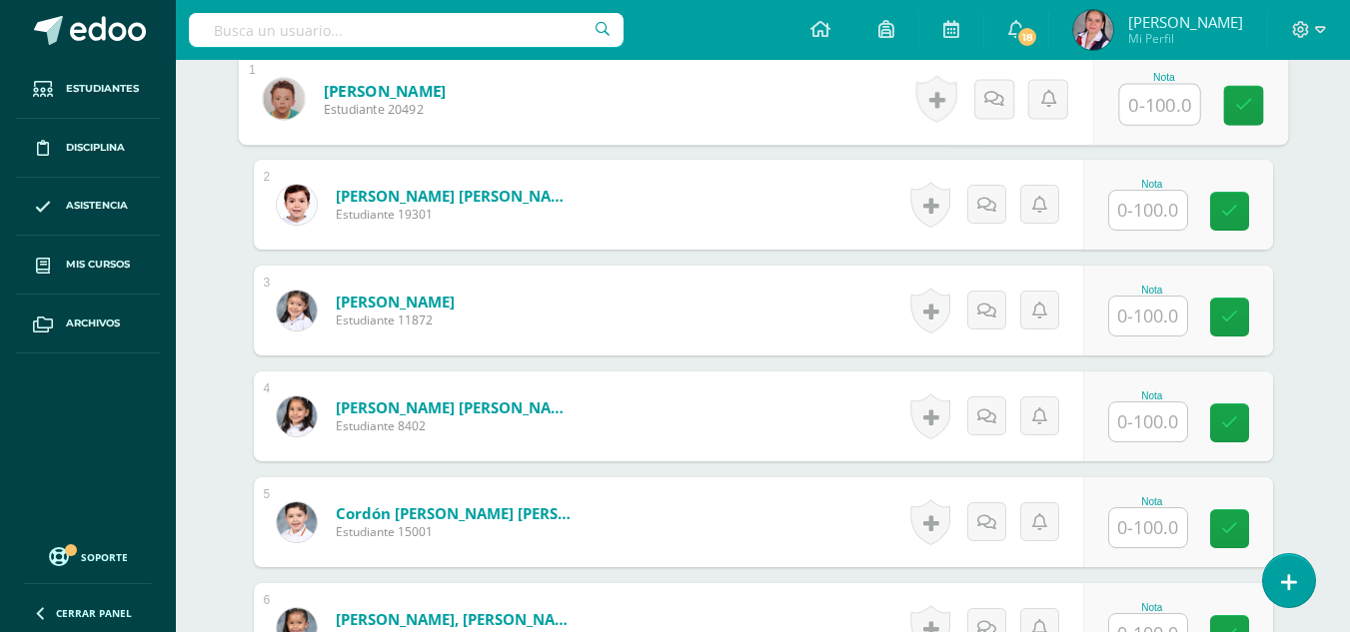
click at [1149, 114] on input "text" at bounding box center [1159, 105] width 80 height 40
type input "64"
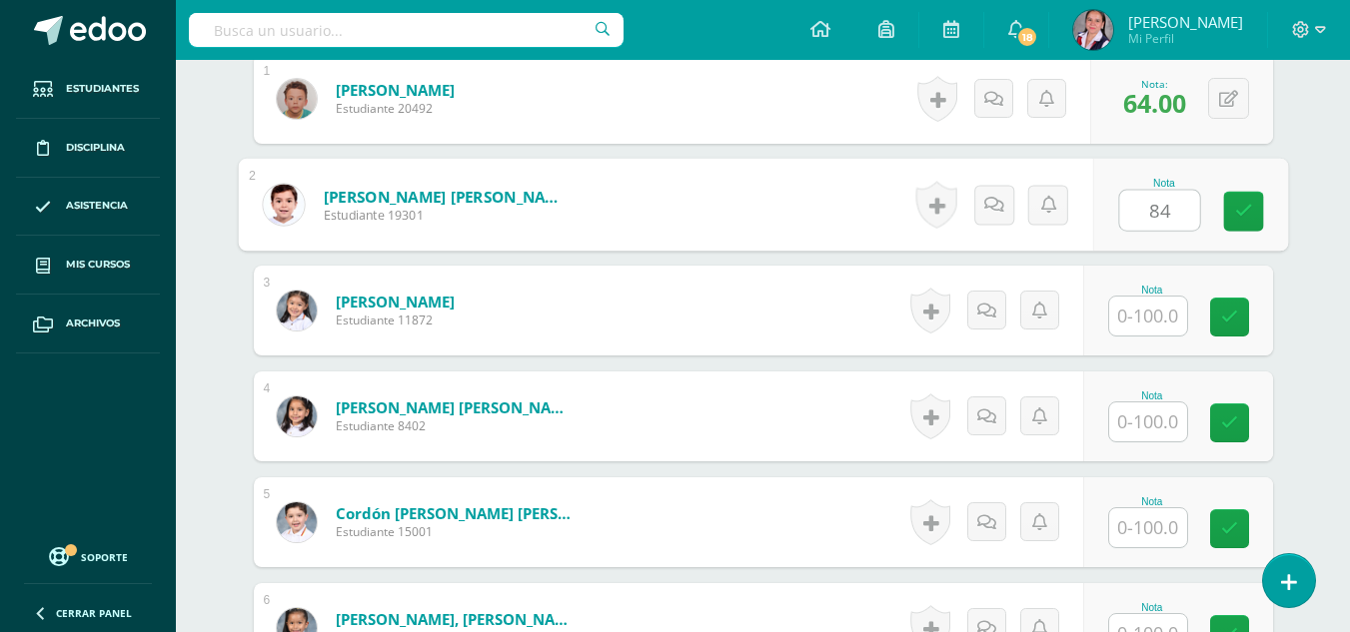
type input "84"
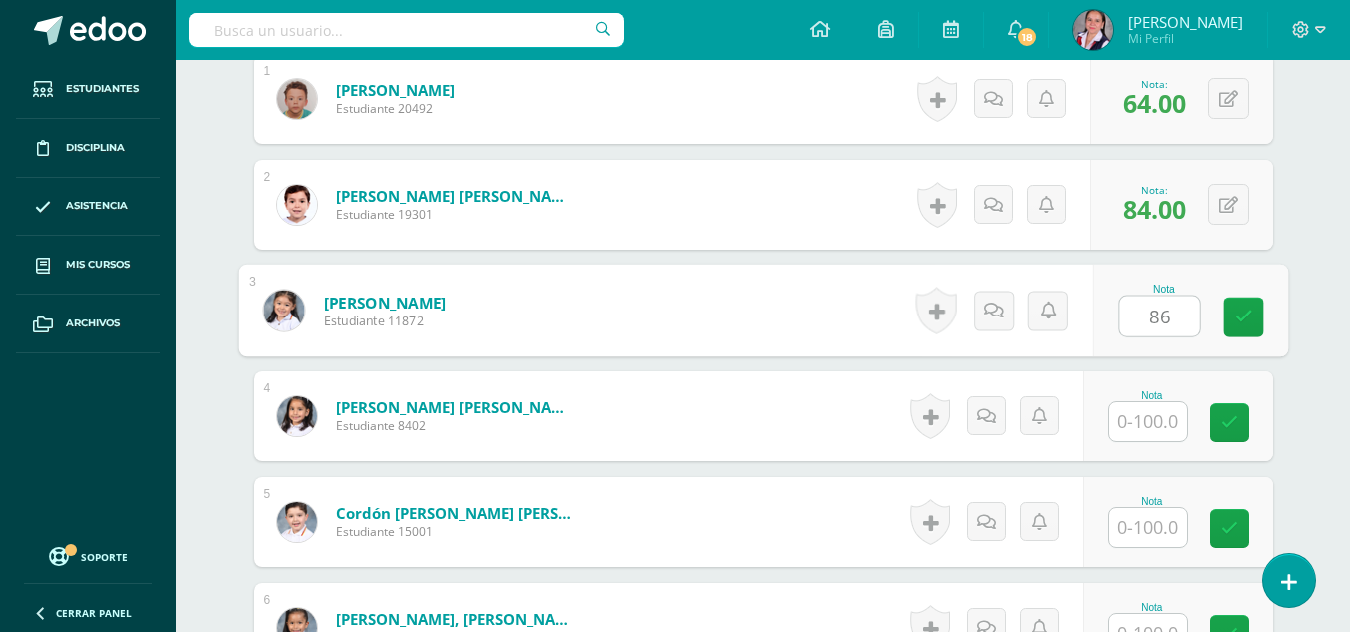
type input "86"
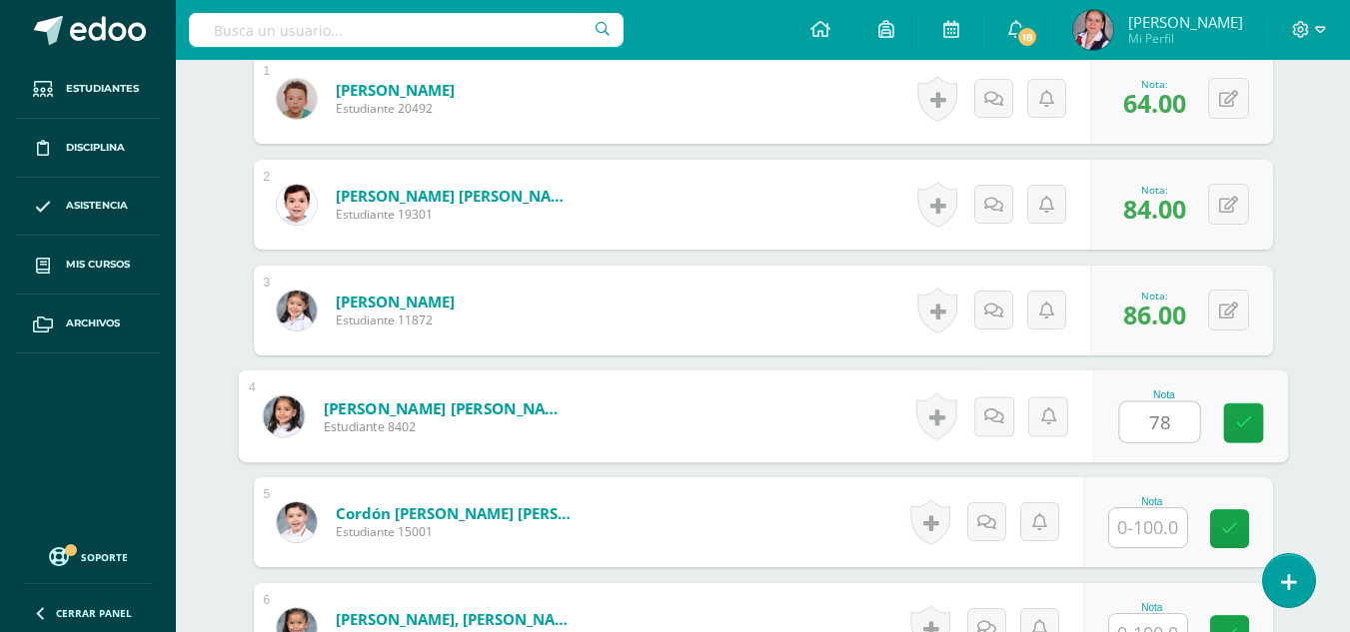
type input "78"
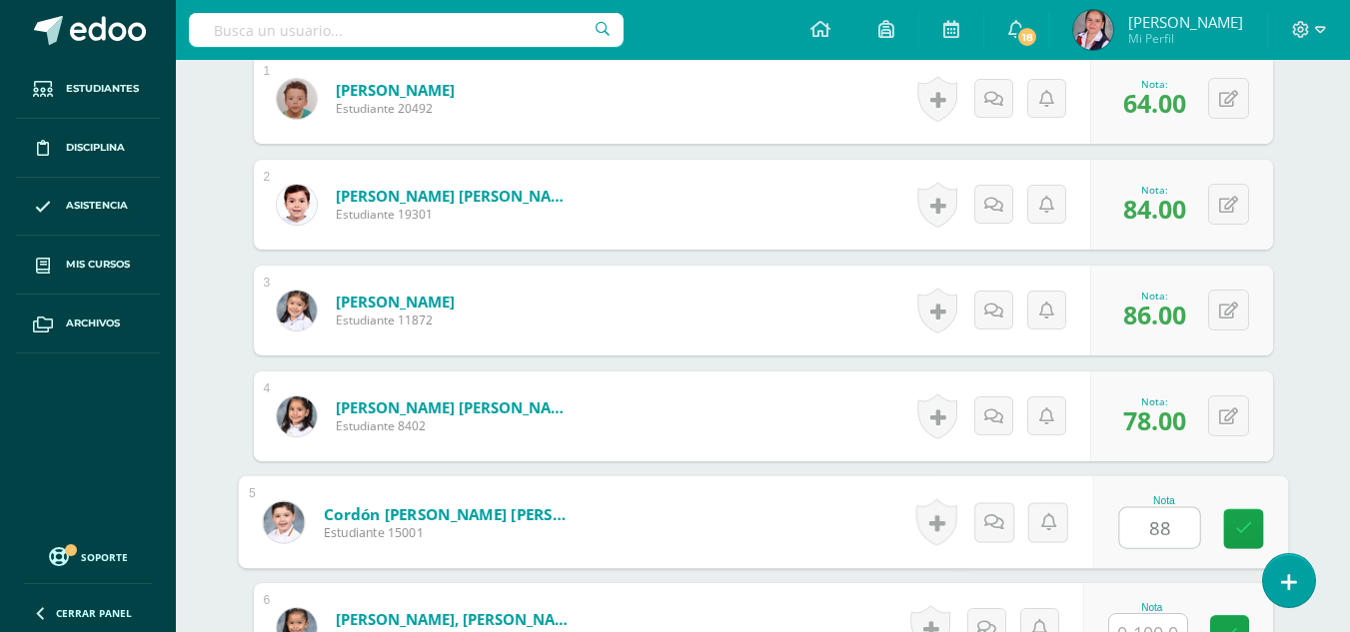
type input "88"
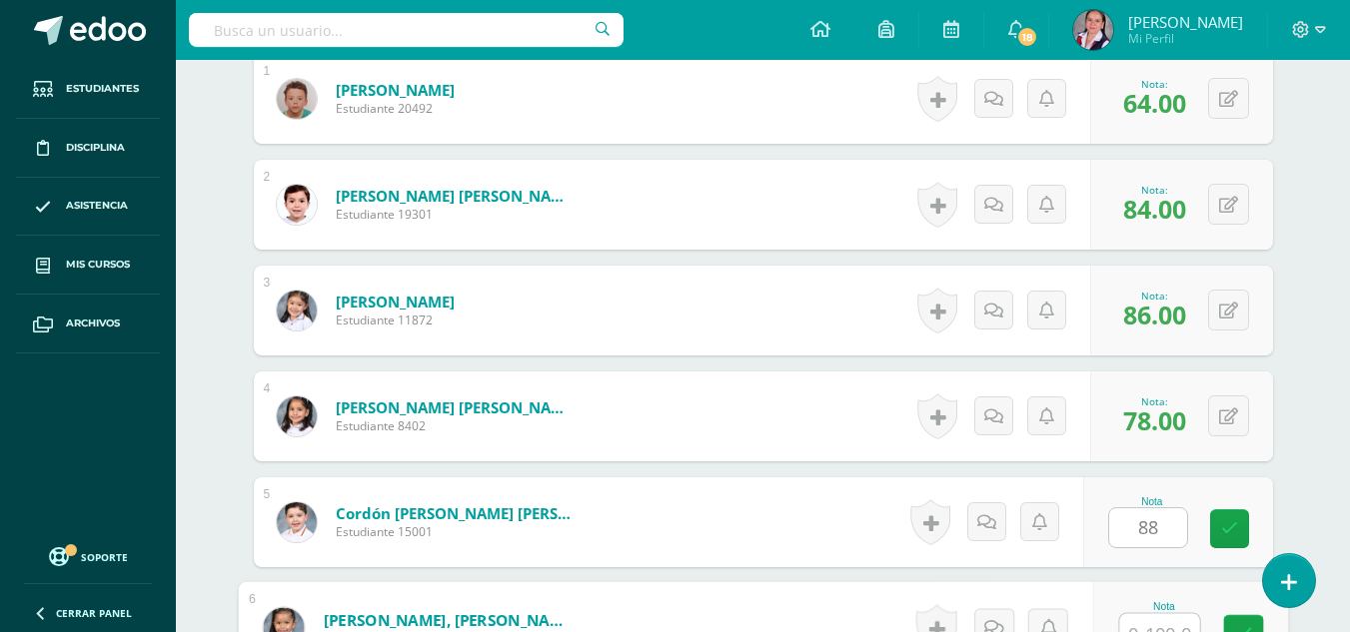
scroll to position [661, 0]
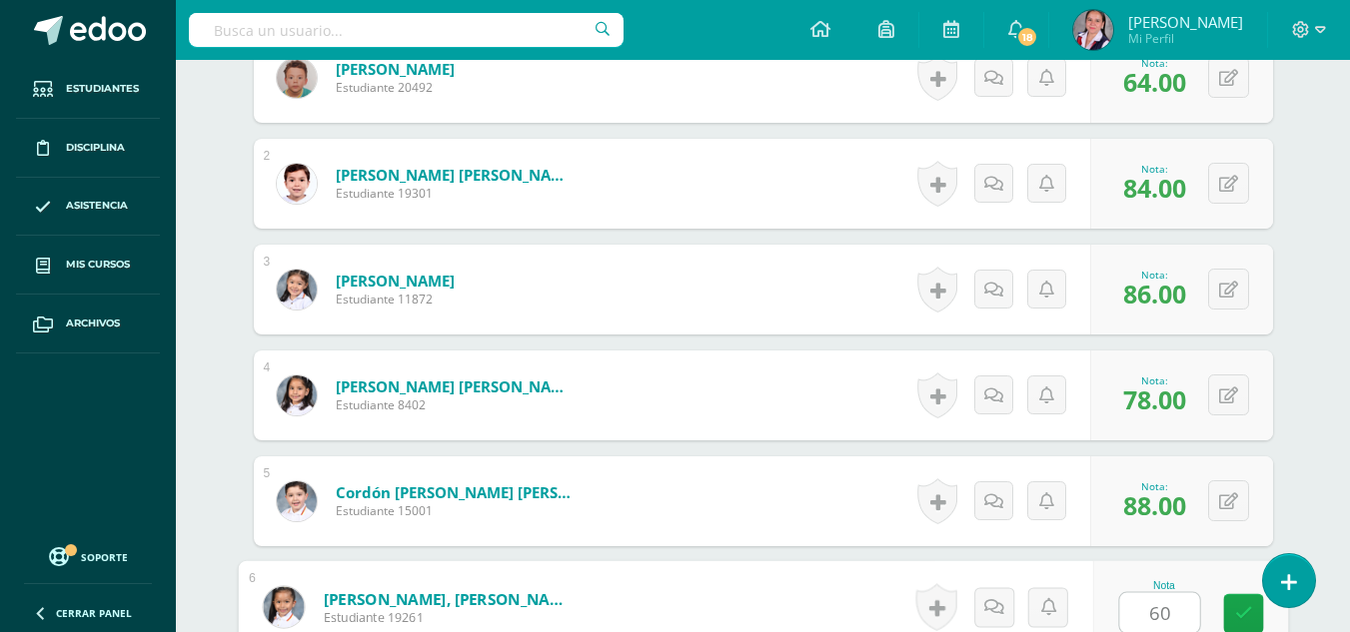
type input "60"
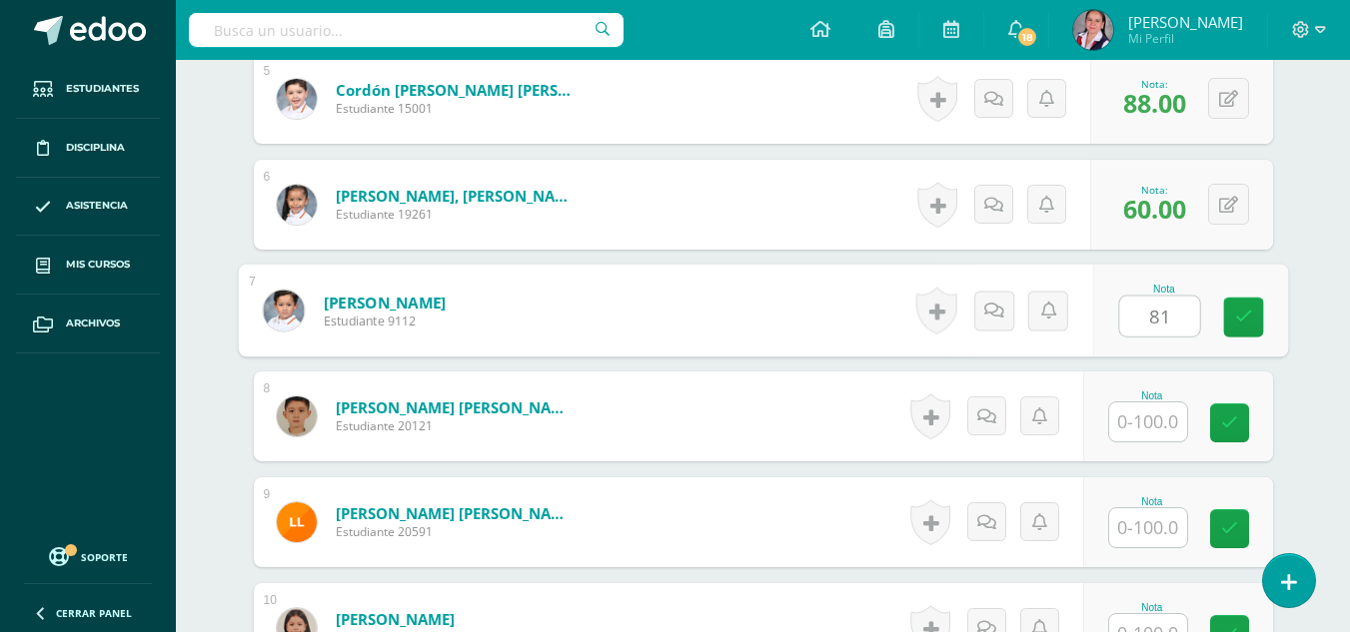
type input "81"
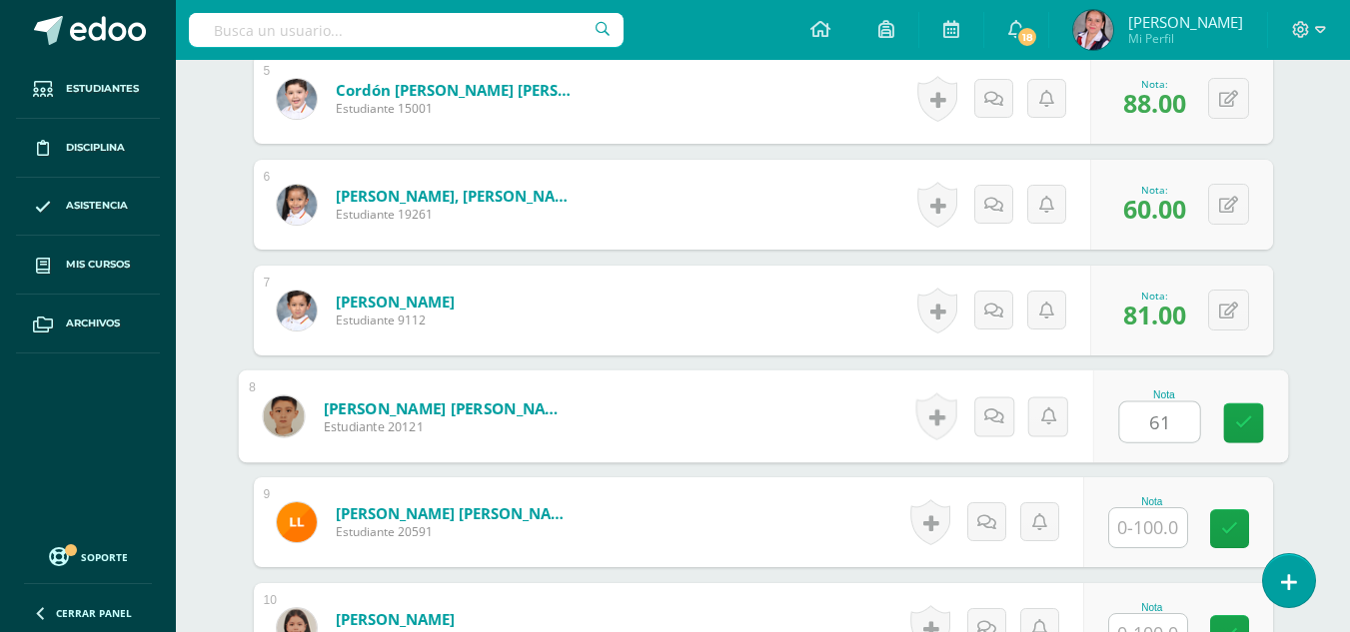
type input "61"
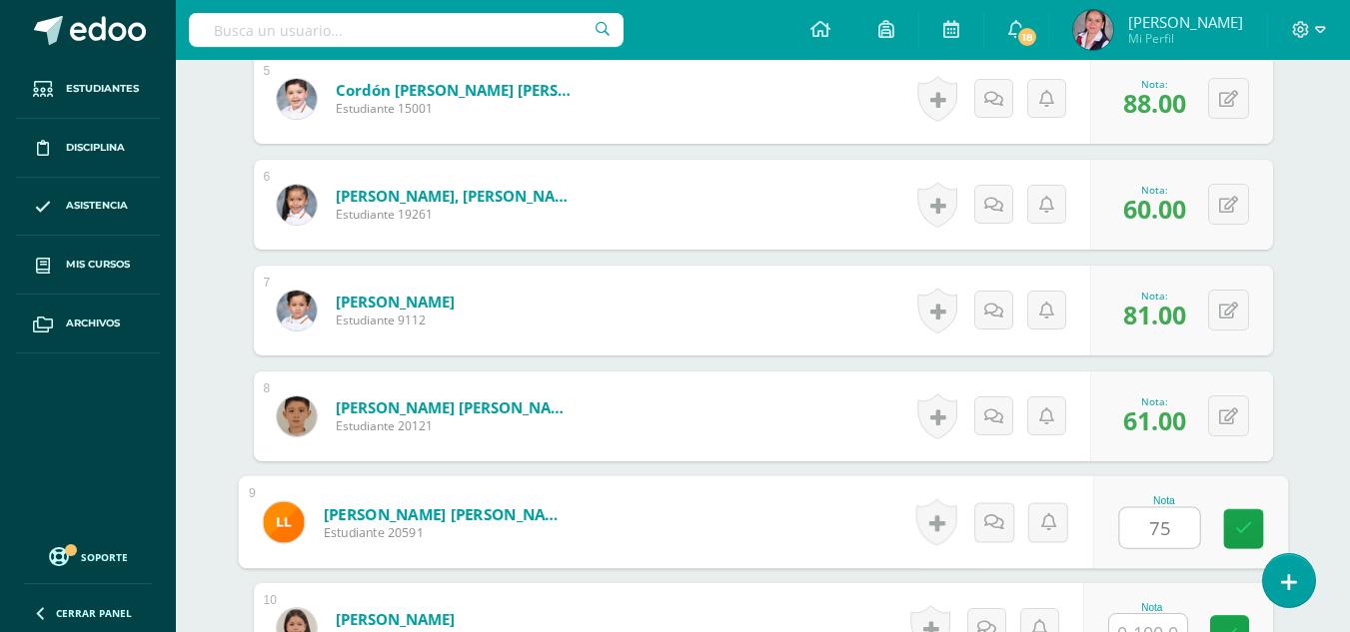
type input "75"
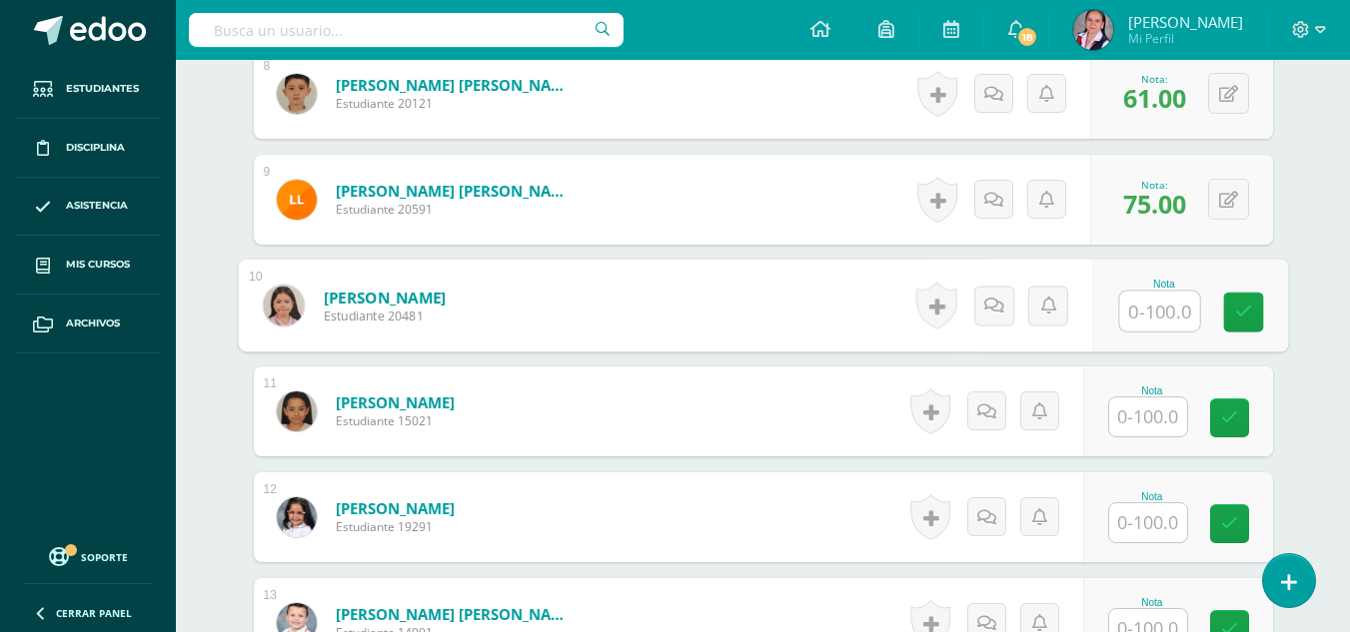
scroll to position [1546, 0]
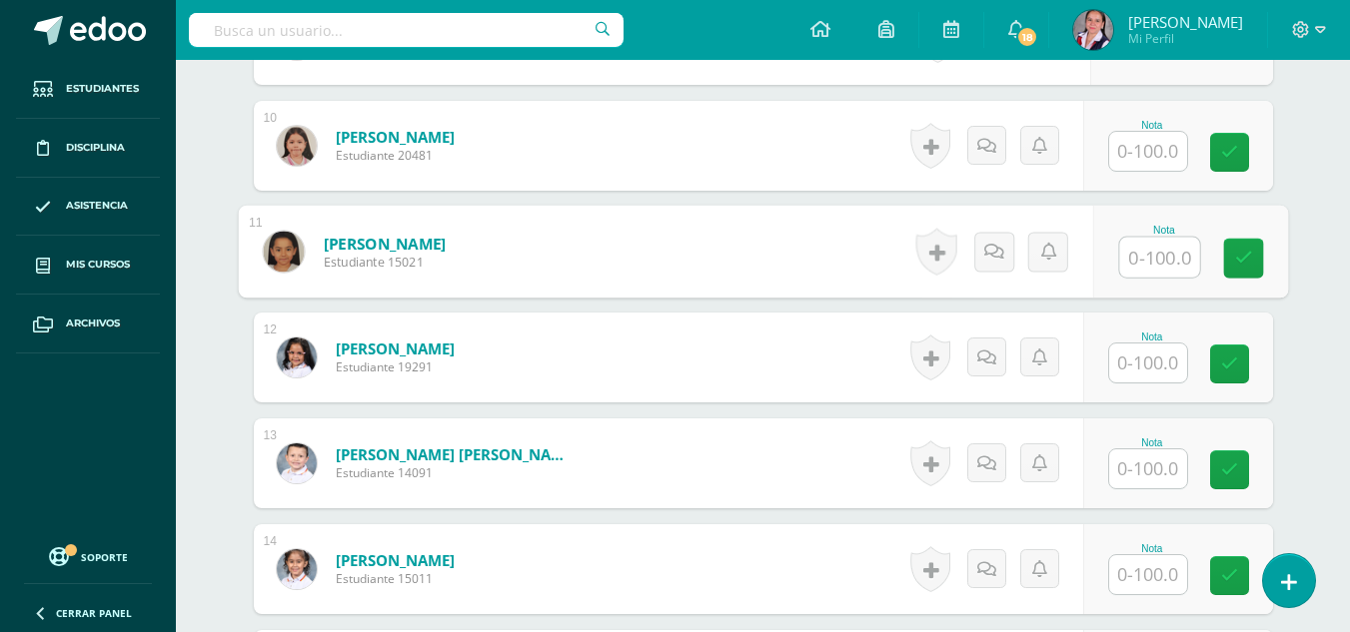
click at [1133, 263] on input "text" at bounding box center [1159, 258] width 80 height 40
type input "75"
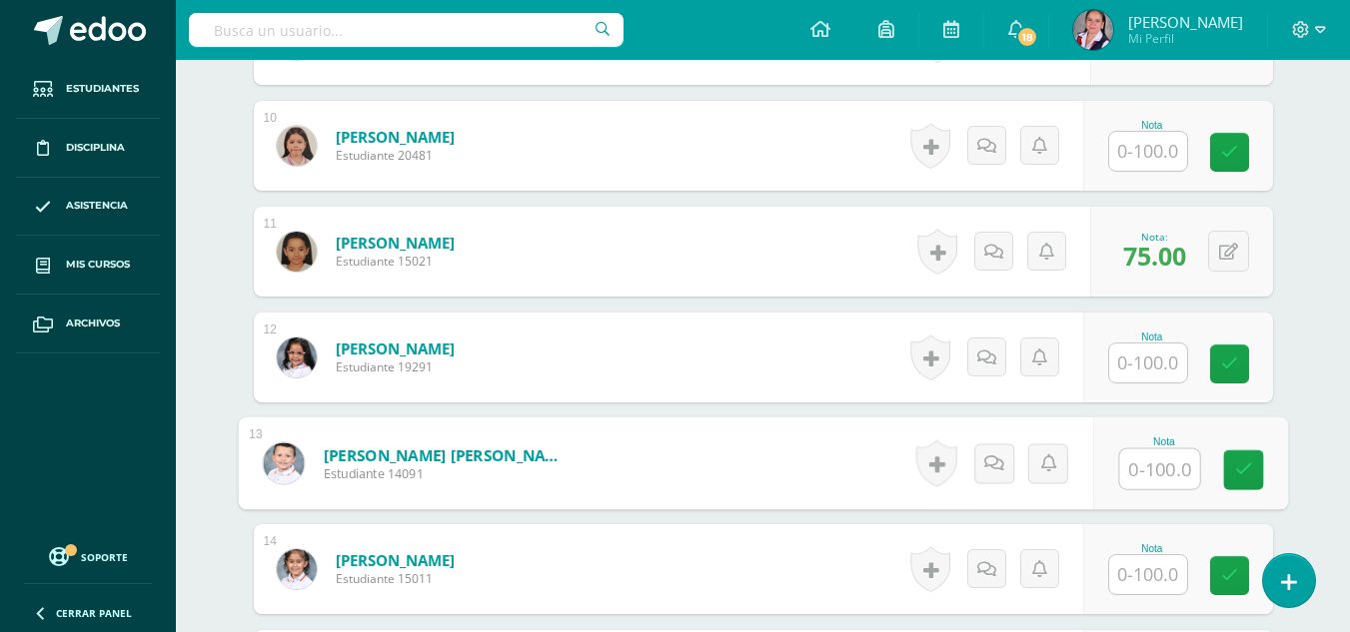
click at [1160, 473] on input "text" at bounding box center [1159, 470] width 80 height 40
type input "83"
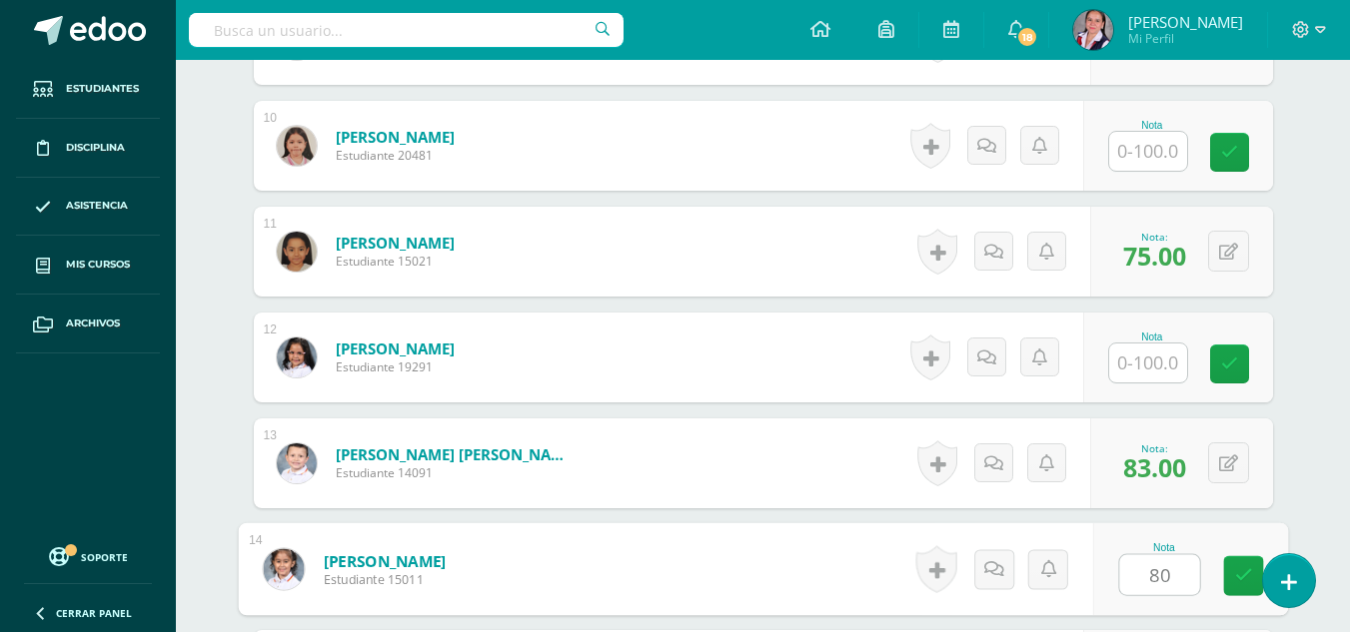
type input "80"
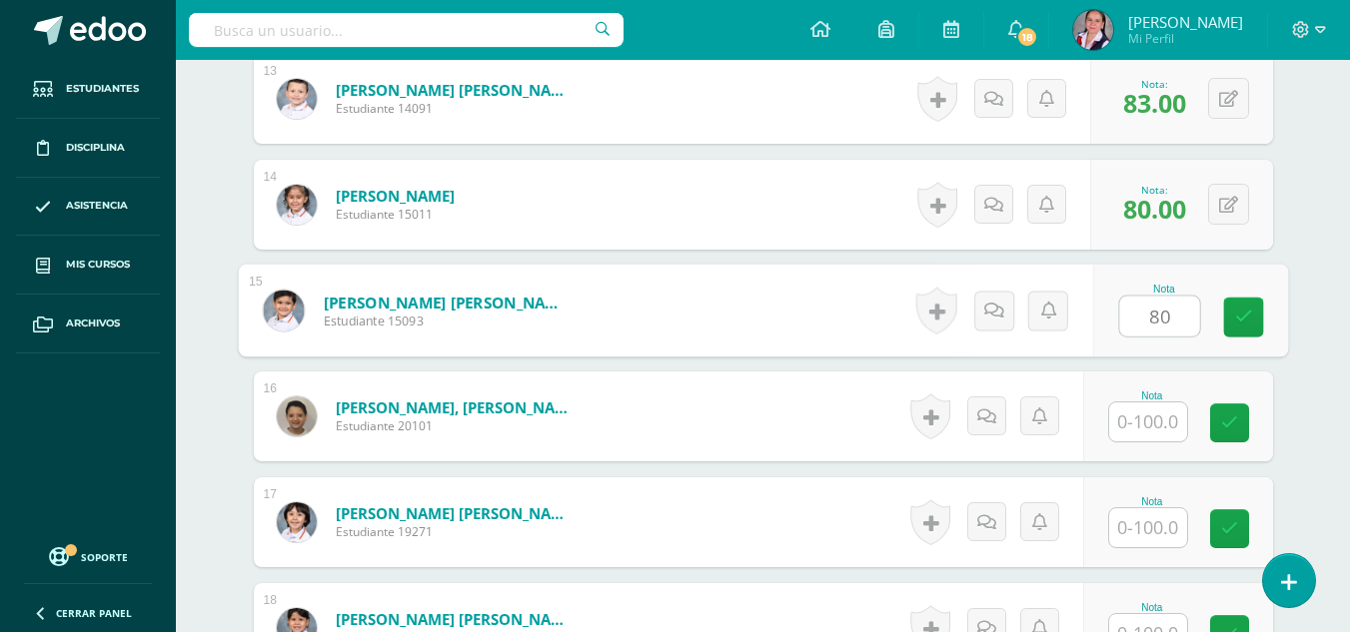
type input "80"
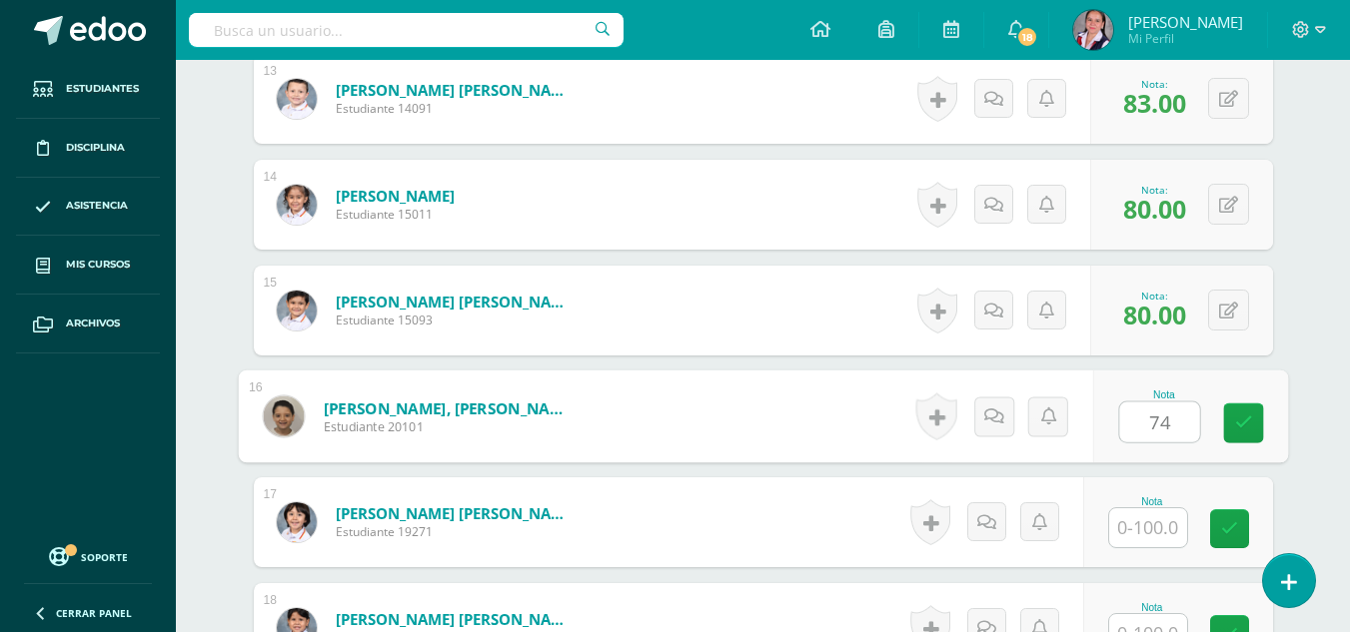
type input "74"
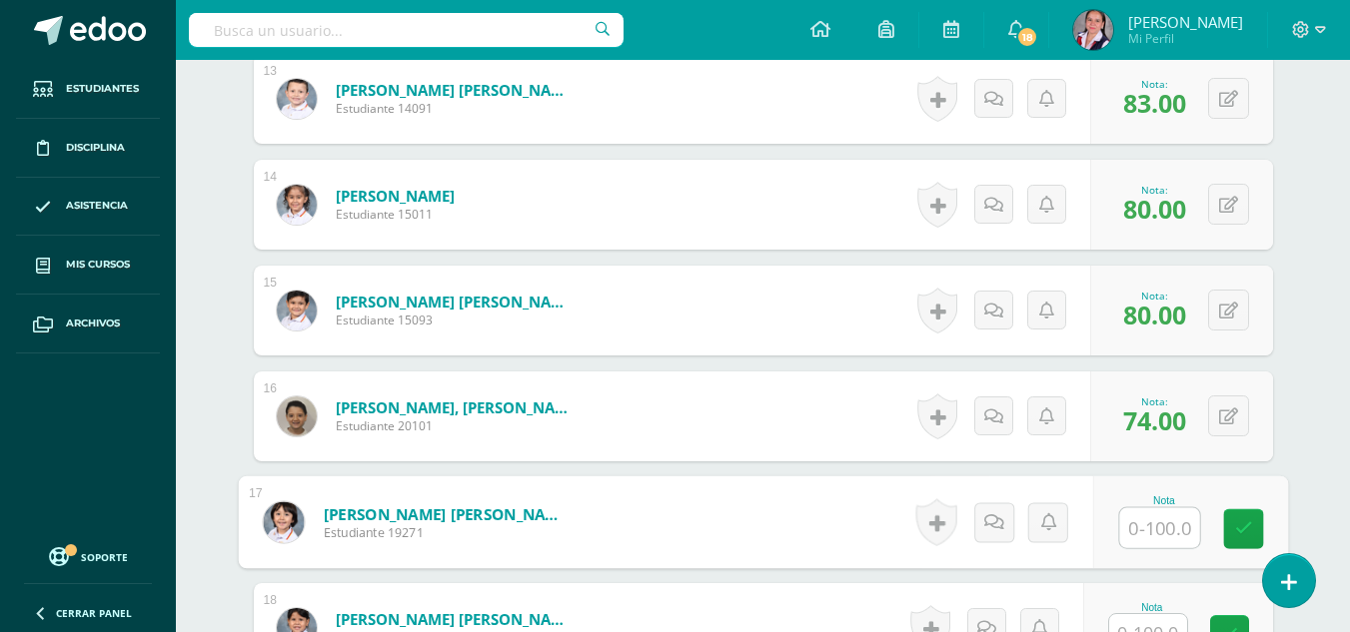
click at [1158, 619] on input "text" at bounding box center [1148, 633] width 78 height 39
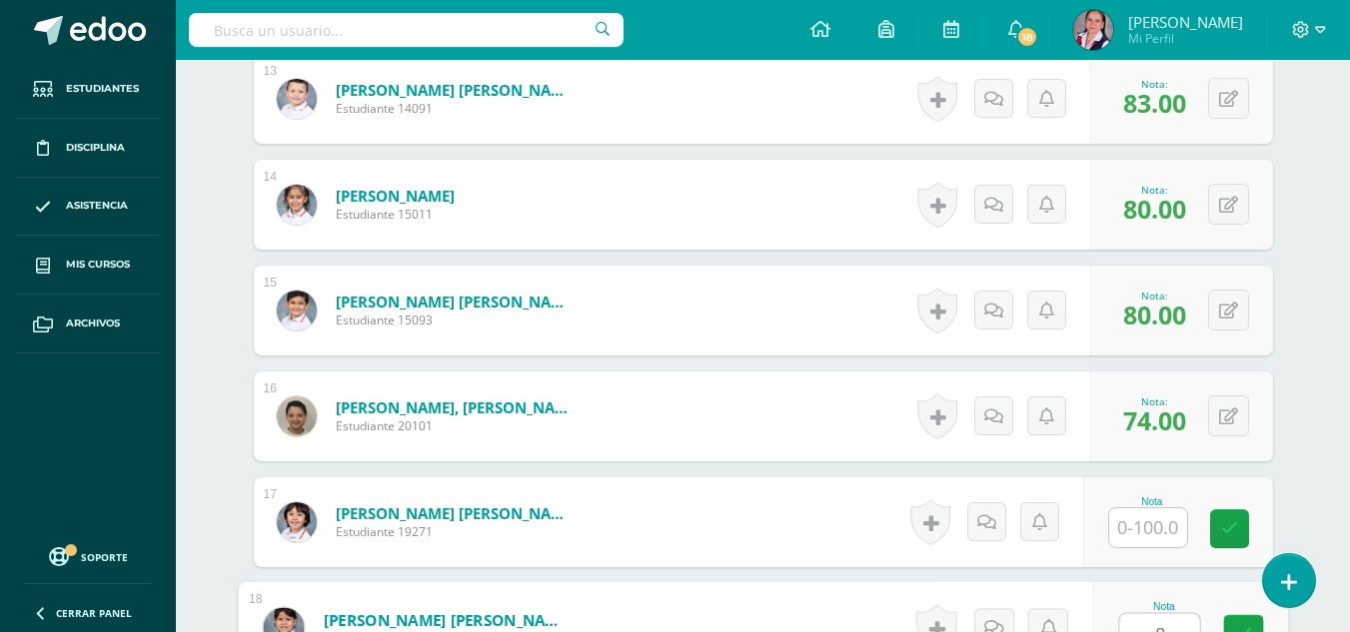
scroll to position [1925, 0]
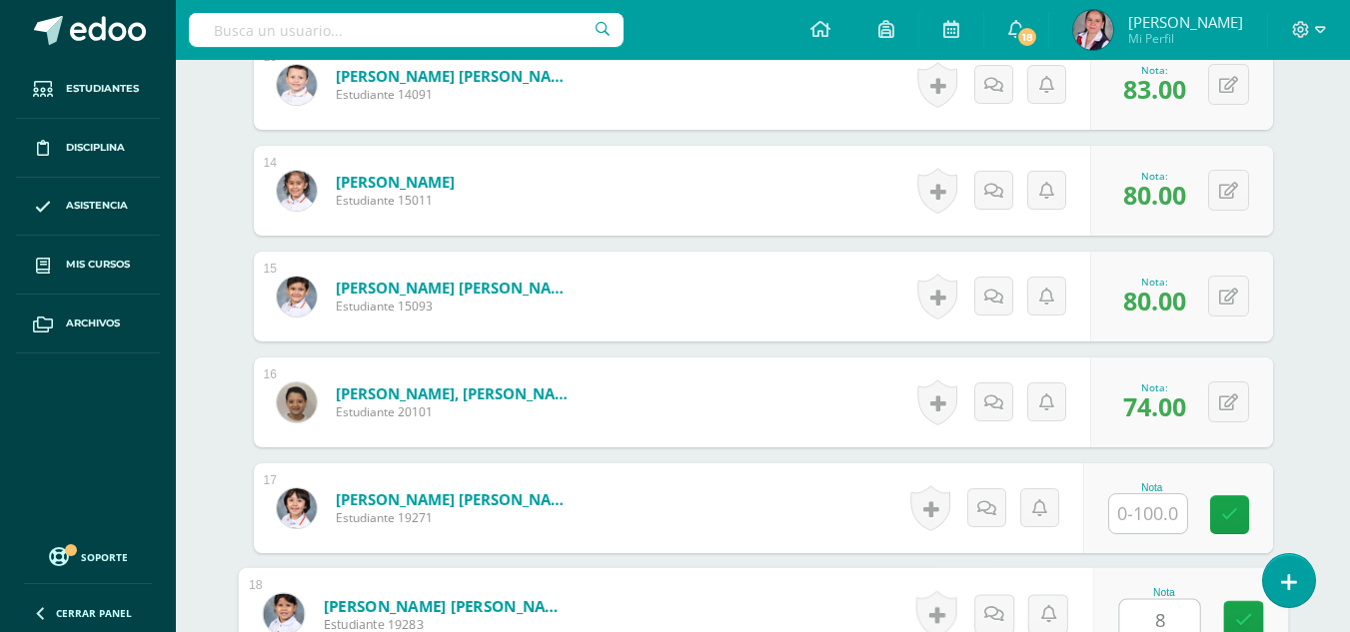
type input "87"
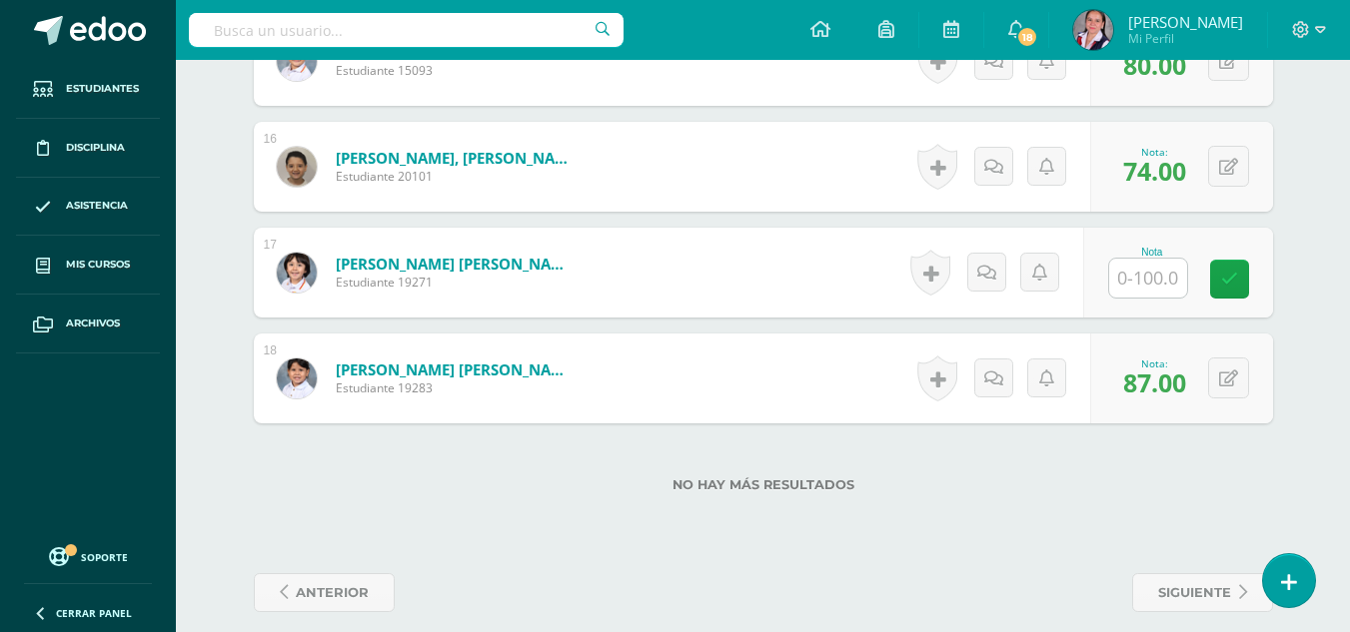
scroll to position [2175, 0]
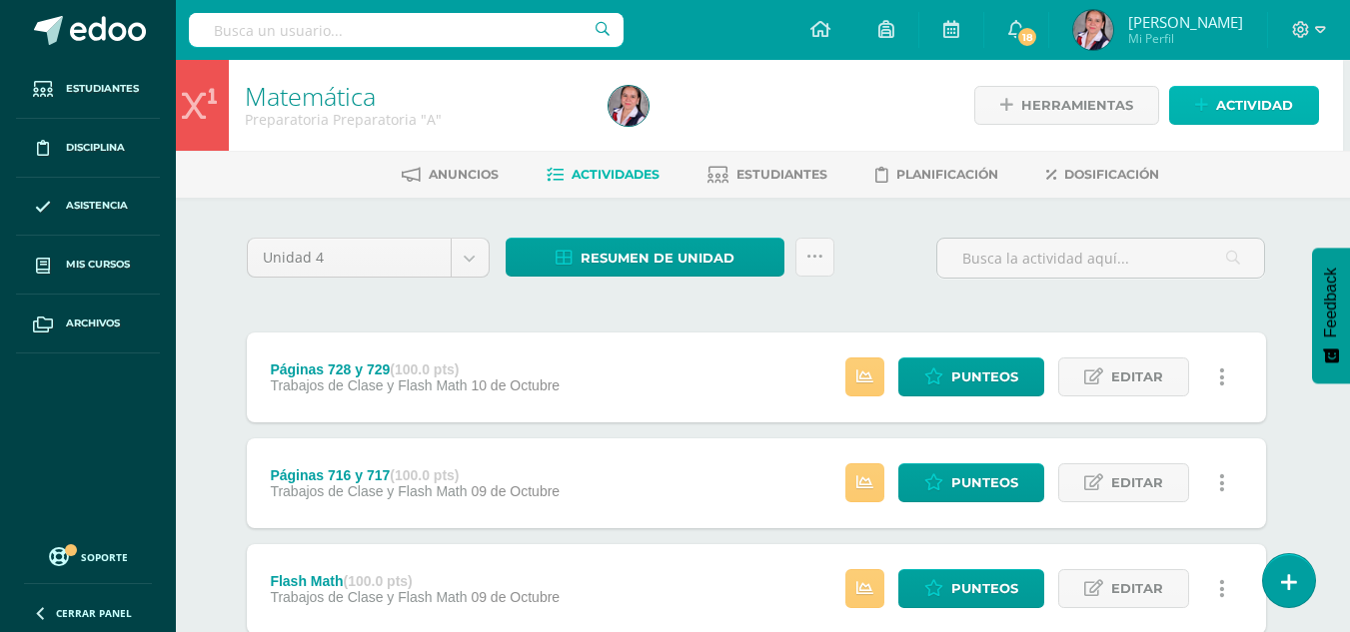
click at [1279, 95] on span "Actividad" at bounding box center [1254, 105] width 77 height 37
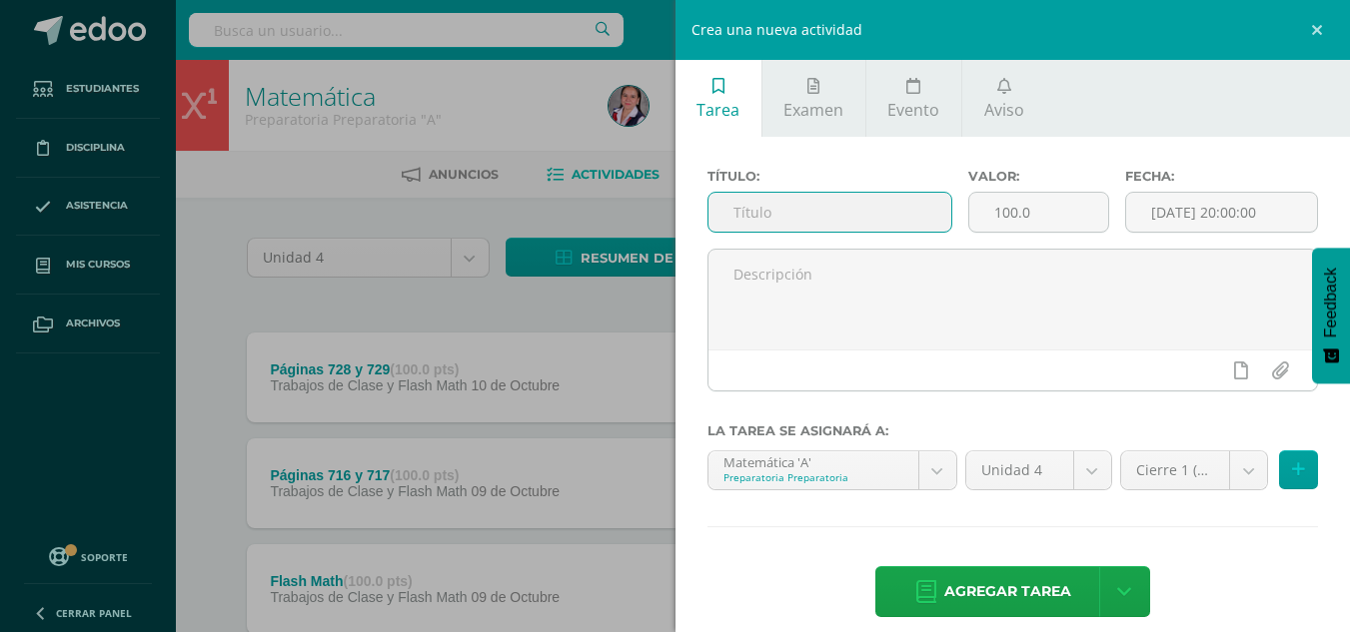
click at [821, 228] on input "text" at bounding box center [829, 212] width 243 height 39
type input "Cierre 2"
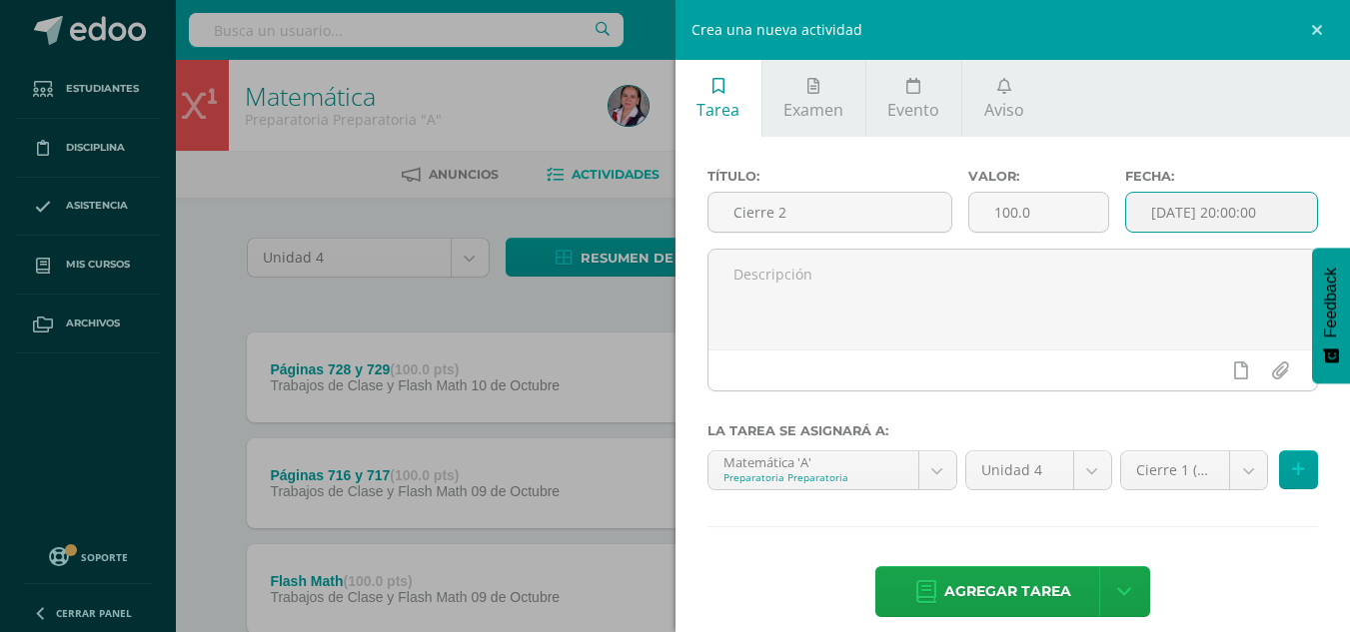
click at [1217, 204] on input "[DATE] 20:00:00" at bounding box center [1221, 212] width 191 height 39
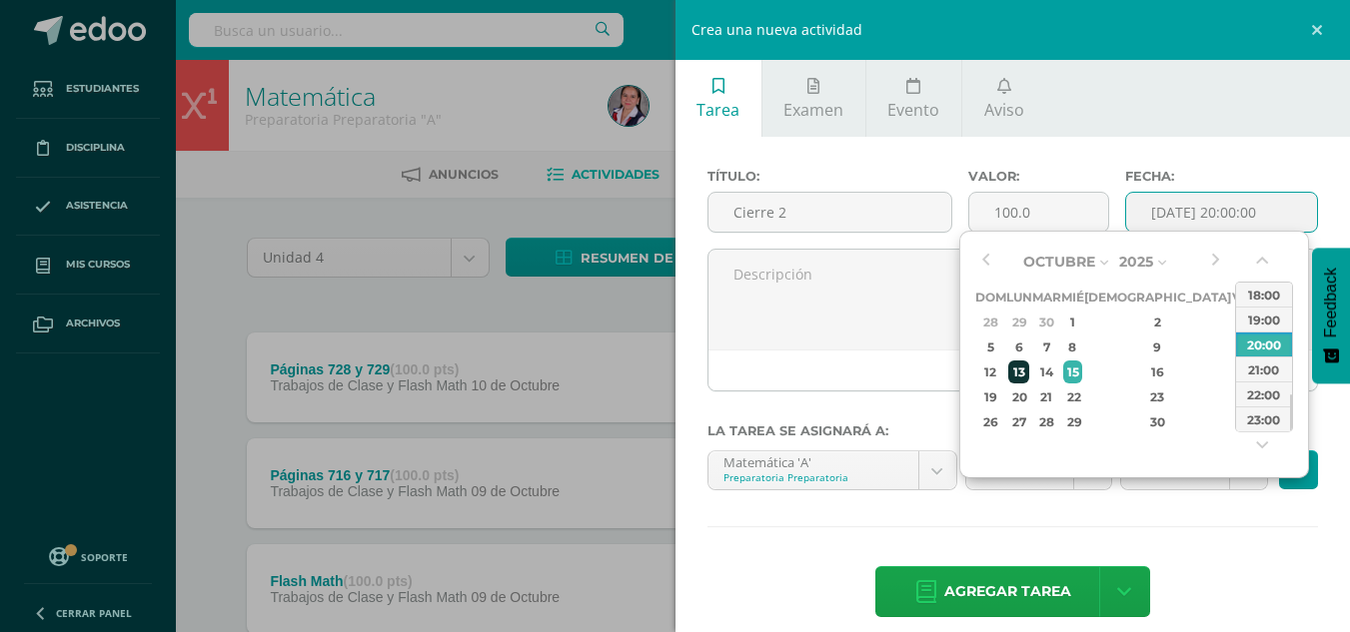
click at [1029, 374] on div "13" at bounding box center [1018, 372] width 21 height 23
type input "[DATE] 20:00"
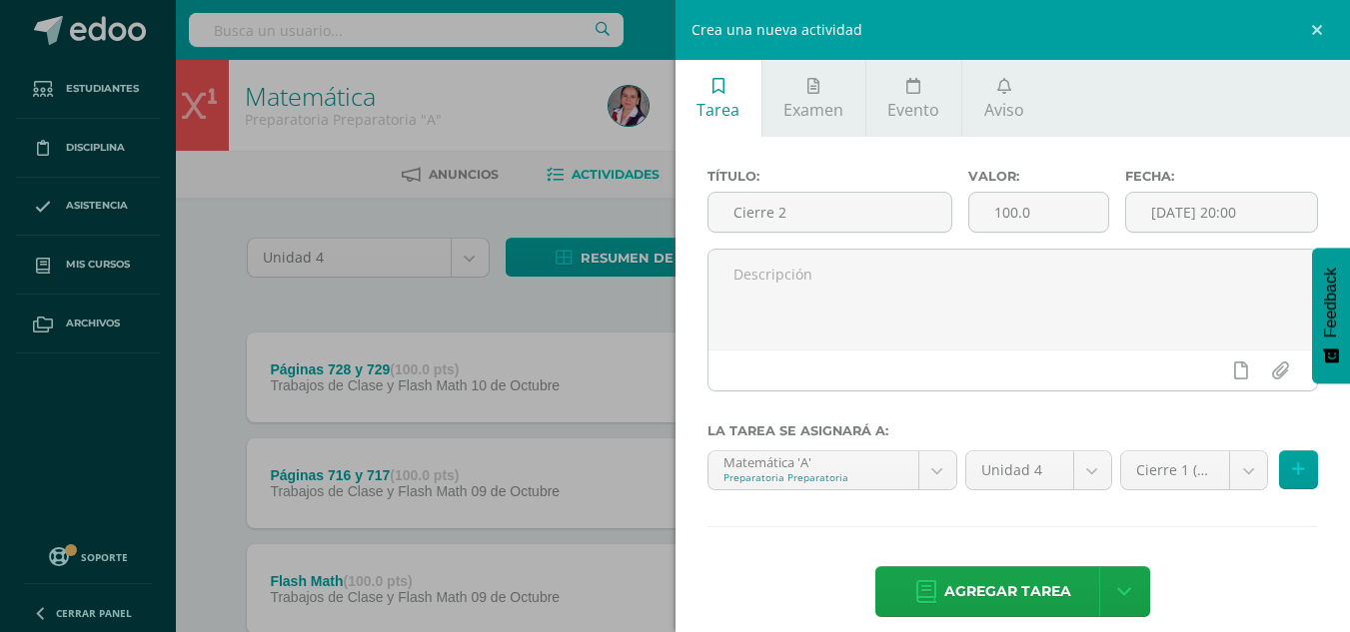
click at [1171, 525] on div "Título: Cierre 2 Valor: 100.0 Fecha: [DATE] 20:00 La tarea se asignará a: Matem…" at bounding box center [1012, 395] width 675 height 516
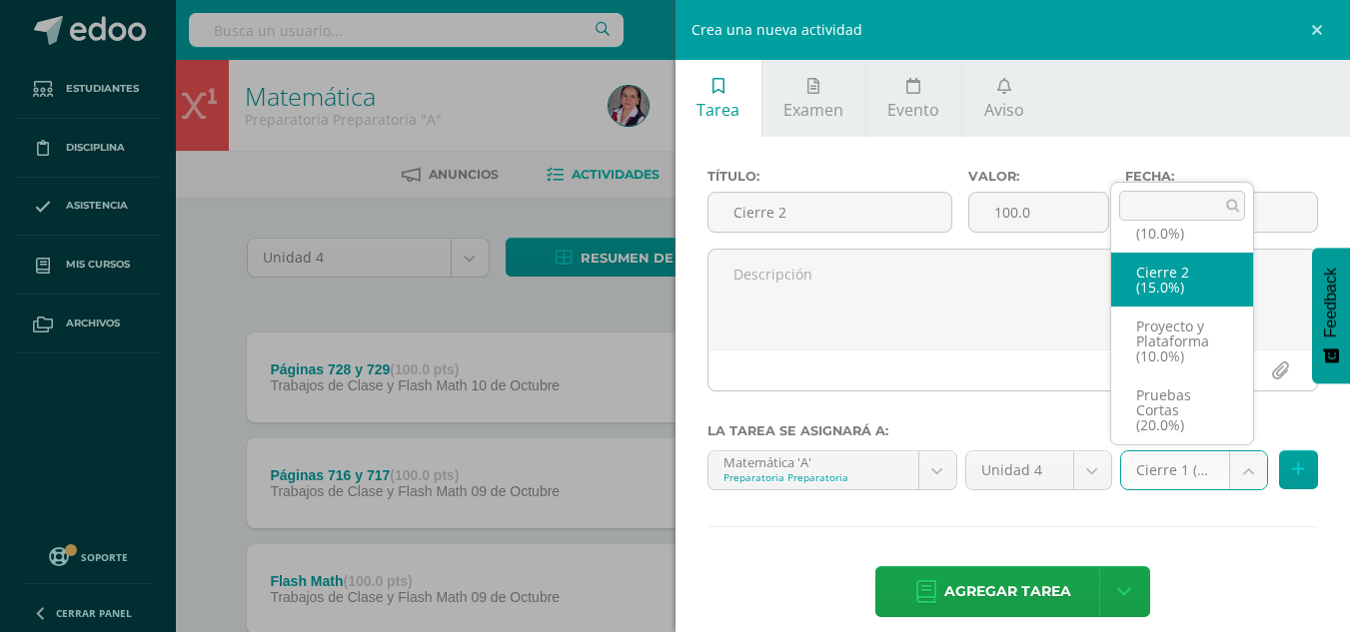
select select "233724"
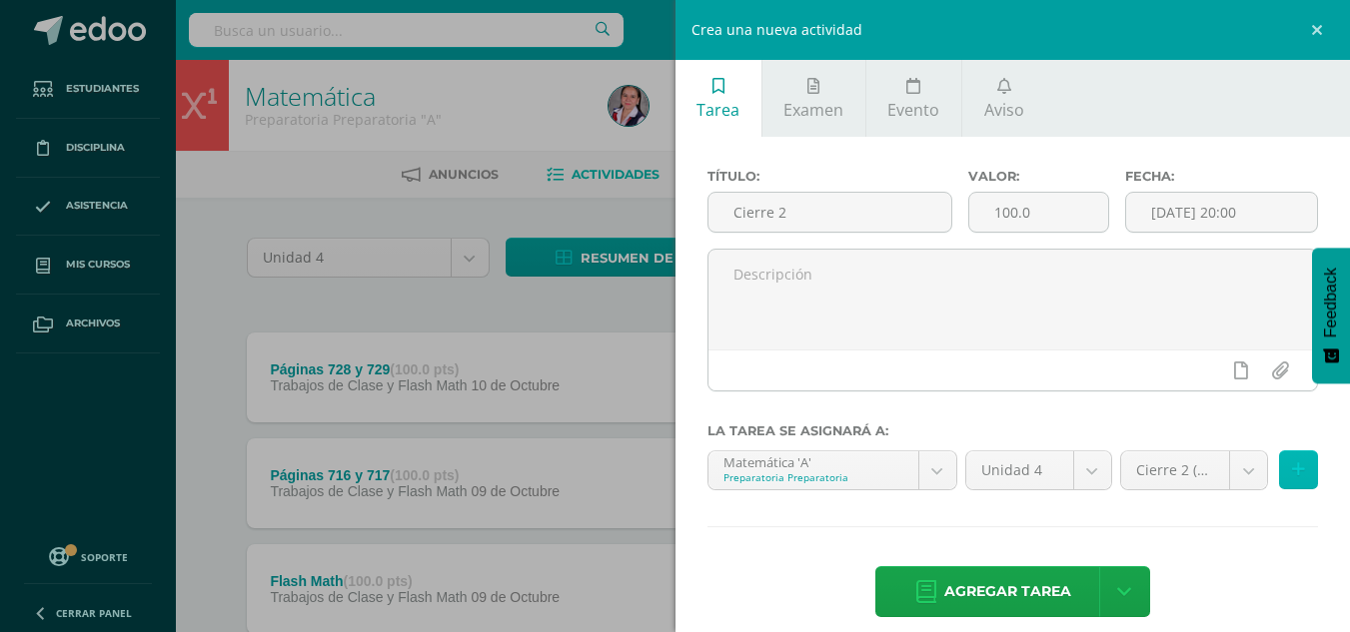
click at [1282, 480] on button at bounding box center [1298, 470] width 39 height 39
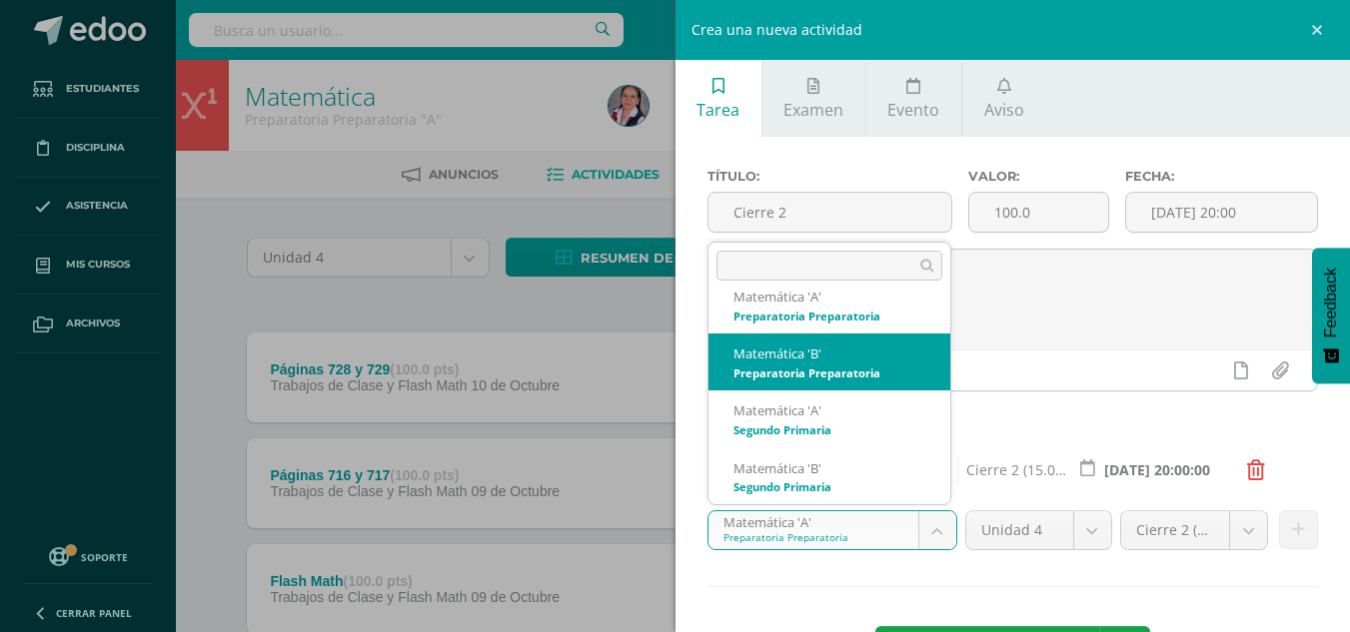
select select "210145"
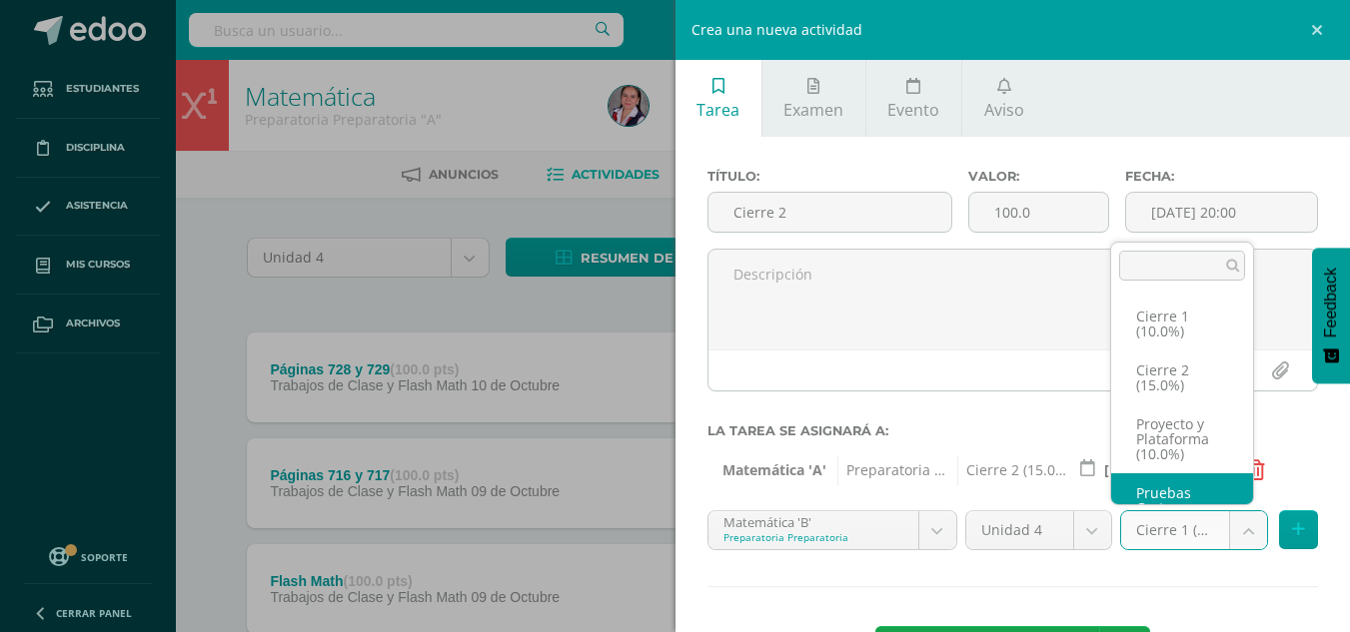
scroll to position [38, 0]
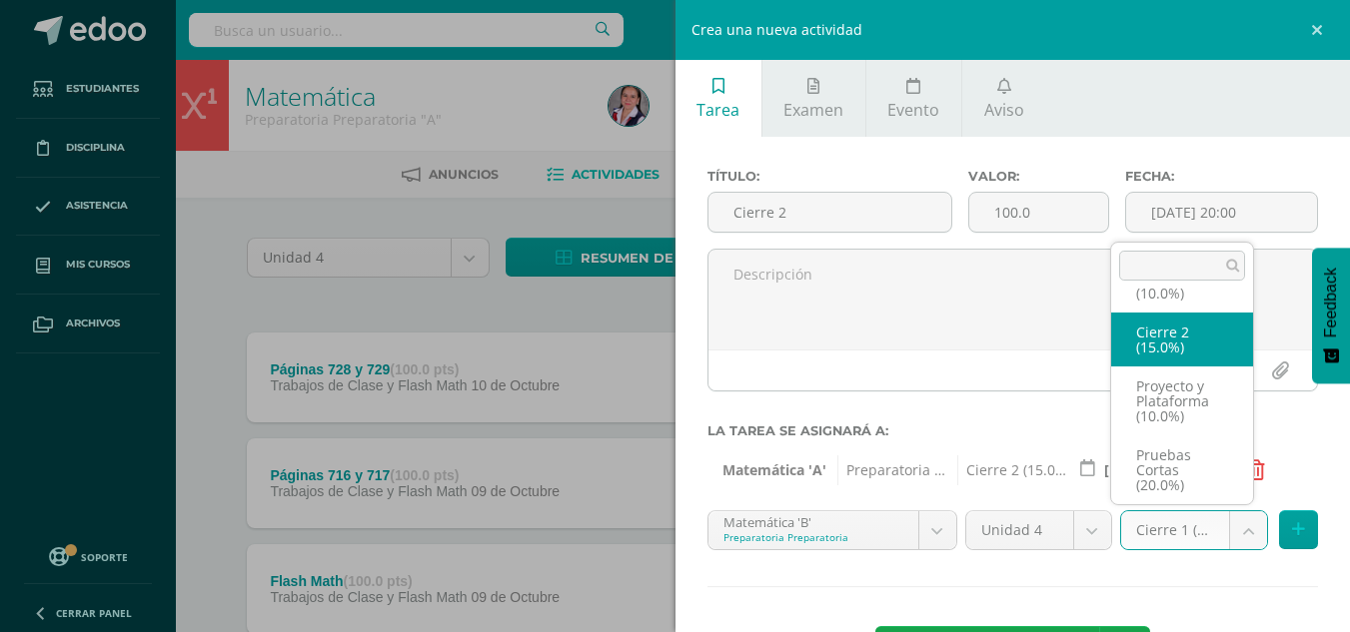
select select "233730"
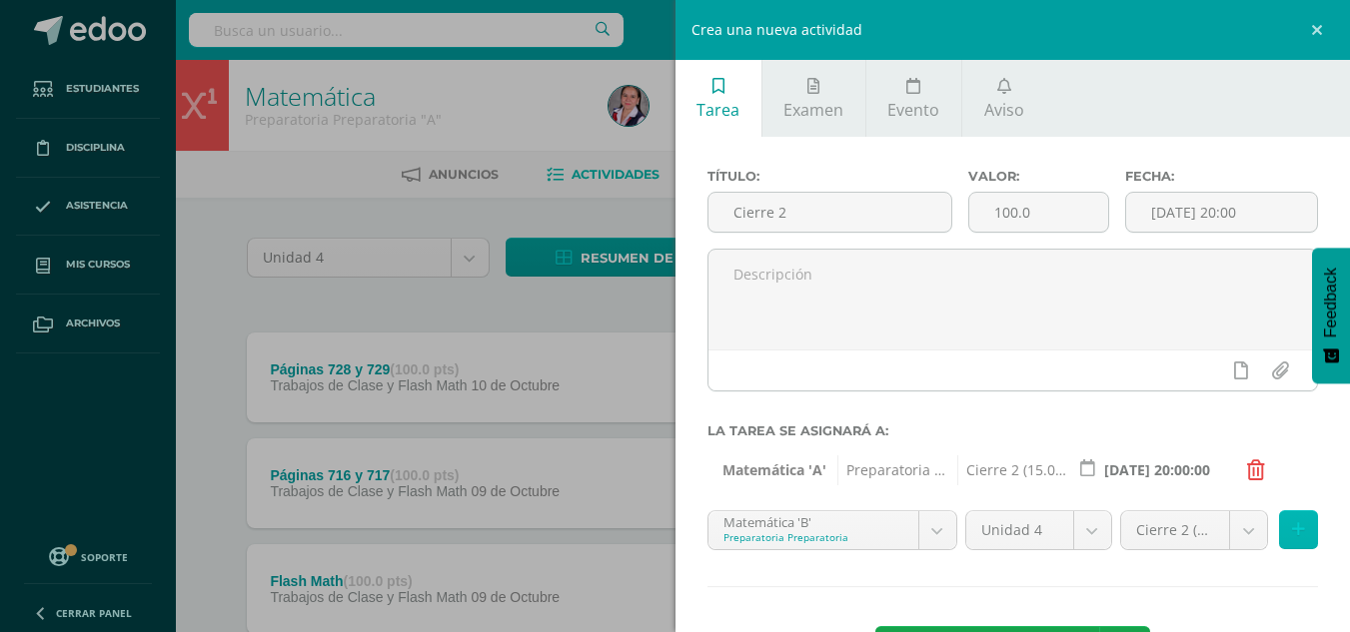
click at [1289, 544] on button at bounding box center [1298, 529] width 39 height 39
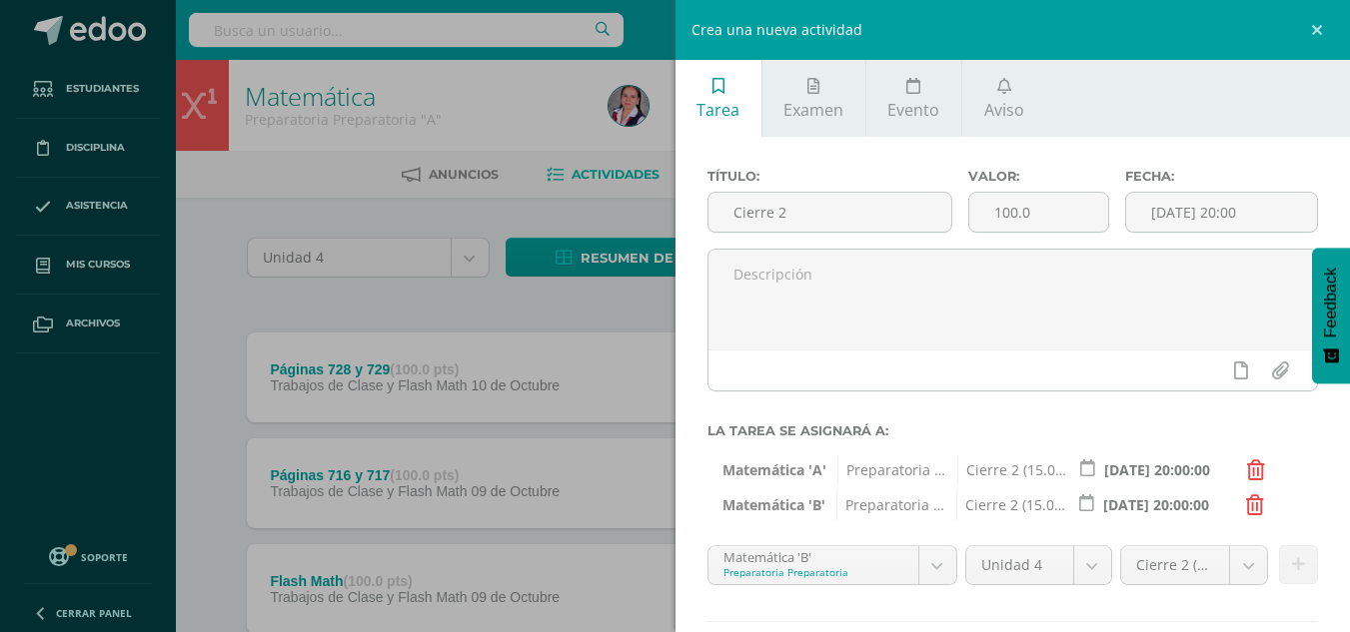
click at [1333, 417] on div "Título: Cierre 2 Valor: 100.0 Fecha: 2025-10-13 20:00 La tarea se asignará a: M…" at bounding box center [1012, 442] width 675 height 611
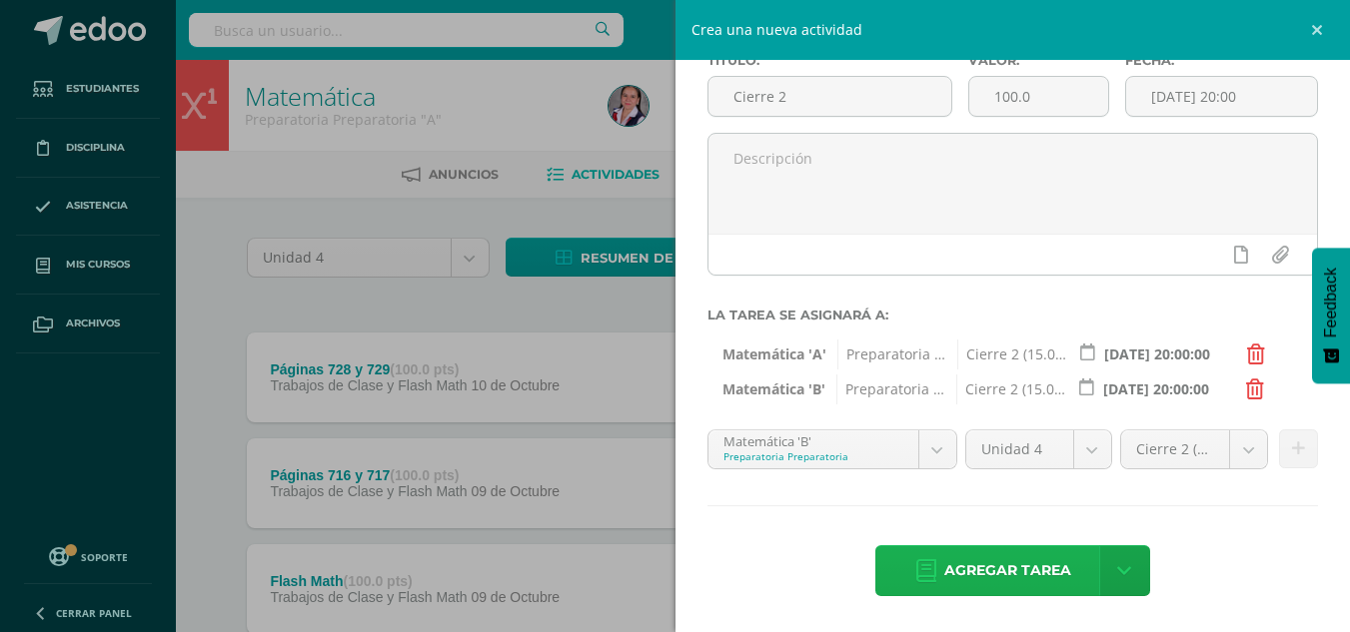
click at [1044, 568] on span "Agregar tarea" at bounding box center [1007, 570] width 127 height 49
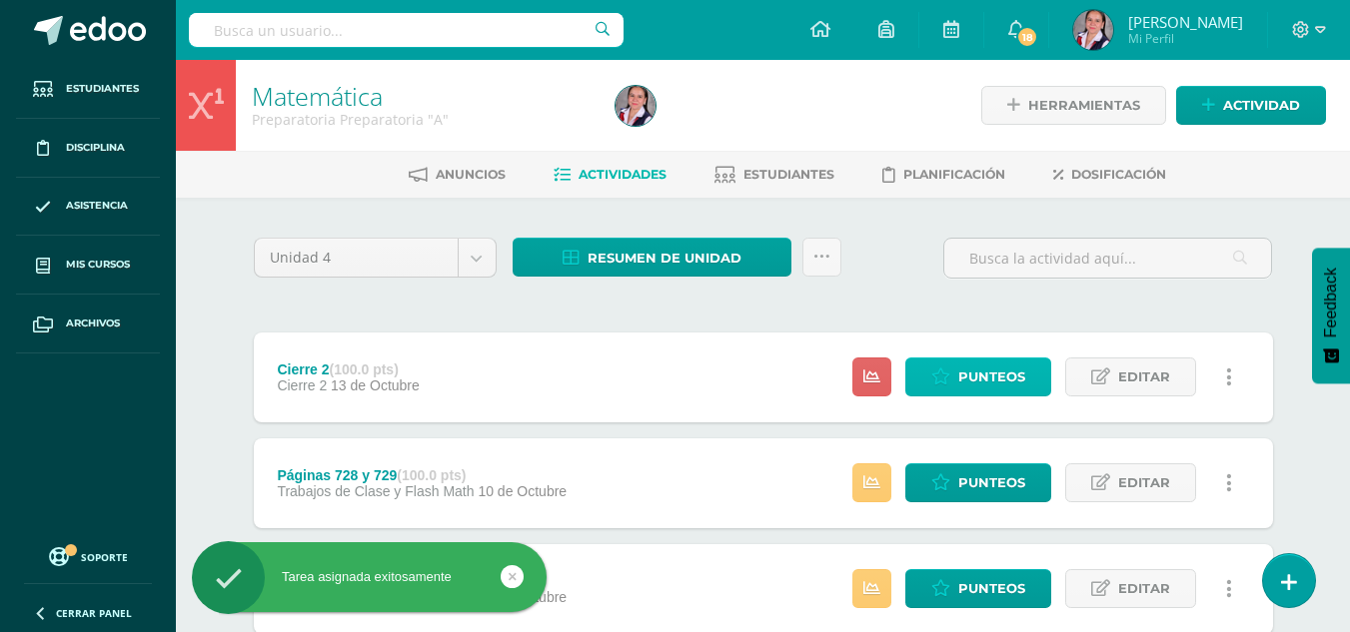
click at [968, 372] on span "Punteos" at bounding box center [991, 377] width 67 height 37
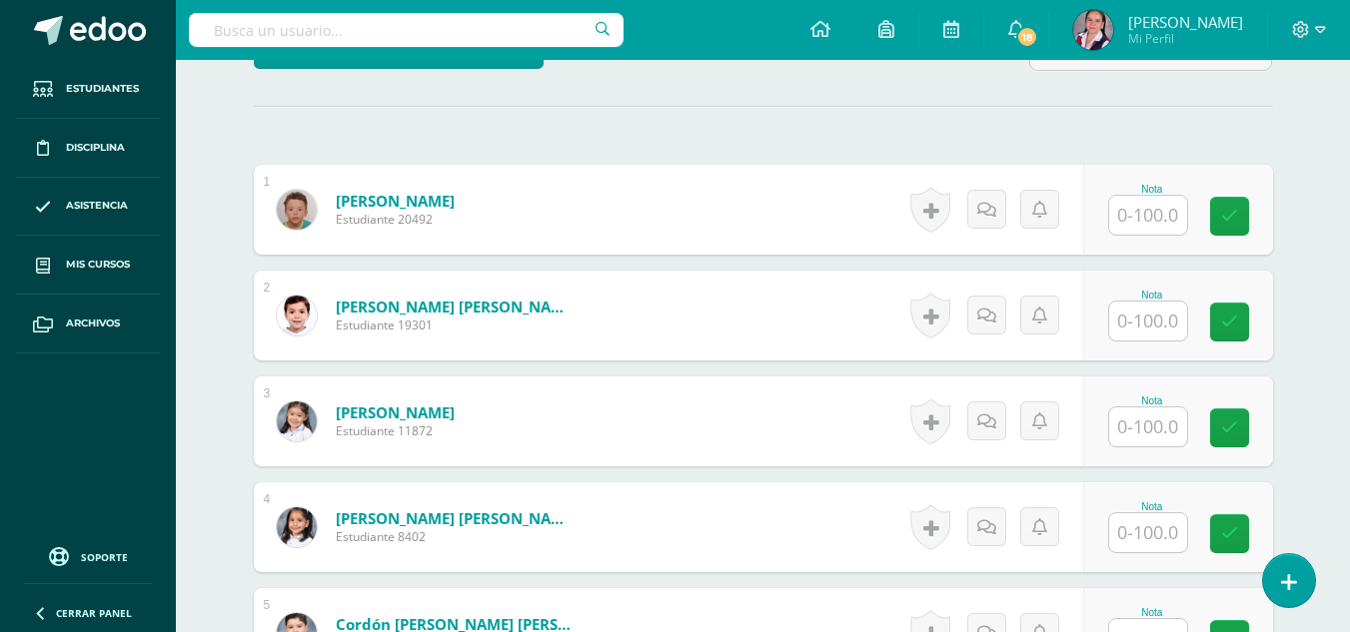
scroll to position [533, 0]
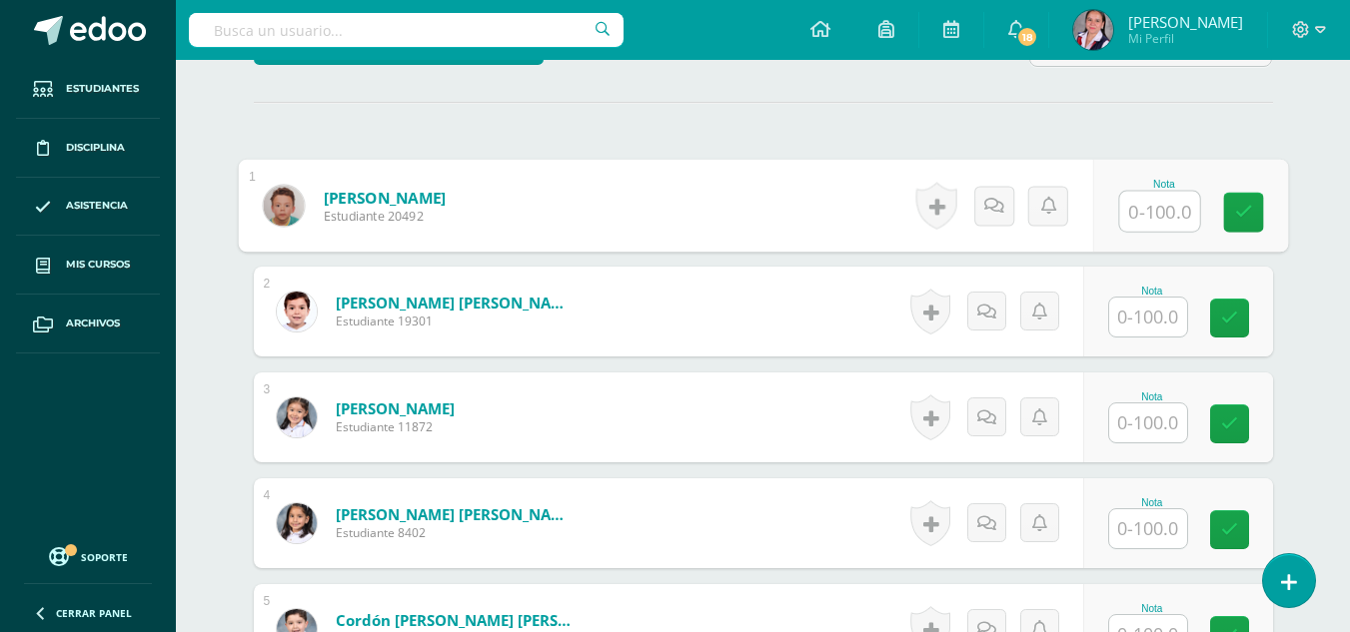
click at [1138, 216] on input "text" at bounding box center [1159, 212] width 80 height 40
type input "83"
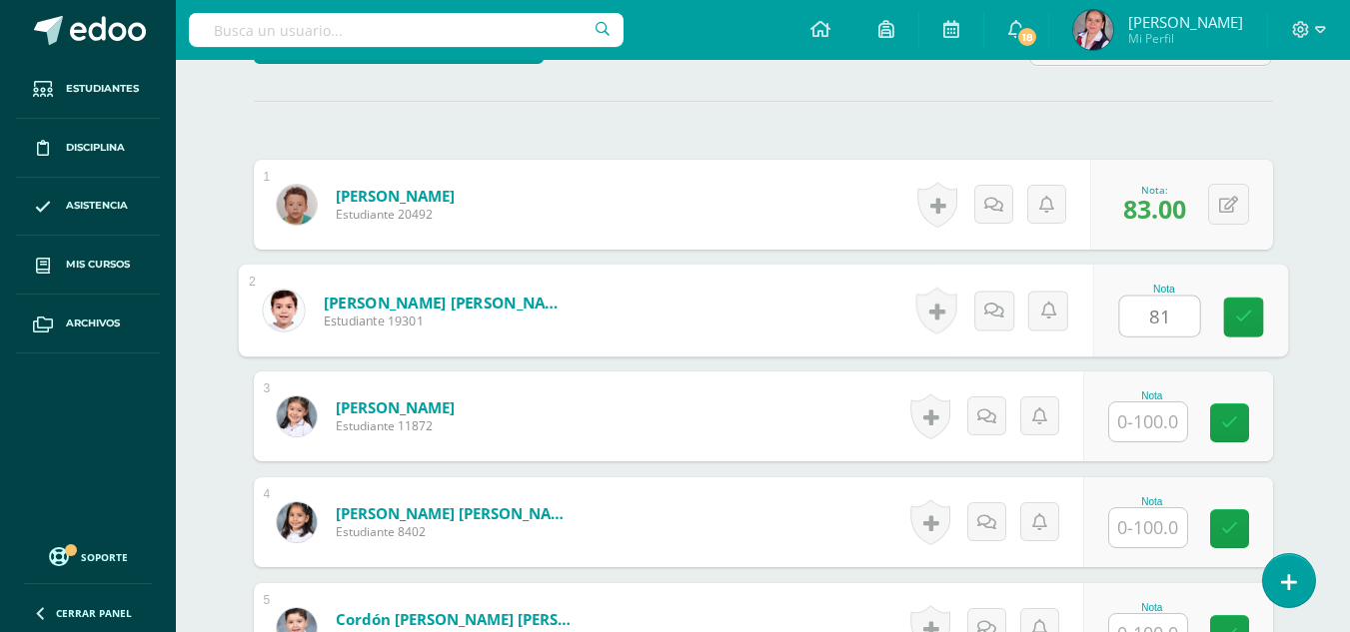
scroll to position [535, 0]
type input "81"
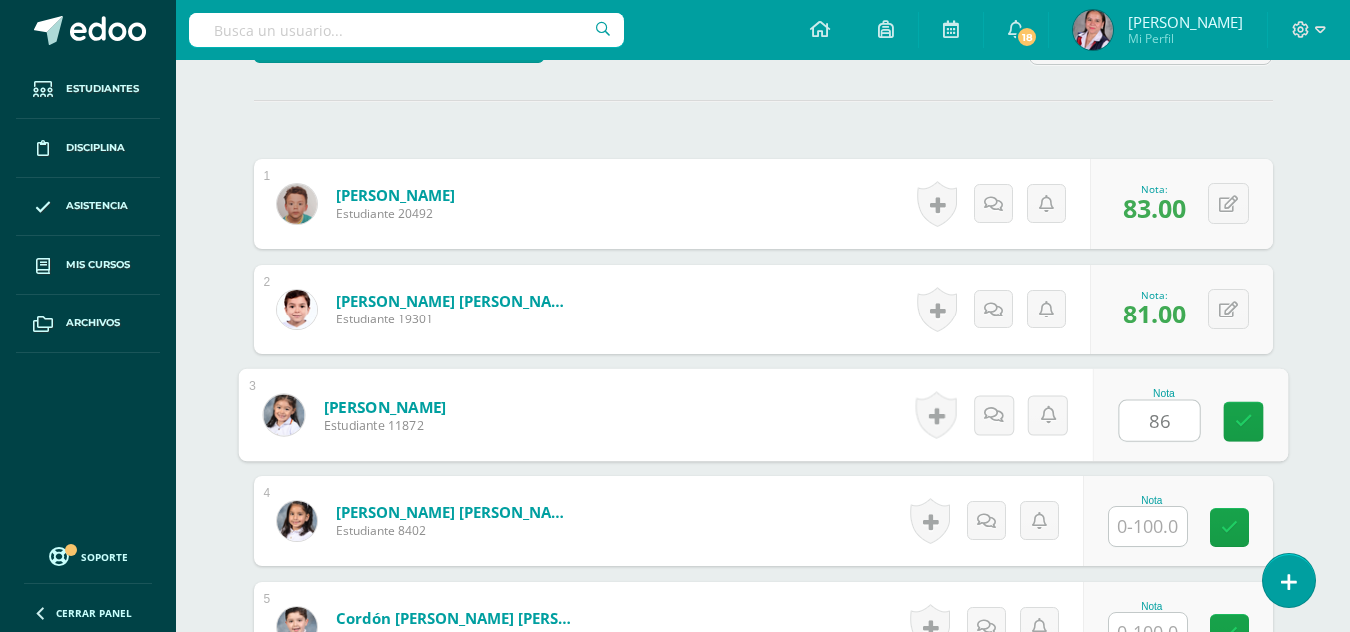
type input "86"
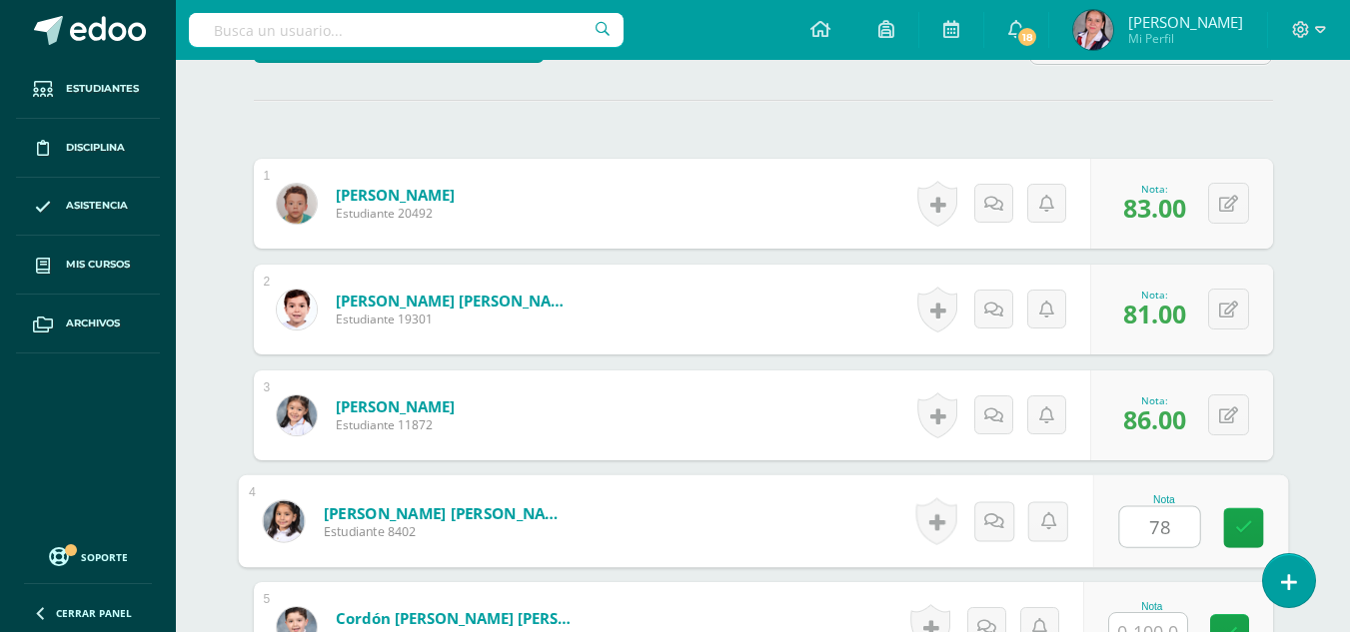
type input "78"
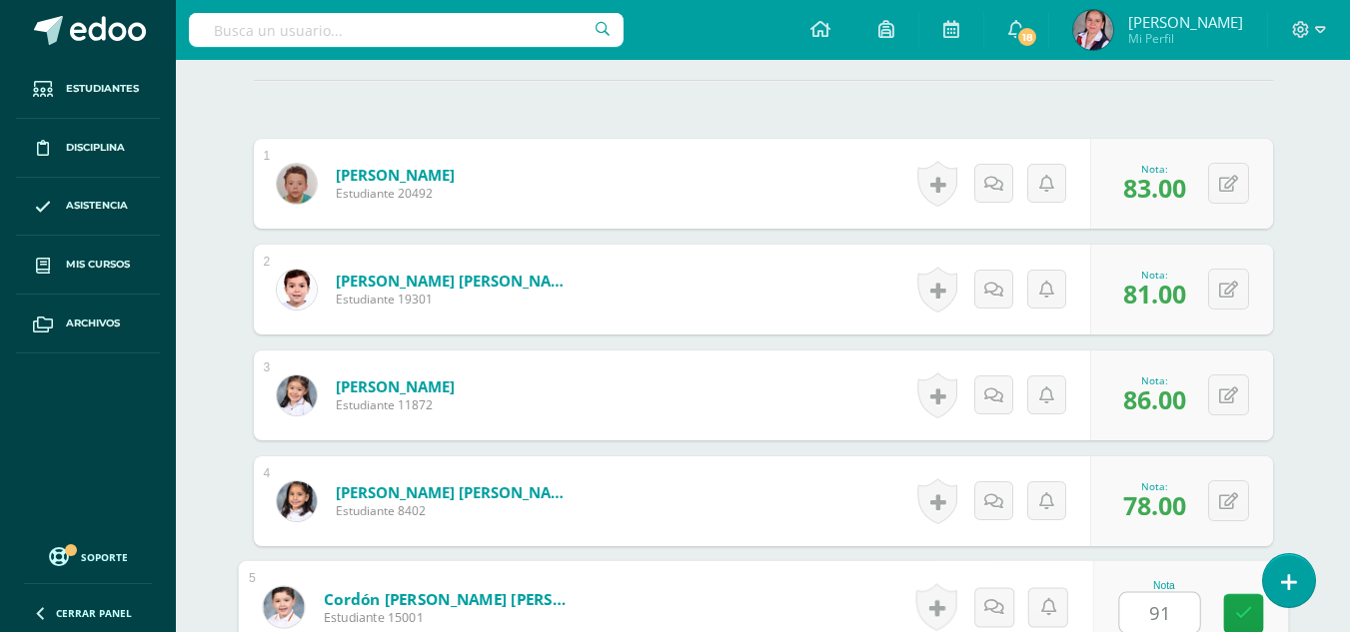
type input "91"
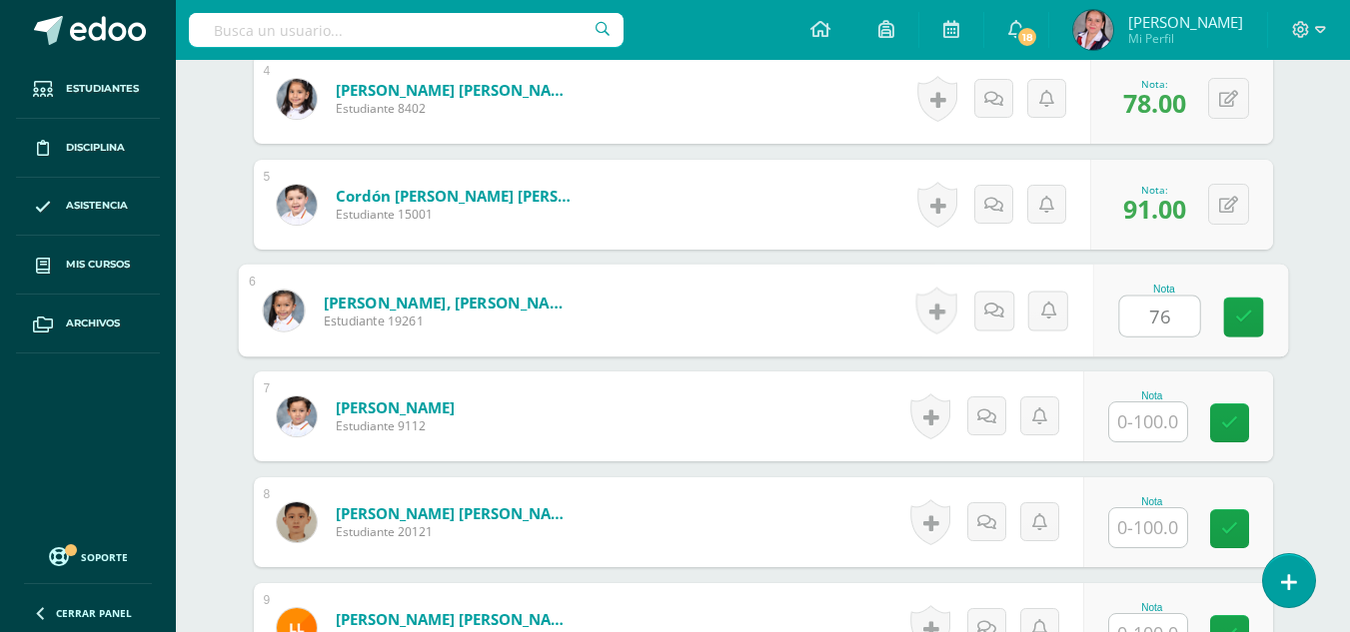
type input "76"
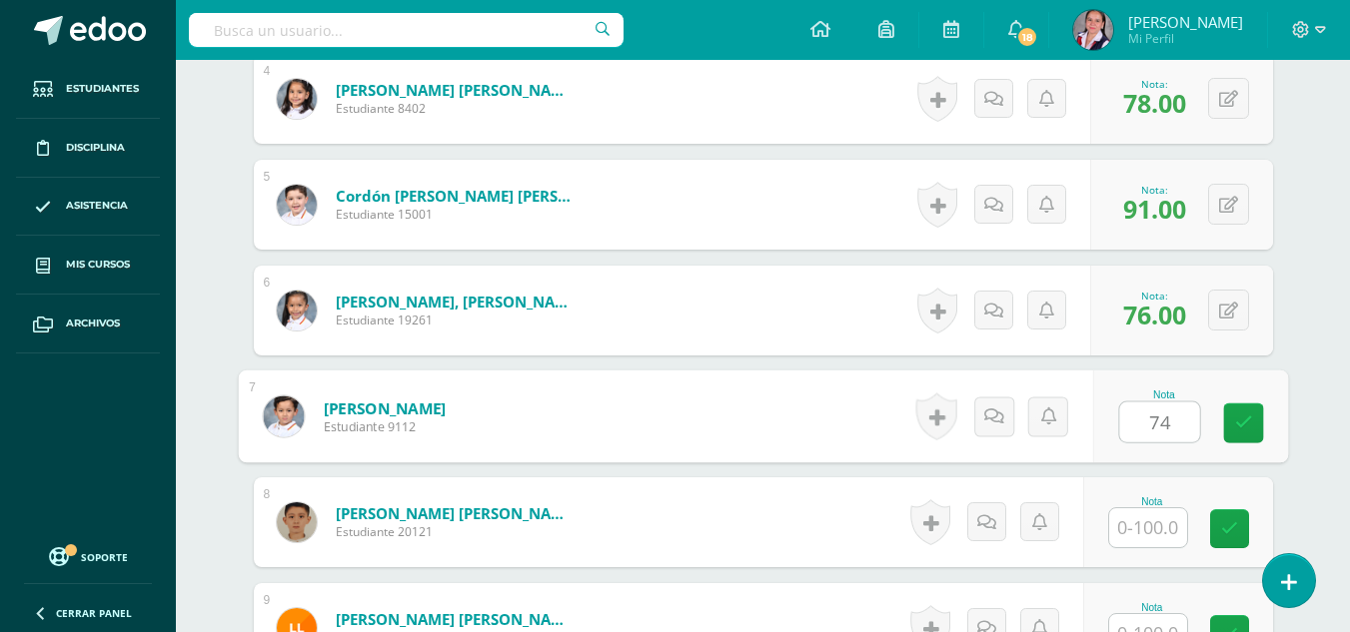
type input "74"
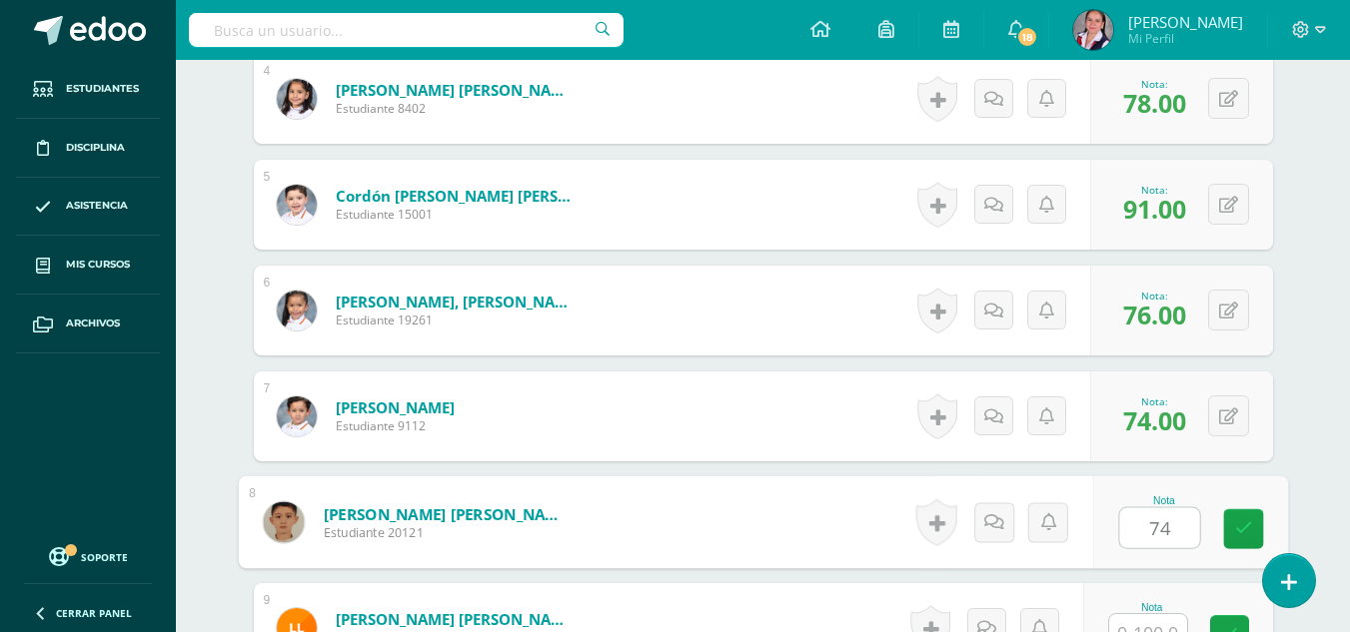
type input "74"
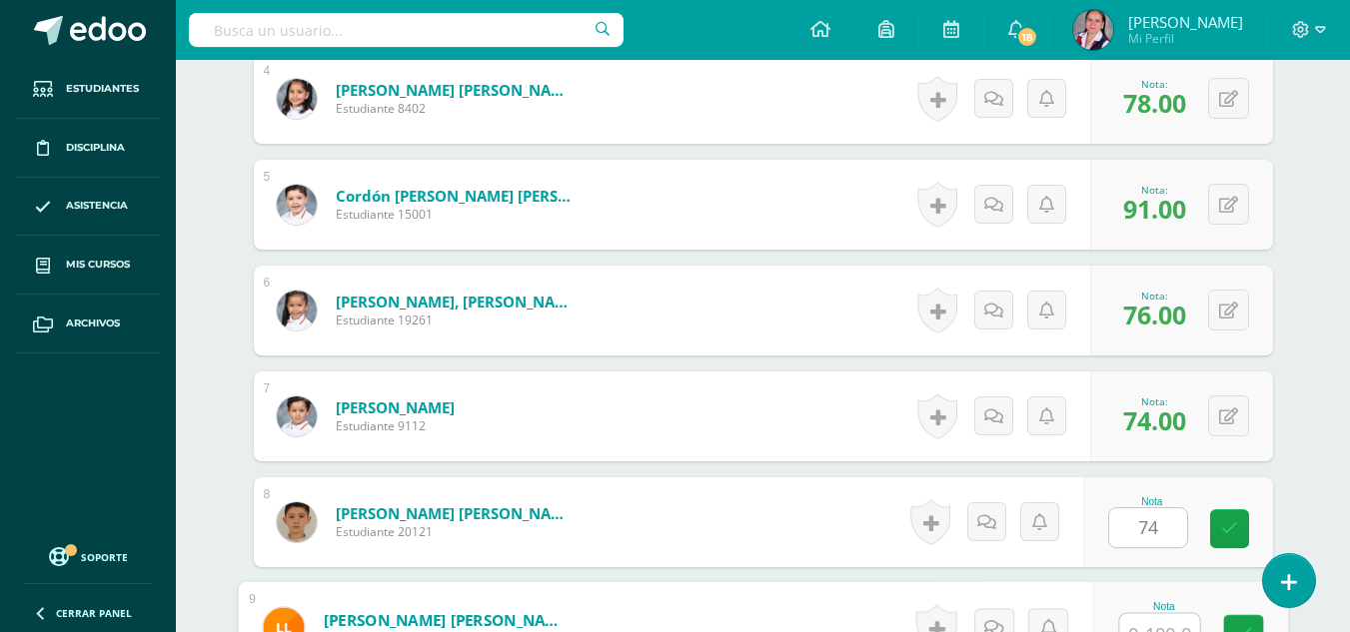
scroll to position [979, 0]
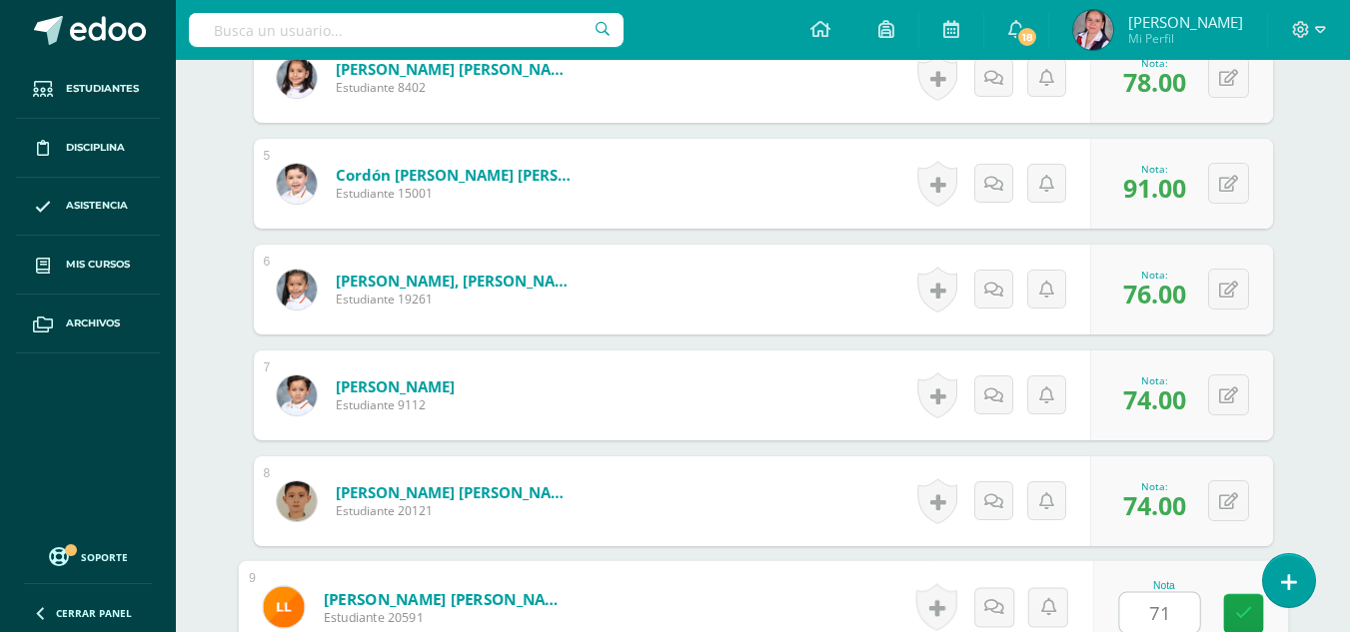
type input "71"
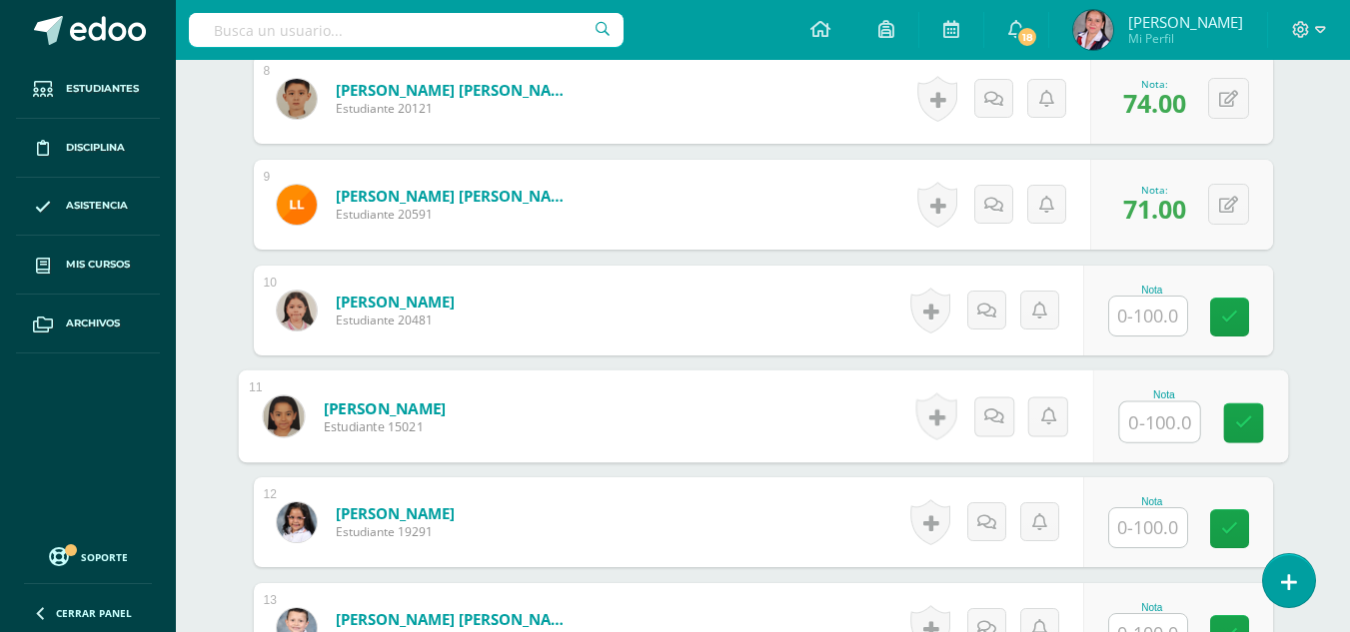
click at [1142, 420] on input "text" at bounding box center [1159, 423] width 80 height 40
type input "77"
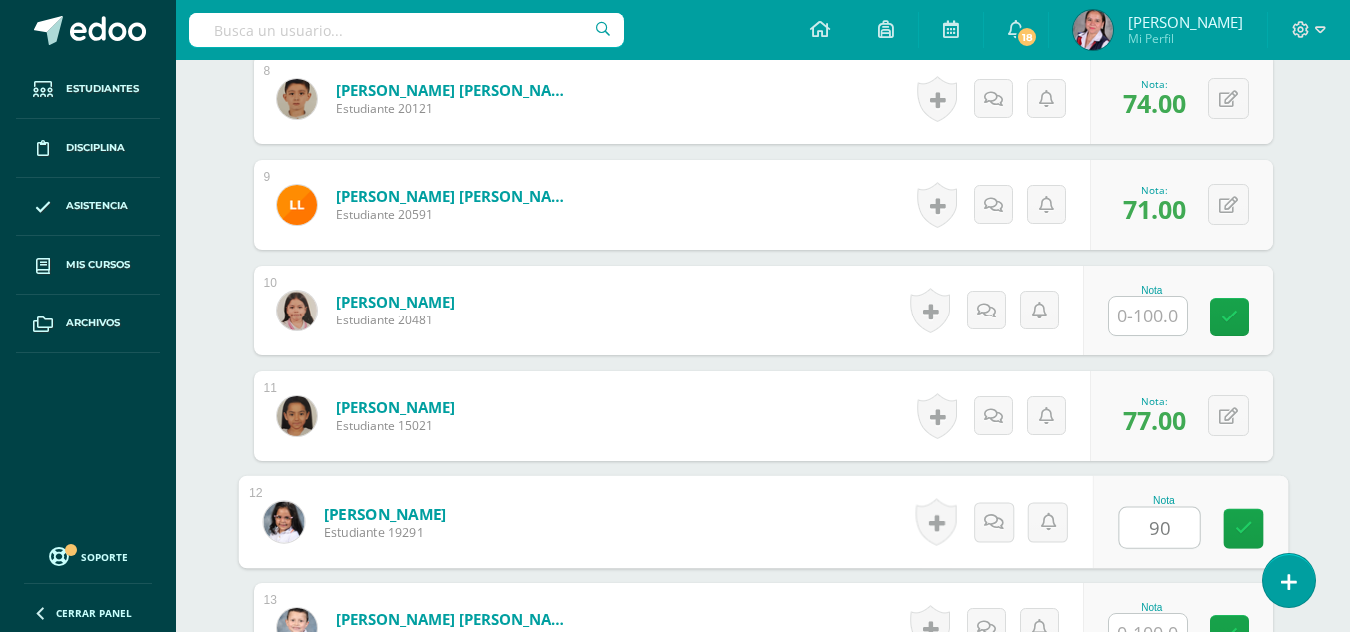
type input "90"
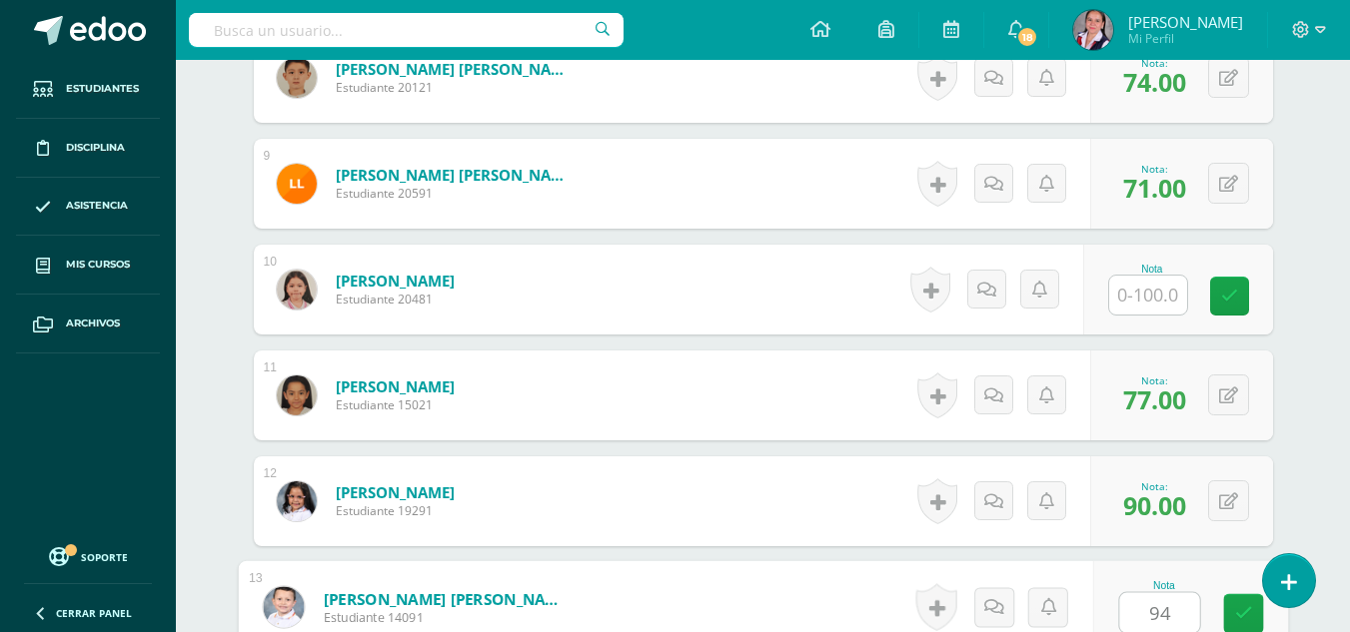
type input "94"
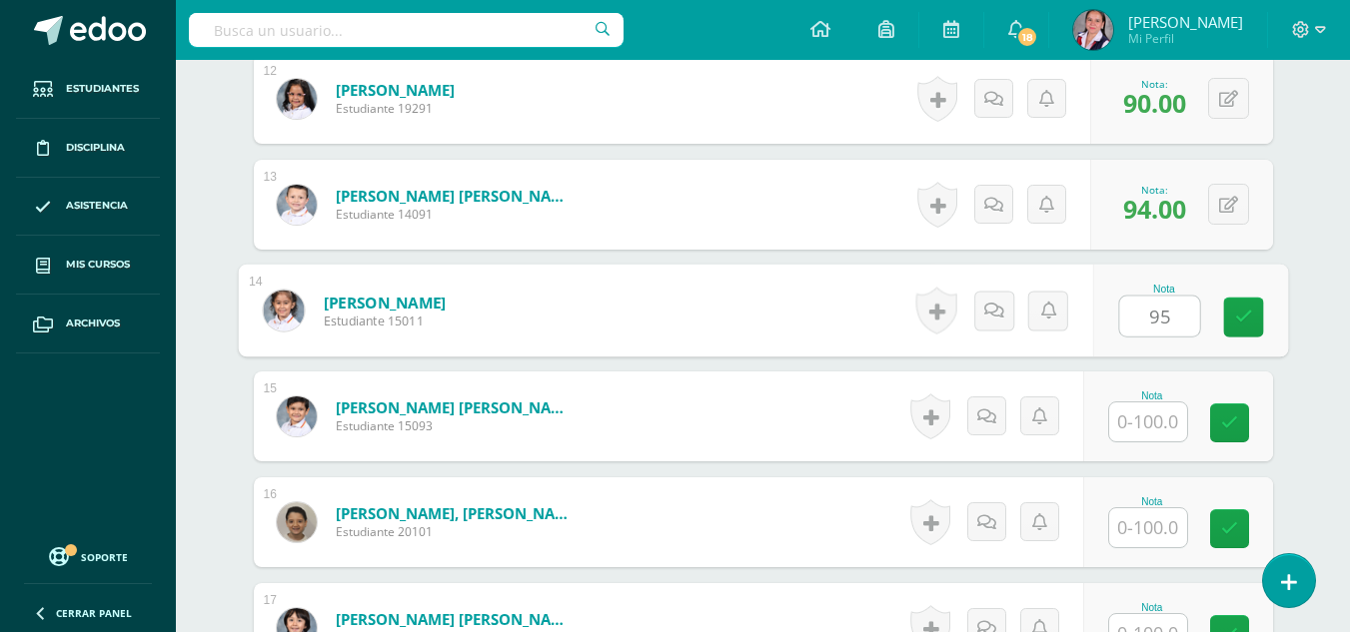
type input "95"
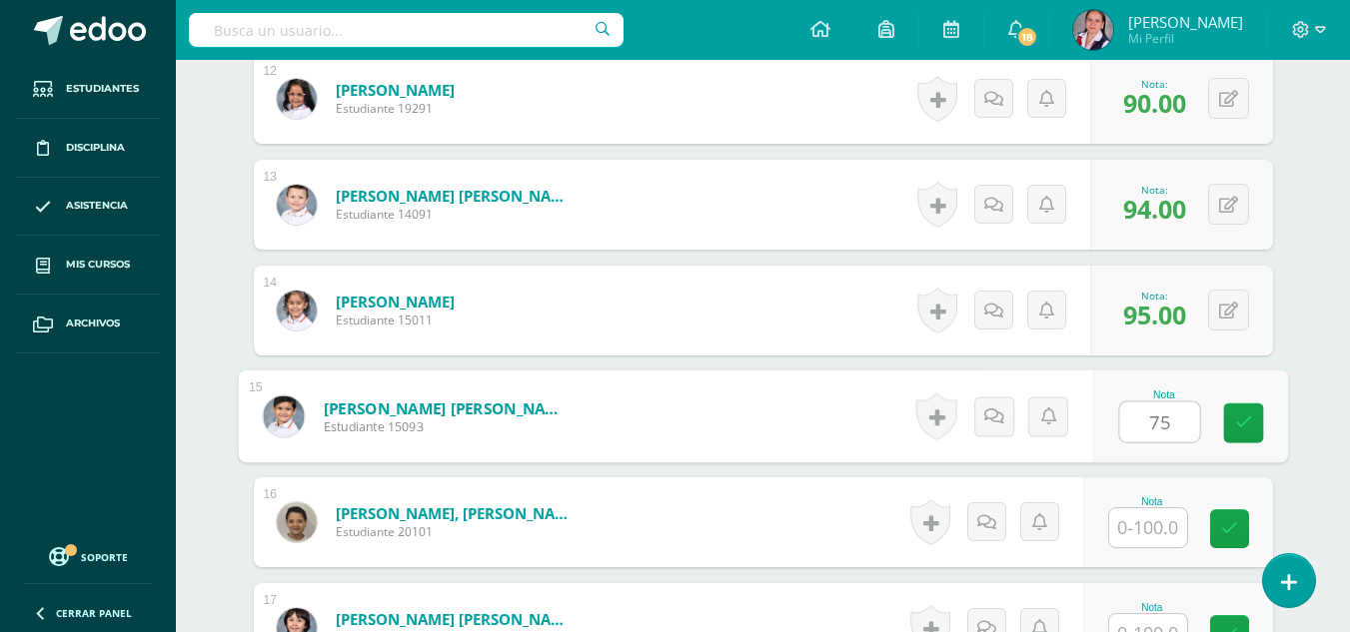
type input "75"
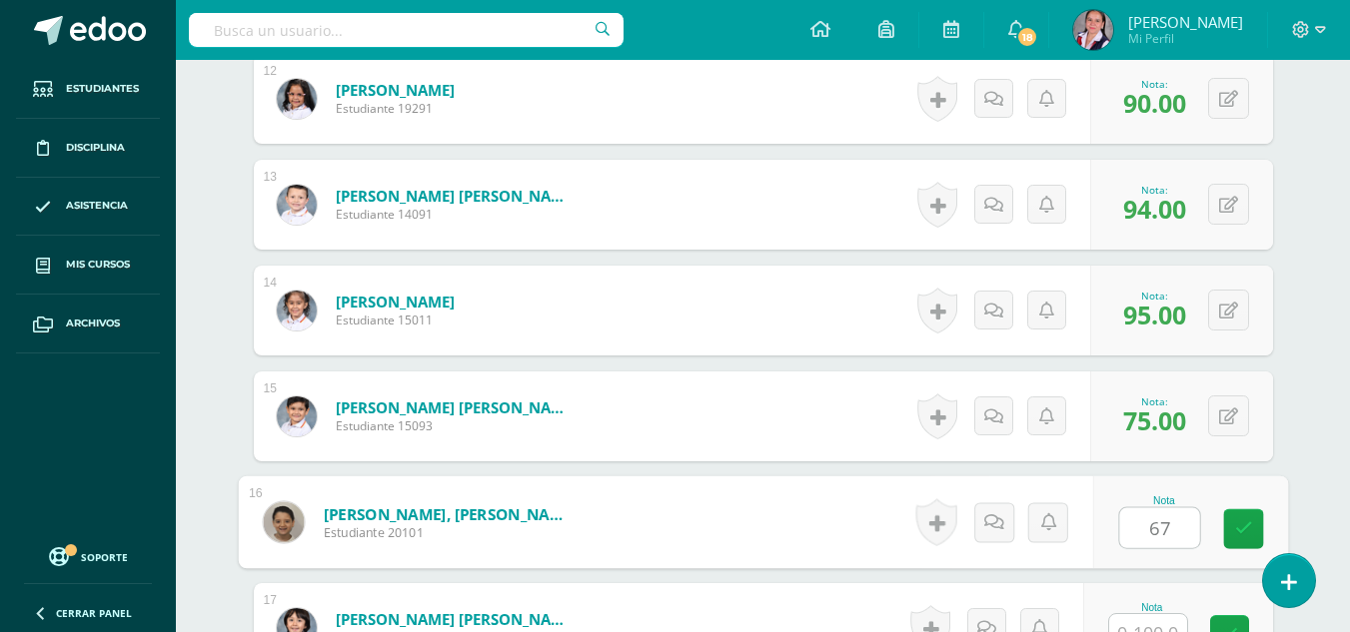
type input "67"
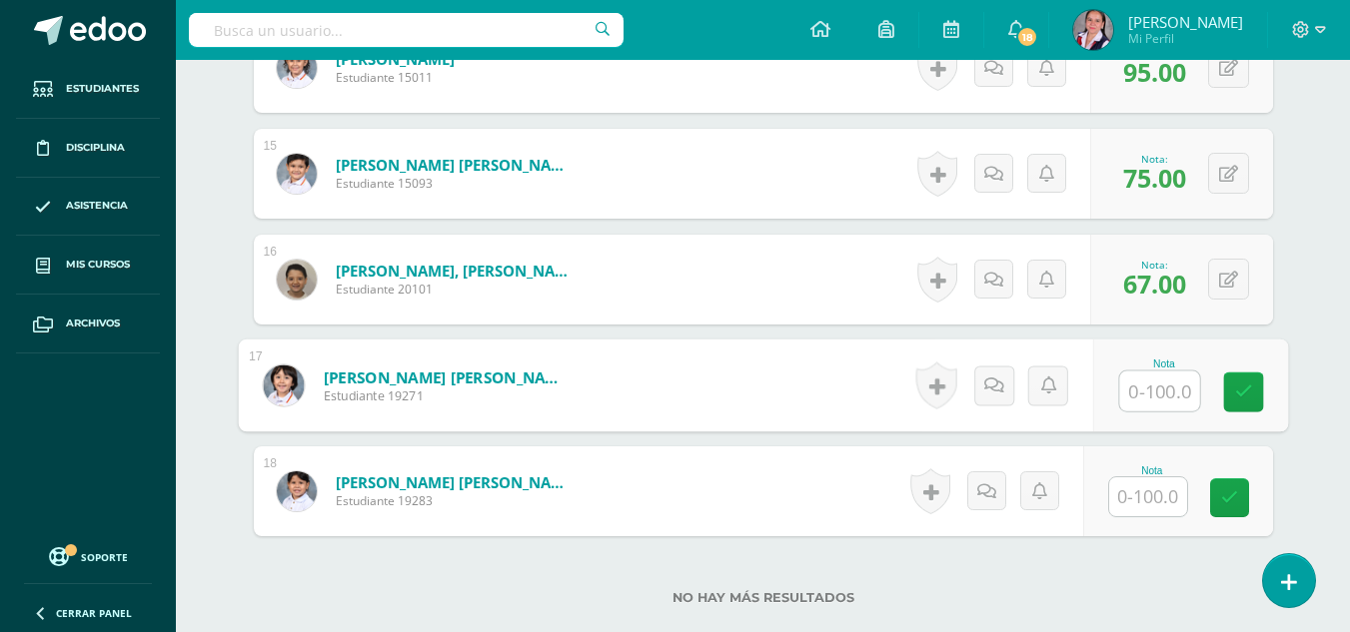
scroll to position [2137, 0]
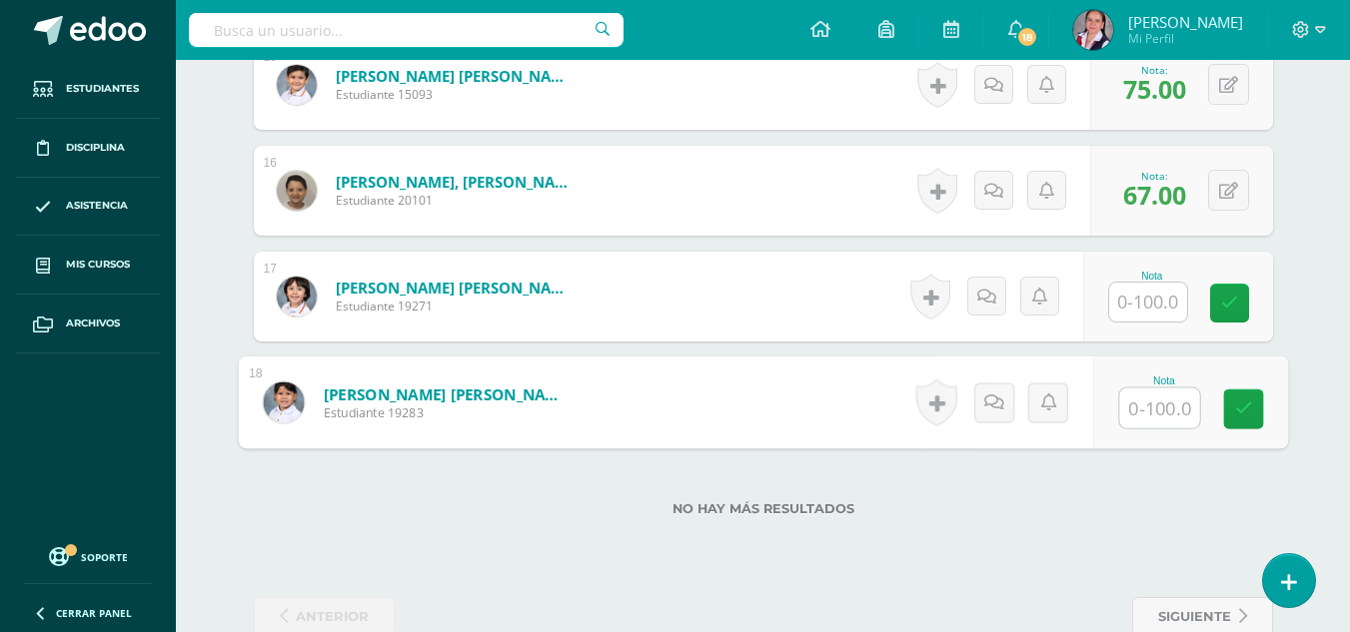
click at [1162, 404] on input "text" at bounding box center [1159, 409] width 80 height 40
type input "60"
